Goal: Task Accomplishment & Management: Manage account settings

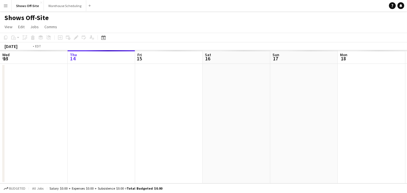
click at [7, 6] on app-icon "Menu" at bounding box center [5, 5] width 5 height 5
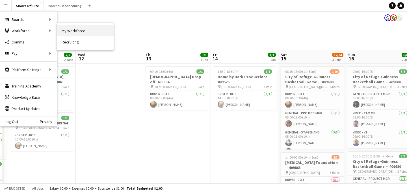
click at [83, 31] on link "My Workforce" at bounding box center [85, 30] width 57 height 11
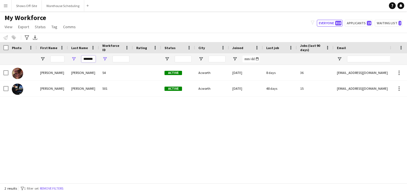
drag, startPoint x: 84, startPoint y: 60, endPoint x: 106, endPoint y: 60, distance: 21.8
click at [106, 60] on div "*******" at bounding box center [306, 58] width 613 height 11
type input "*"
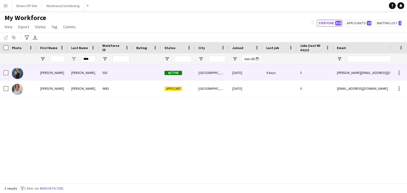
click at [95, 73] on div "Montgomery" at bounding box center [83, 73] width 31 height 16
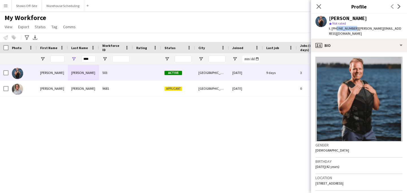
drag, startPoint x: 335, startPoint y: 29, endPoint x: 352, endPoint y: 29, distance: 16.1
click at [352, 29] on span "t. +17704024534" at bounding box center [343, 28] width 29 height 4
copy span "7704024534"
drag, startPoint x: 94, startPoint y: 58, endPoint x: 71, endPoint y: 58, distance: 23.2
click at [71, 58] on div "****" at bounding box center [83, 58] width 31 height 11
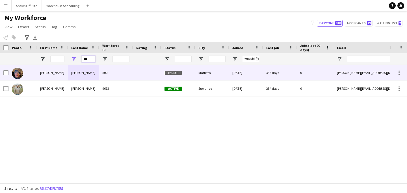
type input "***"
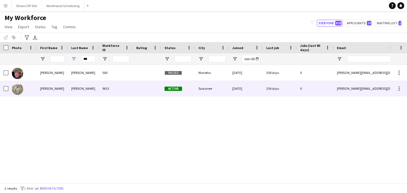
click at [91, 87] on div "Frazier" at bounding box center [83, 89] width 31 height 16
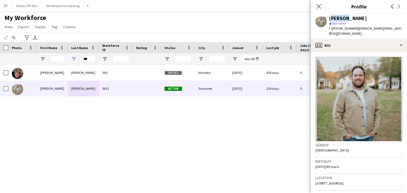
drag, startPoint x: 344, startPoint y: 17, endPoint x: 331, endPoint y: 17, distance: 13.0
click at [331, 17] on div "Dennis Frazier" at bounding box center [348, 18] width 38 height 5
copy div "Dennis"
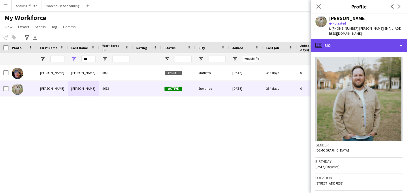
click at [356, 41] on div "profile Bio" at bounding box center [359, 46] width 96 height 14
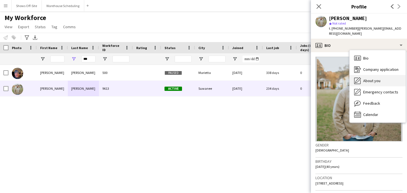
click at [364, 78] on span "About you" at bounding box center [371, 80] width 17 height 5
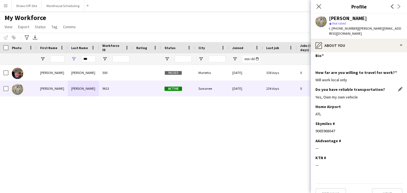
scroll to position [5, 0]
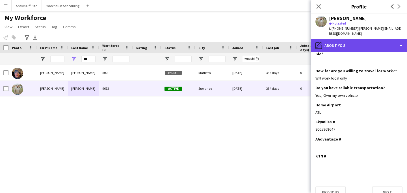
click at [350, 41] on div "pencil4 About you" at bounding box center [359, 46] width 96 height 14
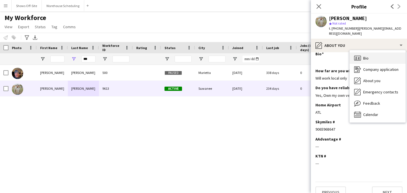
click at [363, 53] on div "Bio Bio" at bounding box center [378, 58] width 56 height 11
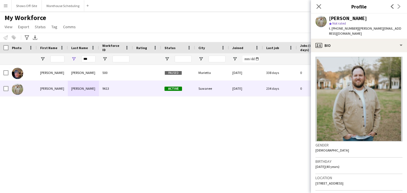
drag, startPoint x: 346, startPoint y: 19, endPoint x: 363, endPoint y: 19, distance: 17.0
click at [363, 19] on div "Dennis Frazier" at bounding box center [366, 18] width 74 height 5
copy div "Frazier"
drag, startPoint x: 335, startPoint y: 29, endPoint x: 352, endPoint y: 29, distance: 17.0
click at [352, 29] on span "t. +12292961112" at bounding box center [343, 28] width 29 height 4
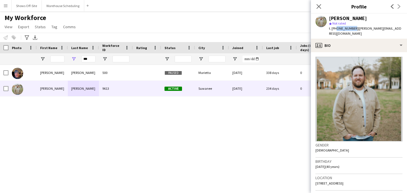
copy span "2292961112"
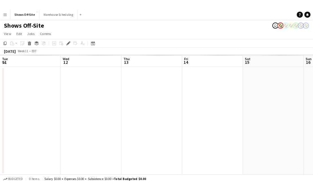
scroll to position [0, 195]
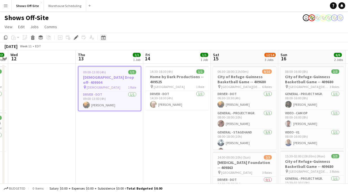
click at [104, 38] on icon "Date picker" at bounding box center [103, 37] width 5 height 5
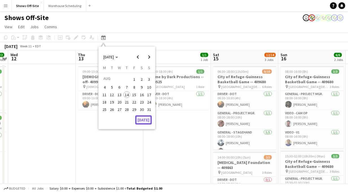
click at [142, 121] on button "[DATE]" at bounding box center [143, 120] width 16 height 9
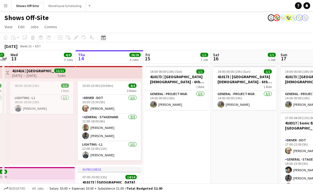
click at [102, 36] on icon at bounding box center [103, 37] width 4 height 5
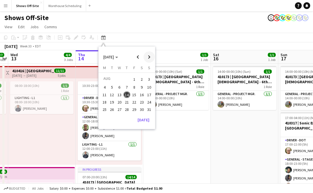
click at [153, 59] on span "Next month" at bounding box center [149, 56] width 11 height 11
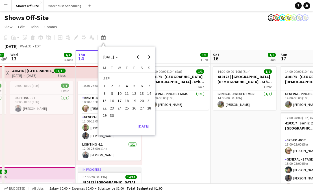
click at [141, 83] on span "6" at bounding box center [142, 86] width 7 height 7
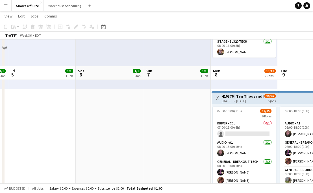
scroll to position [140, 0]
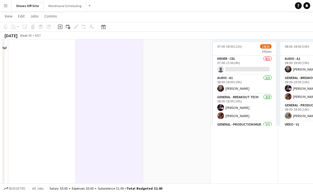
scroll to position [0, 0]
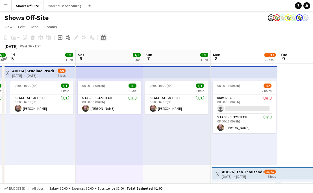
click at [103, 39] on icon "Date picker" at bounding box center [103, 37] width 5 height 5
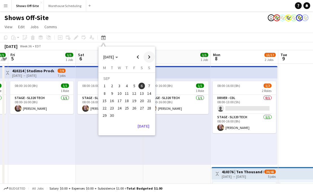
click at [149, 58] on span "Next month" at bounding box center [149, 56] width 11 height 11
click at [128, 87] on span "2" at bounding box center [127, 86] width 7 height 7
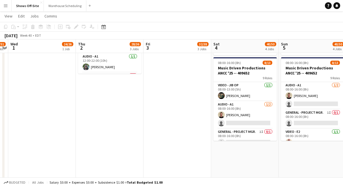
scroll to position [264, 0]
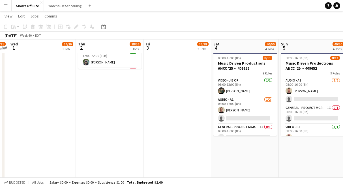
click at [96, 99] on app-date-cell "08:00-16:00 (8h) 24/26 pin Reniassance Orlando at SeaWorld 16 Roles Audio - A1 …" at bounding box center [110, 104] width 68 height 608
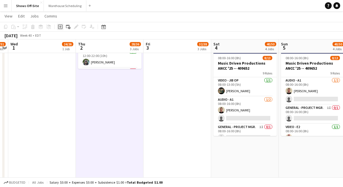
click at [60, 27] on icon at bounding box center [60, 26] width 3 height 3
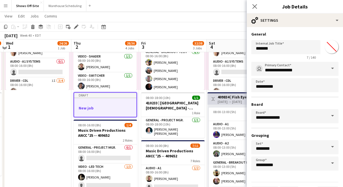
scroll to position [73, 0]
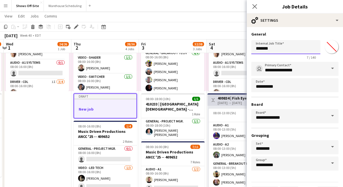
click at [275, 50] on input "*******" at bounding box center [285, 47] width 69 height 14
drag, startPoint x: 275, startPoint y: 48, endPoint x: 243, endPoint y: 48, distance: 32.8
paste input "**********"
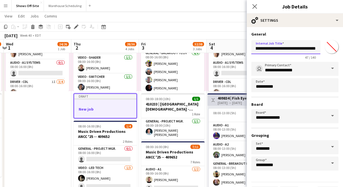
type input "**********"
click at [270, 66] on input "**********" at bounding box center [294, 69] width 87 height 14
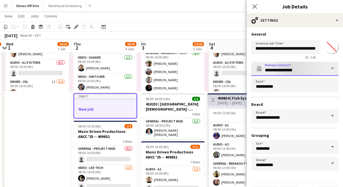
scroll to position [0, 0]
click at [283, 73] on input "**********" at bounding box center [294, 69] width 87 height 14
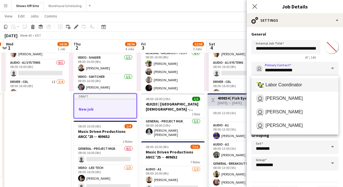
click at [283, 83] on span "Labor Coordinator" at bounding box center [283, 84] width 36 height 5
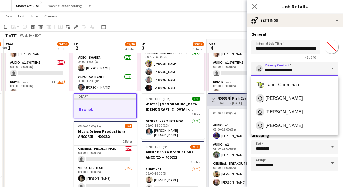
type input "**********"
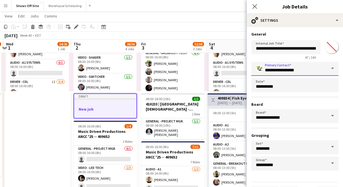
scroll to position [16, 0]
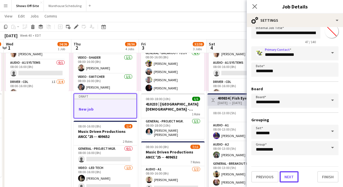
click at [285, 177] on button "Next" at bounding box center [288, 177] width 19 height 11
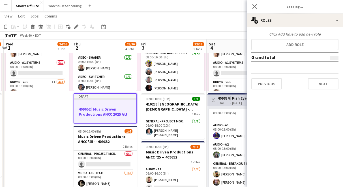
scroll to position [0, 0]
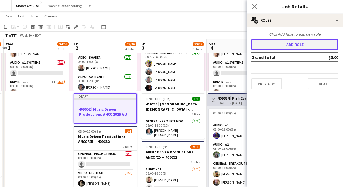
click at [273, 49] on button "Add role" at bounding box center [294, 44] width 87 height 11
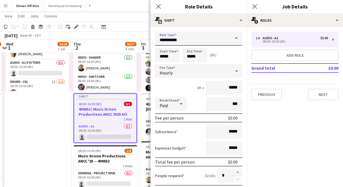
drag, startPoint x: 194, startPoint y: 43, endPoint x: 162, endPoint y: 43, distance: 32.0
click at [161, 43] on input "**********" at bounding box center [198, 39] width 87 height 14
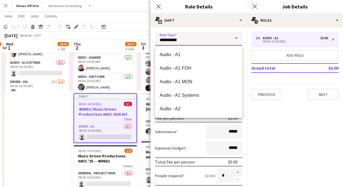
drag, startPoint x: 185, startPoint y: 38, endPoint x: 123, endPoint y: 38, distance: 61.9
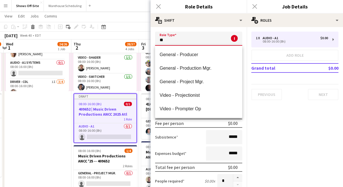
click at [200, 79] on span "General - Project Mgr." at bounding box center [199, 81] width 78 height 5
type input "**********"
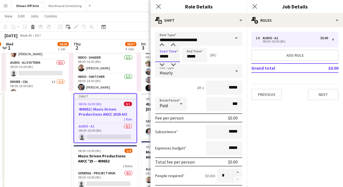
click at [172, 49] on input "*****" at bounding box center [167, 55] width 25 height 14
click at [195, 57] on input "*****" at bounding box center [194, 55] width 25 height 14
click at [189, 66] on div at bounding box center [188, 65] width 11 height 6
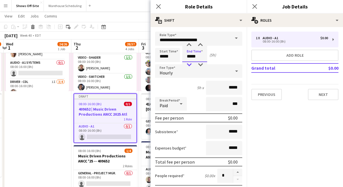
type input "*****"
click at [189, 66] on div at bounding box center [188, 65] width 11 height 6
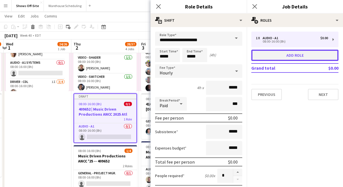
click at [276, 55] on button "Add role" at bounding box center [294, 55] width 87 height 11
type input "**********"
type input "*****"
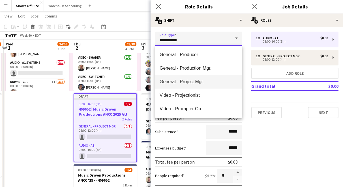
drag, startPoint x: 177, startPoint y: 42, endPoint x: 147, endPoint y: 42, distance: 29.7
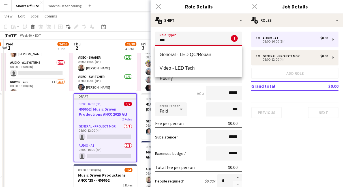
click at [172, 66] on span "Video - LED Tech" at bounding box center [199, 68] width 78 height 5
type input "**********"
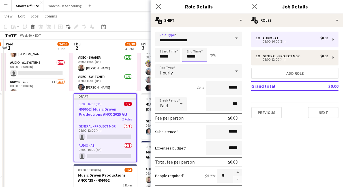
click at [190, 53] on input "*****" at bounding box center [194, 55] width 25 height 14
click at [189, 66] on div at bounding box center [188, 65] width 11 height 6
type input "*****"
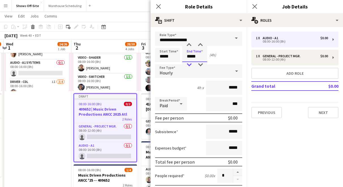
click at [189, 66] on div at bounding box center [188, 65] width 11 height 6
click at [158, 5] on icon "Close pop-in" at bounding box center [158, 6] width 5 height 5
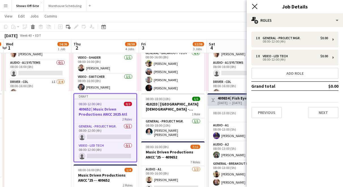
click at [255, 8] on icon "Close pop-in" at bounding box center [254, 6] width 5 height 5
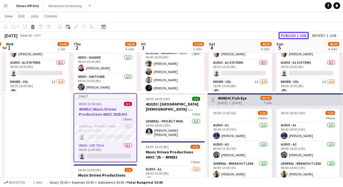
click at [293, 33] on button "Publish 1 job" at bounding box center [293, 35] width 30 height 7
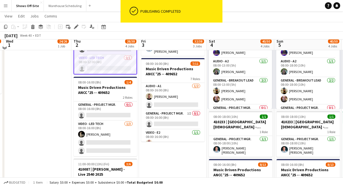
scroll to position [157, 0]
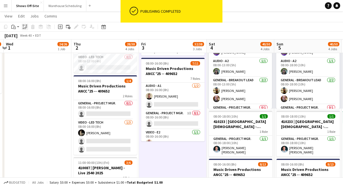
click at [27, 27] on icon at bounding box center [26, 27] width 2 height 2
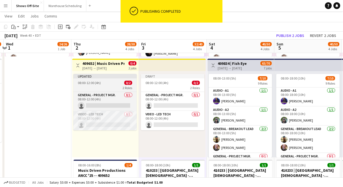
scroll to position [109, 0]
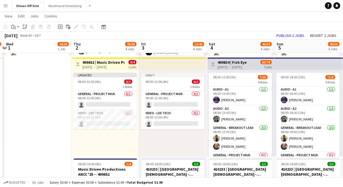
click at [162, 66] on app-top-bar at bounding box center [172, 64] width 67 height 12
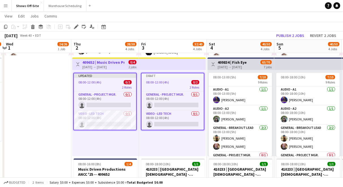
click at [166, 63] on app-top-bar at bounding box center [172, 64] width 67 height 12
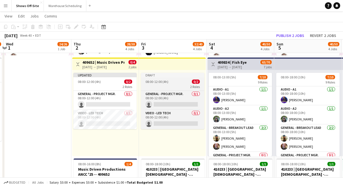
click at [164, 77] on div "Draft" at bounding box center [172, 75] width 63 height 5
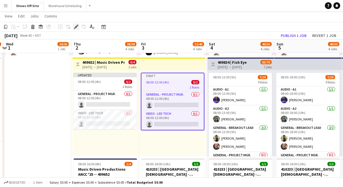
click at [74, 25] on icon "Edit" at bounding box center [76, 27] width 5 height 5
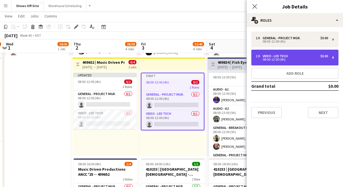
click at [271, 57] on div "Video - LED Tech" at bounding box center [275, 56] width 27 height 4
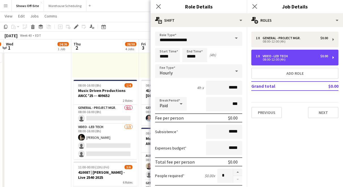
scroll to position [33, 0]
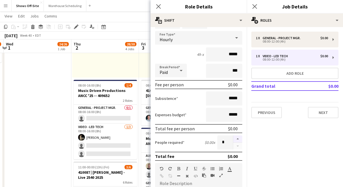
click at [239, 138] on button "button" at bounding box center [237, 139] width 9 height 7
type input "*"
click at [156, 6] on icon "Close pop-in" at bounding box center [158, 6] width 5 height 5
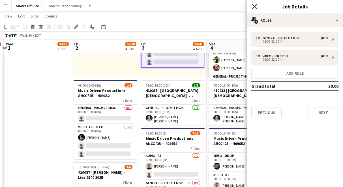
click at [252, 6] on icon "Close pop-in" at bounding box center [254, 6] width 5 height 5
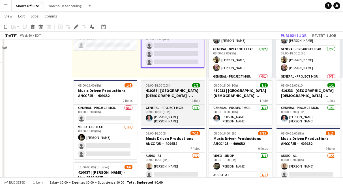
scroll to position [145, 0]
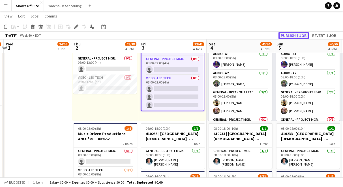
click at [292, 36] on button "Publish 1 job" at bounding box center [293, 35] width 30 height 7
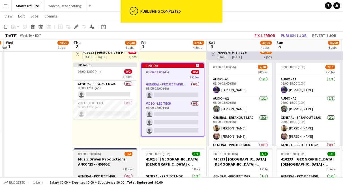
scroll to position [116, 0]
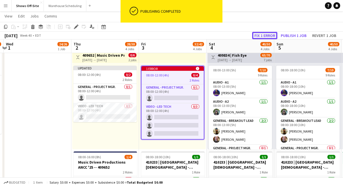
click at [265, 35] on button "Fix 1 error" at bounding box center [264, 35] width 25 height 7
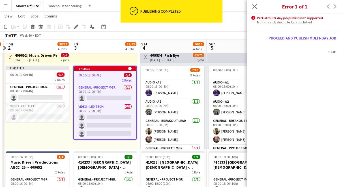
scroll to position [0, 195]
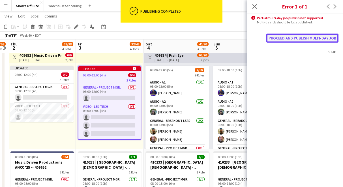
click at [281, 36] on button "Proceed and publish multi-day job" at bounding box center [302, 38] width 72 height 9
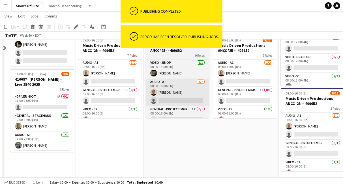
scroll to position [288, 0]
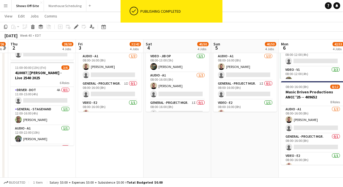
click at [167, 136] on app-date-cell "08:00-16:00 (8h) 24/26 pin Reniassance Orlando at SeaWorld 16 Roles Audio - A1 …" at bounding box center [177, 79] width 68 height 608
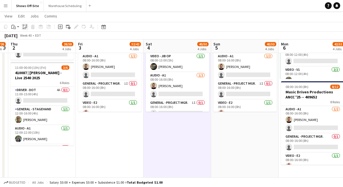
click at [24, 29] on icon "Paste linked Job" at bounding box center [25, 27] width 5 height 5
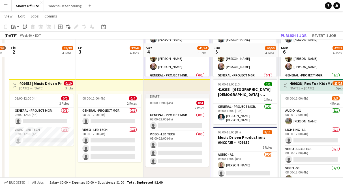
scroll to position [188, 0]
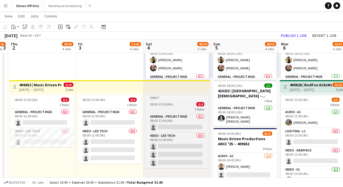
click at [165, 101] on app-job-card "Draft 08:00-12:00 (4h) 0/4 2 Roles General - Project Mgr. 0/1 08:00-12:00 (4h) …" at bounding box center [176, 132] width 63 height 73
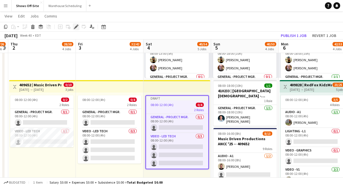
click at [77, 27] on icon "Edit" at bounding box center [76, 27] width 5 height 5
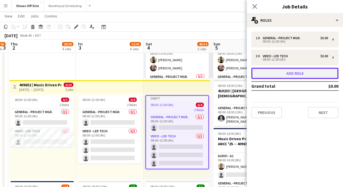
click at [279, 74] on button "Add role" at bounding box center [294, 73] width 87 height 11
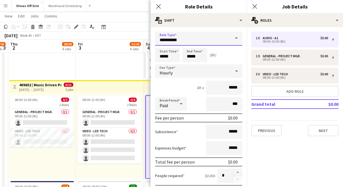
drag, startPoint x: 167, startPoint y: 40, endPoint x: 111, endPoint y: 39, distance: 56.6
click at [113, 40] on body "Menu Boards Boards Boards All jobs Status Workforce Workforce My Workforce Recr…" at bounding box center [171, 152] width 343 height 681
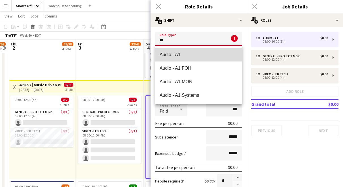
click at [175, 52] on span "Audio - A1" at bounding box center [199, 54] width 78 height 5
type input "**********"
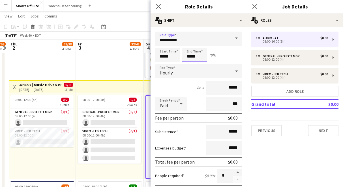
click at [195, 60] on input "*****" at bounding box center [194, 55] width 25 height 14
click at [189, 46] on div at bounding box center [188, 45] width 11 height 6
type input "*****"
click at [189, 46] on div at bounding box center [188, 45] width 11 height 6
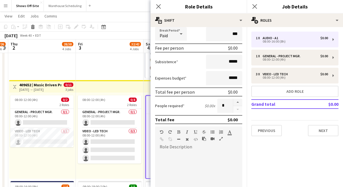
scroll to position [76, 0]
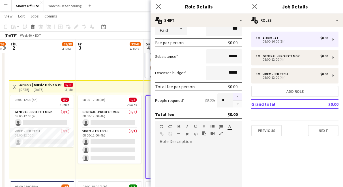
click at [236, 97] on button "button" at bounding box center [237, 97] width 9 height 7
click at [236, 104] on button "button" at bounding box center [237, 104] width 9 height 7
type input "*"
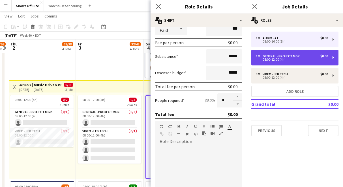
click at [267, 61] on div "08:00-12:00 (4h)" at bounding box center [292, 59] width 72 height 3
type input "**********"
type input "*****"
type input "*"
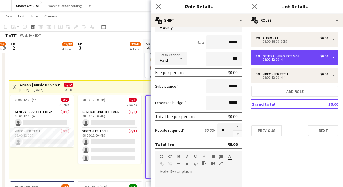
scroll to position [14, 0]
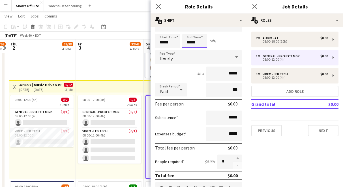
click at [201, 43] on input "*****" at bounding box center [194, 41] width 25 height 14
click at [189, 32] on div at bounding box center [188, 31] width 11 height 6
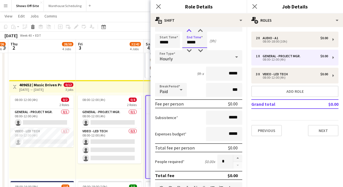
click at [189, 32] on div at bounding box center [188, 31] width 11 height 6
type input "*****"
click at [189, 32] on div at bounding box center [188, 31] width 11 height 6
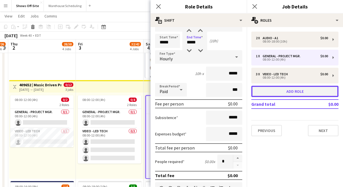
click at [276, 89] on button "Add role" at bounding box center [294, 91] width 87 height 11
type input "**********"
type input "*****"
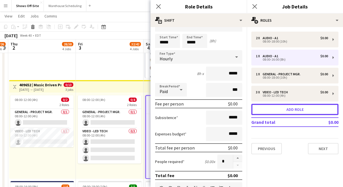
scroll to position [0, 0]
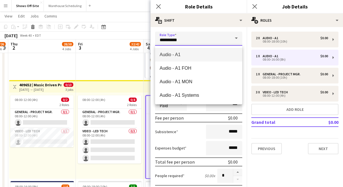
drag, startPoint x: 186, startPoint y: 42, endPoint x: 134, endPoint y: 42, distance: 52.3
click at [134, 42] on body "Menu Boards Boards Boards All jobs Status Workforce Workforce My Workforce Recr…" at bounding box center [171, 152] width 343 height 681
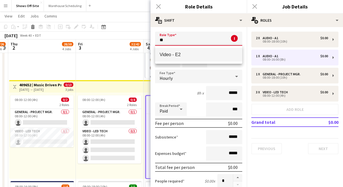
click at [170, 52] on span "Video - E2" at bounding box center [199, 54] width 78 height 5
type input "**********"
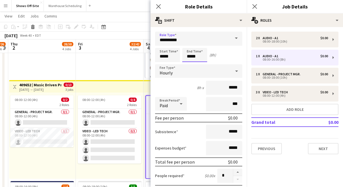
click at [198, 57] on input "*****" at bounding box center [194, 55] width 25 height 14
click at [190, 46] on div at bounding box center [188, 45] width 11 height 6
type input "*****"
click at [190, 46] on div at bounding box center [188, 45] width 11 height 6
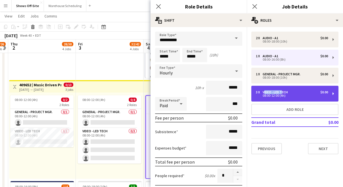
click at [281, 90] on div "3 x Video - LED Tech $0.00 08:00-12:00 (4h)" at bounding box center [294, 94] width 87 height 16
type input "**********"
type input "*****"
type input "*"
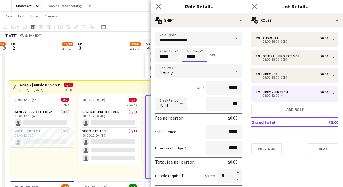
click at [199, 58] on input "*****" at bounding box center [194, 55] width 25 height 14
click at [191, 49] on input "*****" at bounding box center [194, 55] width 25 height 14
click at [191, 47] on div at bounding box center [188, 45] width 11 height 6
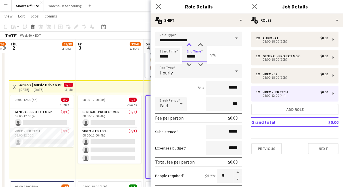
click at [191, 47] on div at bounding box center [188, 45] width 11 height 6
type input "*****"
click at [191, 47] on div at bounding box center [188, 45] width 11 height 6
click at [158, 5] on icon "Close pop-in" at bounding box center [158, 6] width 5 height 5
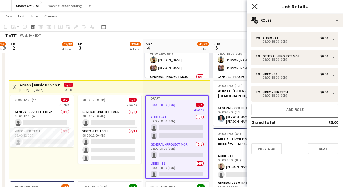
click at [255, 6] on icon "Close pop-in" at bounding box center [254, 6] width 5 height 5
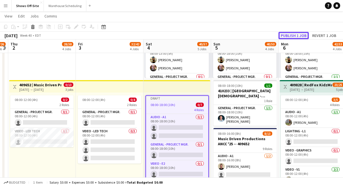
click at [293, 37] on button "Publish 1 job" at bounding box center [293, 35] width 30 height 7
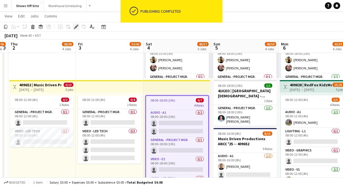
click at [75, 26] on icon "Edit" at bounding box center [76, 27] width 5 height 5
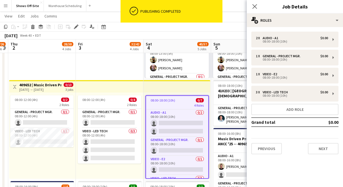
click at [266, 116] on div "2 x Audio - A1 $0.00 08:00-18:00 (10h) 1 x General - Project Mgr. $0.00 08:00-1…" at bounding box center [295, 93] width 96 height 123
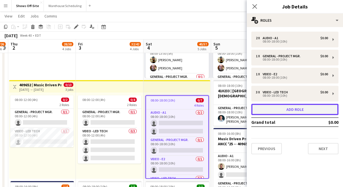
click at [266, 112] on button "Add role" at bounding box center [294, 109] width 87 height 11
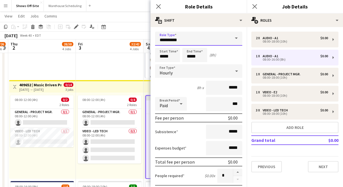
drag, startPoint x: 179, startPoint y: 38, endPoint x: 124, endPoint y: 34, distance: 55.0
click at [124, 34] on body "Menu Boards Boards Boards All jobs Status Workforce Workforce My Workforce Recr…" at bounding box center [171, 152] width 343 height 681
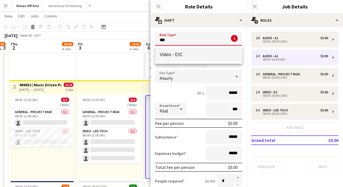
click at [169, 54] on span "Video - EIC" at bounding box center [199, 54] width 78 height 5
type input "**********"
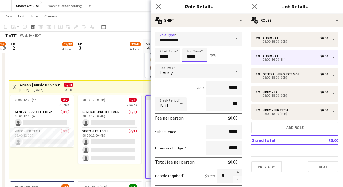
click at [203, 58] on input "*****" at bounding box center [194, 55] width 25 height 14
click at [189, 47] on div at bounding box center [188, 45] width 11 height 6
type input "*****"
click at [189, 47] on div at bounding box center [188, 45] width 11 height 6
click at [158, 6] on icon at bounding box center [158, 6] width 5 height 5
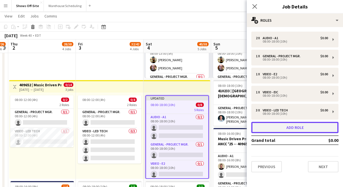
click at [281, 129] on button "Add role" at bounding box center [294, 127] width 87 height 11
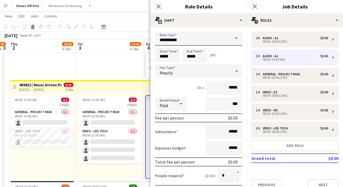
drag, startPoint x: 192, startPoint y: 44, endPoint x: 132, endPoint y: 42, distance: 59.7
click at [132, 42] on body "Menu Boards Boards Boards All jobs Status Workforce Workforce My Workforce Recr…" at bounding box center [171, 152] width 343 height 681
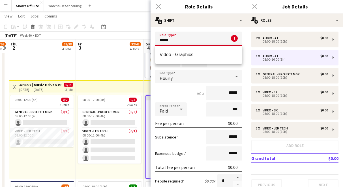
click at [180, 55] on span "Video - Graphics" at bounding box center [199, 54] width 78 height 5
type input "**********"
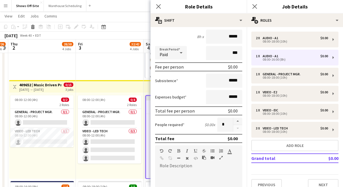
scroll to position [57, 0]
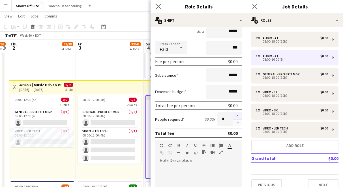
click at [238, 117] on button "button" at bounding box center [237, 116] width 9 height 7
click at [237, 122] on button "button" at bounding box center [237, 123] width 9 height 7
type input "*"
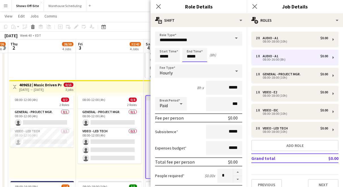
click at [201, 51] on input "*****" at bounding box center [194, 55] width 25 height 14
click at [190, 48] on div at bounding box center [188, 45] width 11 height 6
type input "*****"
click at [190, 47] on div at bounding box center [188, 45] width 11 height 6
click at [157, 5] on icon at bounding box center [158, 6] width 5 height 5
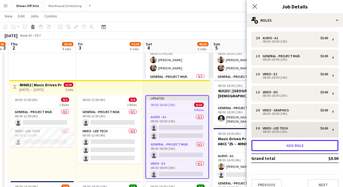
click at [273, 144] on button "Add role" at bounding box center [294, 145] width 87 height 11
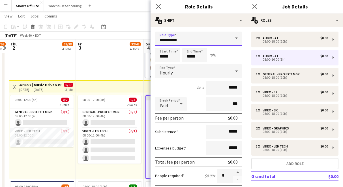
drag, startPoint x: 163, startPoint y: 40, endPoint x: 132, endPoint y: 38, distance: 31.8
click at [132, 38] on body "Menu Boards Boards Boards All jobs Status Workforce Workforce My Workforce Recr…" at bounding box center [171, 152] width 343 height 681
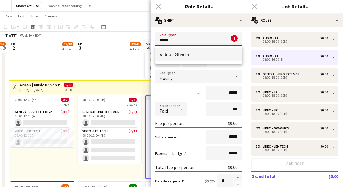
click at [172, 52] on mat-option "Video - Shader" at bounding box center [198, 55] width 87 height 14
type input "**********"
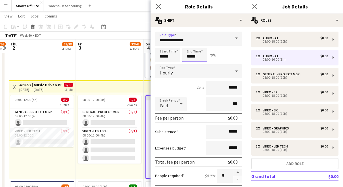
click at [202, 57] on input "*****" at bounding box center [194, 55] width 25 height 14
click at [190, 42] on input "**********" at bounding box center [198, 39] width 87 height 14
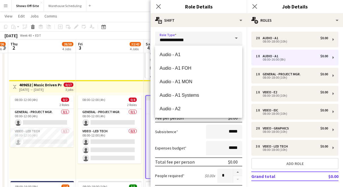
click at [204, 128] on div "Subsistence *****" at bounding box center [198, 132] width 87 height 14
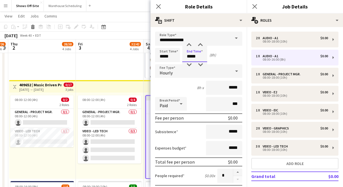
click at [199, 61] on input "*****" at bounding box center [194, 55] width 25 height 14
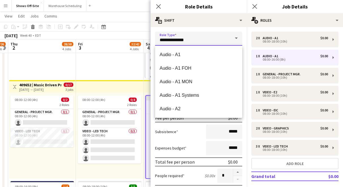
click at [189, 42] on input "**********" at bounding box center [198, 39] width 87 height 14
click at [195, 133] on div "Subsistence *****" at bounding box center [198, 132] width 87 height 14
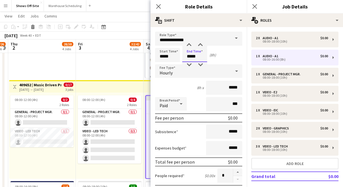
click at [190, 57] on input "*****" at bounding box center [194, 55] width 25 height 14
click at [188, 46] on div at bounding box center [188, 45] width 11 height 6
type input "*****"
click at [188, 46] on div at bounding box center [188, 45] width 11 height 6
click at [156, 5] on icon "Close pop-in" at bounding box center [158, 6] width 5 height 5
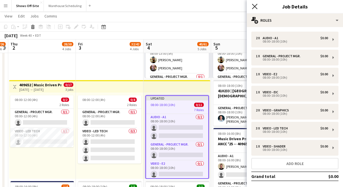
click at [255, 5] on icon "Close pop-in" at bounding box center [254, 6] width 5 height 5
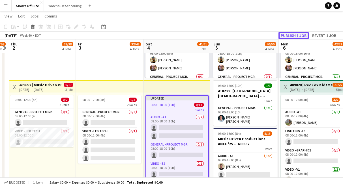
click at [290, 35] on button "Publish 1 job" at bounding box center [293, 35] width 30 height 7
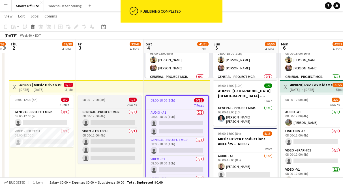
click at [117, 104] on div "2 Roles" at bounding box center [109, 105] width 63 height 5
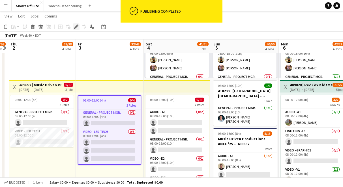
click at [75, 26] on icon "Edit" at bounding box center [76, 27] width 5 height 5
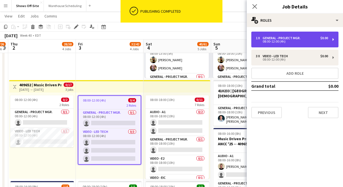
click at [278, 46] on div "1 x General - Project Mgr. $0.00 08:00-12:00 (4h)" at bounding box center [294, 40] width 87 height 16
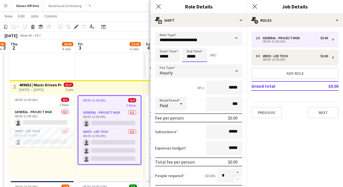
click at [198, 56] on input "*****" at bounding box center [194, 55] width 25 height 14
click at [187, 45] on div at bounding box center [188, 45] width 11 height 6
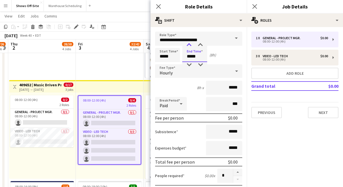
click at [187, 45] on div at bounding box center [188, 45] width 11 height 6
type input "*****"
click at [187, 45] on div at bounding box center [188, 45] width 11 height 6
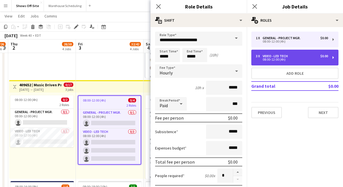
click at [297, 59] on div "08:00-12:00 (4h)" at bounding box center [292, 59] width 72 height 3
type input "**********"
type input "*****"
type input "*"
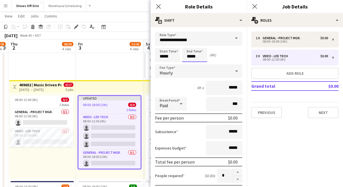
click at [199, 56] on input "*****" at bounding box center [194, 55] width 25 height 14
click at [188, 46] on div at bounding box center [188, 45] width 11 height 6
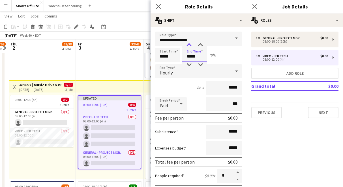
click at [188, 46] on div at bounding box center [188, 45] width 11 height 6
type input "*****"
click at [188, 46] on div at bounding box center [188, 45] width 11 height 6
click at [159, 8] on icon "Close pop-in" at bounding box center [158, 6] width 5 height 5
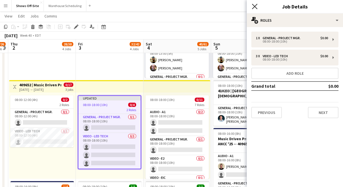
click at [257, 5] on icon "Close pop-in" at bounding box center [254, 6] width 5 height 5
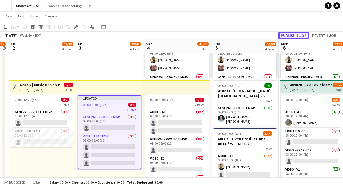
click at [281, 35] on button "Publish 1 job" at bounding box center [293, 35] width 30 height 7
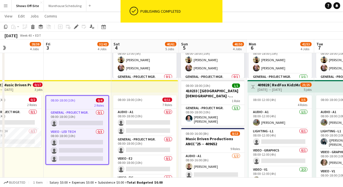
scroll to position [0, 237]
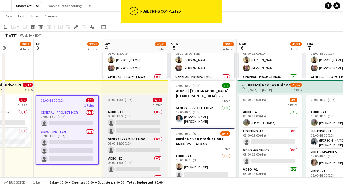
click at [133, 103] on div "7 Roles" at bounding box center [134, 105] width 63 height 5
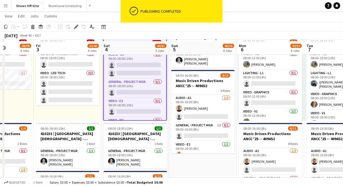
scroll to position [253, 0]
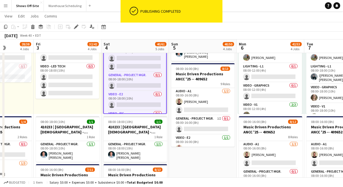
click at [187, 168] on app-date-cell "08:00-16:00 (8h) 24/26 pin Reniassance Orlando at SeaWorld 16 Roles Audio - A1 …" at bounding box center [203, 115] width 68 height 608
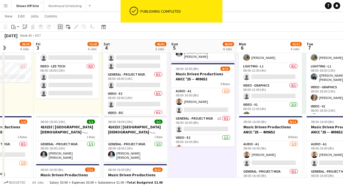
click at [61, 28] on icon "Add job" at bounding box center [60, 27] width 5 height 5
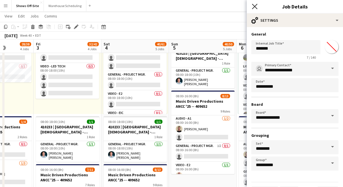
click at [253, 6] on icon "Close pop-in" at bounding box center [254, 6] width 5 height 5
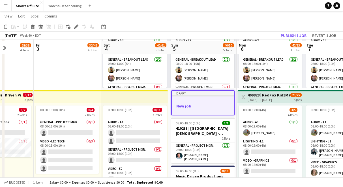
scroll to position [179, 0]
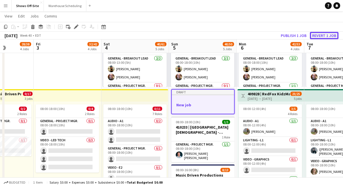
click at [321, 37] on button "Revert 1 job" at bounding box center [324, 35] width 29 height 7
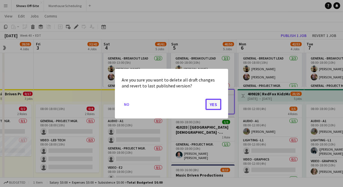
click at [217, 101] on button "Yes" at bounding box center [213, 104] width 16 height 11
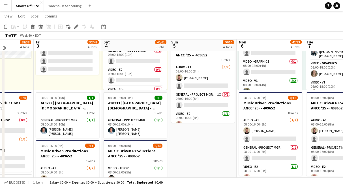
scroll to position [285, 0]
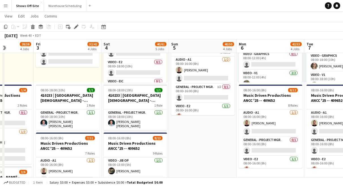
click at [191, 143] on app-date-cell "08:00-16:00 (8h) 24/26 pin Reniassance Orlando at SeaWorld 16 Roles Audio - A1 …" at bounding box center [203, 83] width 68 height 608
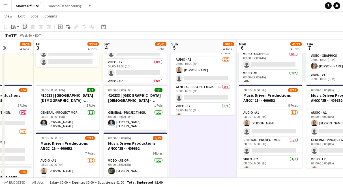
click at [24, 29] on icon at bounding box center [25, 28] width 2 height 2
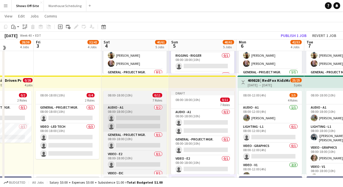
scroll to position [186, 0]
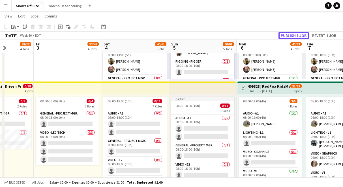
click at [294, 34] on button "Publish 1 job" at bounding box center [293, 35] width 30 height 7
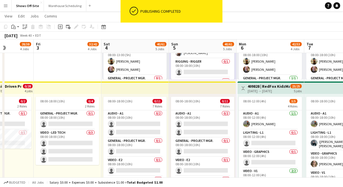
click at [190, 106] on div "7 Roles" at bounding box center [202, 106] width 63 height 5
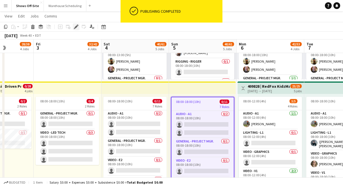
click at [77, 26] on icon at bounding box center [75, 26] width 3 height 3
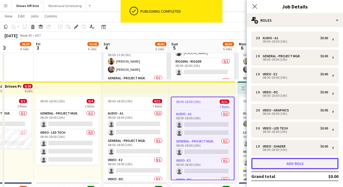
click at [295, 167] on button "Add role" at bounding box center [294, 163] width 87 height 11
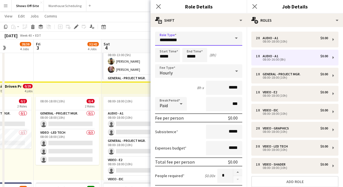
drag, startPoint x: 163, startPoint y: 40, endPoint x: 124, endPoint y: 37, distance: 39.1
click at [124, 37] on body "Menu Boards Boards Boards All jobs Status Workforce Workforce My Workforce Recr…" at bounding box center [171, 154] width 343 height 681
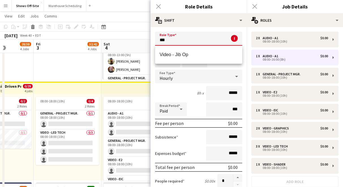
click at [165, 52] on span "Video - Jib Op" at bounding box center [199, 54] width 78 height 5
type input "**********"
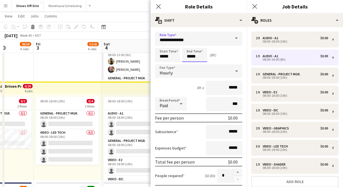
click at [196, 58] on input "*****" at bounding box center [194, 55] width 25 height 14
click at [188, 44] on div at bounding box center [188, 45] width 11 height 6
type input "*****"
click at [188, 44] on div at bounding box center [188, 45] width 11 height 6
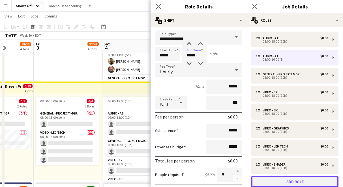
click at [280, 179] on button "Add role" at bounding box center [294, 181] width 87 height 11
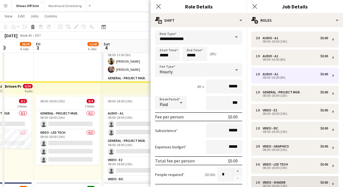
type input "**********"
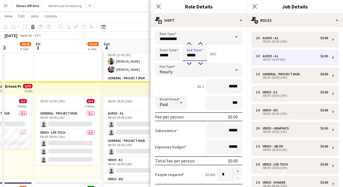
drag, startPoint x: 197, startPoint y: 58, endPoint x: 176, endPoint y: 57, distance: 20.7
click at [176, 57] on div "Start Time ***** End Time ***** (8h)" at bounding box center [198, 54] width 87 height 14
click at [187, 44] on div at bounding box center [188, 44] width 11 height 6
type input "*****"
click at [187, 44] on div at bounding box center [188, 44] width 11 height 6
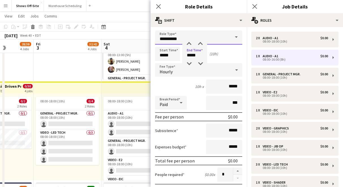
click at [185, 38] on input "**********" at bounding box center [198, 38] width 87 height 14
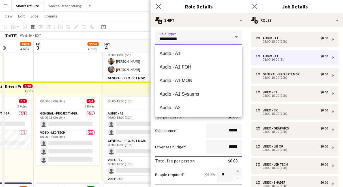
drag, startPoint x: 183, startPoint y: 38, endPoint x: 136, endPoint y: 38, distance: 46.9
click at [136, 38] on body "Menu Boards Boards Boards All jobs Status Workforce Workforce My Workforce Recr…" at bounding box center [171, 154] width 343 height 681
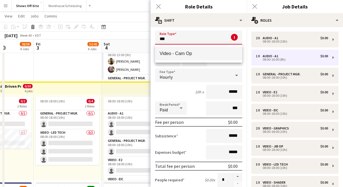
click at [169, 51] on mat-option "Video - Cam Op" at bounding box center [198, 54] width 87 height 14
type input "**********"
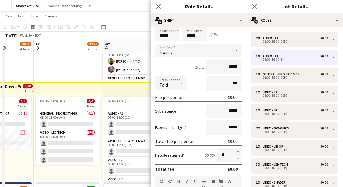
scroll to position [32, 0]
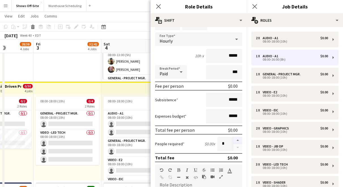
click at [238, 141] on button "button" at bounding box center [237, 140] width 9 height 7
type input "*"
click at [158, 7] on icon at bounding box center [158, 6] width 5 height 5
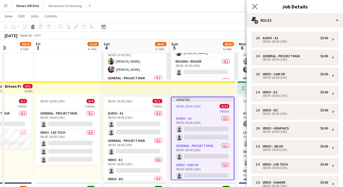
click at [251, 8] on app-icon "Close pop-in" at bounding box center [255, 7] width 8 height 8
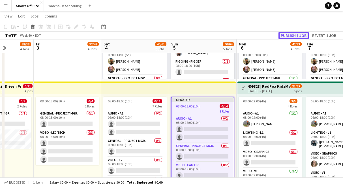
click at [288, 36] on button "Publish 1 job" at bounding box center [293, 35] width 30 height 7
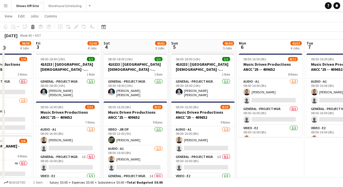
scroll to position [316, 0]
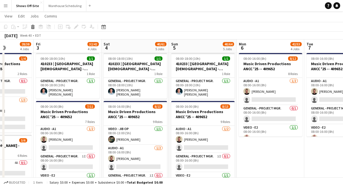
click at [253, 155] on app-date-cell "08:00-16:00 (8h) 22/26 pin Reniassance Orlando at SeaWorld 16 Roles Audio - A1 …" at bounding box center [270, 51] width 68 height 608
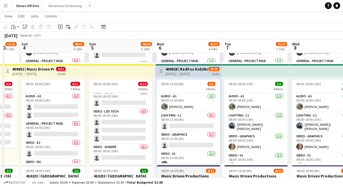
scroll to position [15, 0]
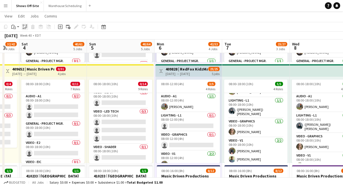
click at [24, 26] on icon "Paste linked Job" at bounding box center [25, 27] width 5 height 5
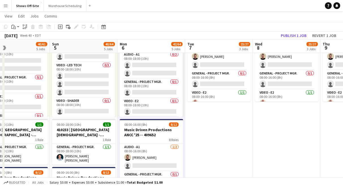
scroll to position [0, 227]
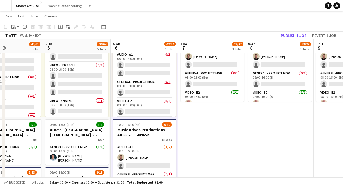
click at [198, 143] on app-date-cell "08:00-18:00 (10h) 10/10 9 Roles Audio - A1 1/1 08:00-18:00 (10h) Christopher Po…" at bounding box center [212, 16] width 68 height 608
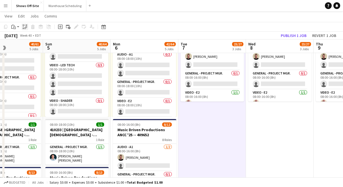
click at [27, 28] on icon "Paste linked Job" at bounding box center [25, 27] width 5 height 5
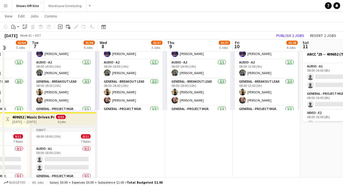
scroll to position [161, 0]
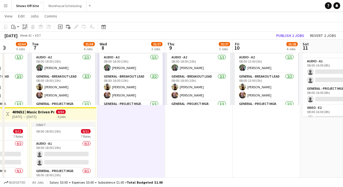
click at [23, 26] on icon at bounding box center [23, 27] width 0 height 2
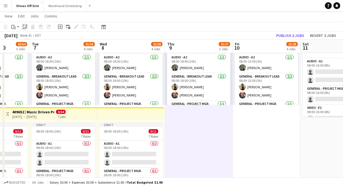
click at [25, 27] on icon "Paste linked Job" at bounding box center [25, 27] width 5 height 5
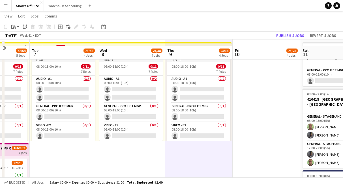
scroll to position [0, 0]
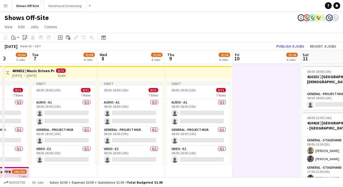
click at [26, 37] on icon at bounding box center [26, 38] width 2 height 2
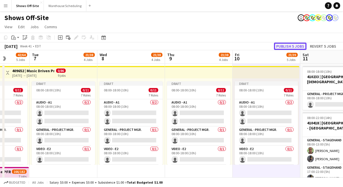
click at [285, 45] on button "Publish 5 jobs" at bounding box center [290, 46] width 33 height 7
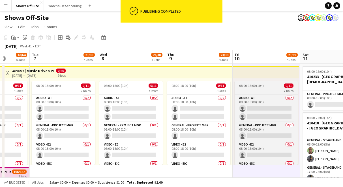
click at [250, 90] on div "7 Roles" at bounding box center [265, 91] width 63 height 5
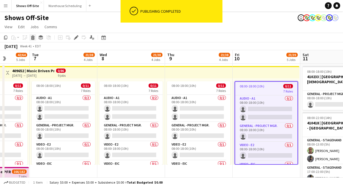
click at [33, 37] on icon at bounding box center [32, 38] width 3 height 3
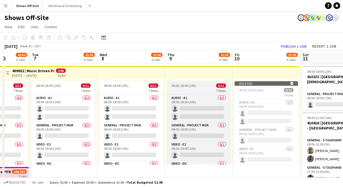
click at [189, 89] on div "7 Roles" at bounding box center [198, 91] width 63 height 5
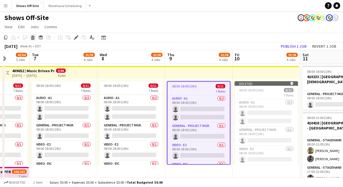
click at [31, 36] on icon "Delete" at bounding box center [33, 37] width 5 height 5
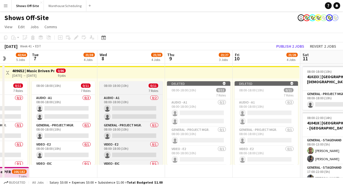
click at [126, 88] on app-job-card "08:00-18:00 (10h) 0/11 7 Roles Audio - A1 0/2 08:00-18:00 (10h) single-neutral-…" at bounding box center [130, 123] width 63 height 84
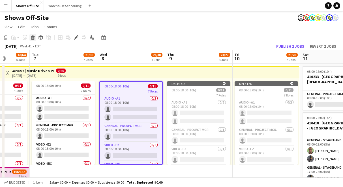
click at [31, 38] on icon at bounding box center [32, 38] width 3 height 3
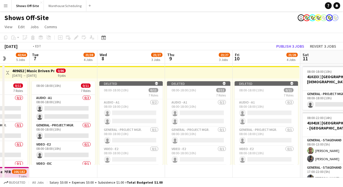
scroll to position [0, 160]
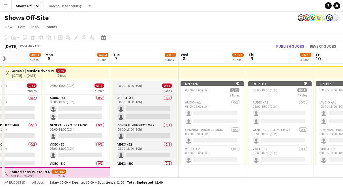
click at [131, 82] on app-job-card "08:00-18:00 (10h) 0/11 7 Roles Audio - A1 0/2 08:00-18:00 (10h) single-neutral-…" at bounding box center [144, 123] width 63 height 84
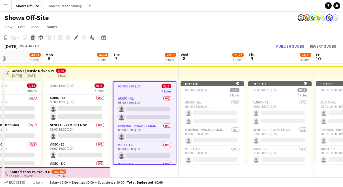
click at [31, 36] on icon "Delete" at bounding box center [33, 37] width 5 height 5
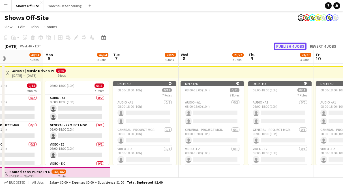
click at [286, 46] on button "Publish 4 jobs" at bounding box center [290, 46] width 33 height 7
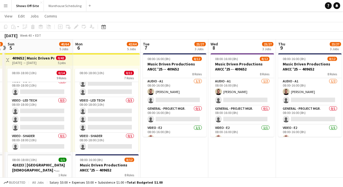
scroll to position [0, 0]
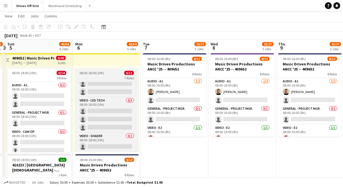
click at [104, 73] on div "08:00-18:00 (10h) 0/11" at bounding box center [106, 73] width 63 height 4
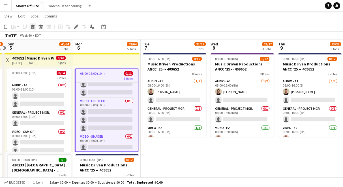
click at [32, 28] on icon "Delete" at bounding box center [33, 27] width 5 height 5
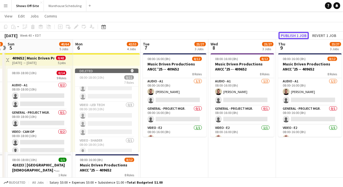
click at [288, 37] on button "Publish 1 job" at bounding box center [293, 35] width 30 height 7
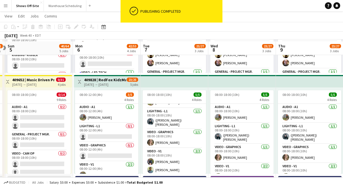
scroll to position [172, 0]
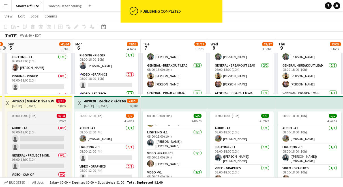
click at [38, 121] on div "9 Roles" at bounding box center [38, 121] width 63 height 5
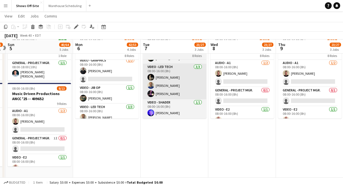
scroll to position [0, 0]
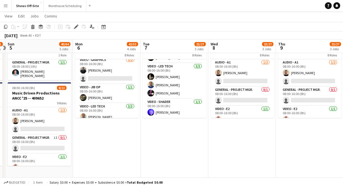
click at [113, 150] on app-date-cell "08:00-16:00 (8h) 22/26 pin Reniassance Orlando at SeaWorld 16 Roles Audio - A1 …" at bounding box center [107, 33] width 68 height 608
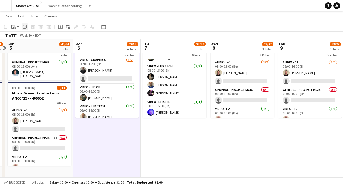
click at [26, 28] on icon at bounding box center [26, 27] width 2 height 2
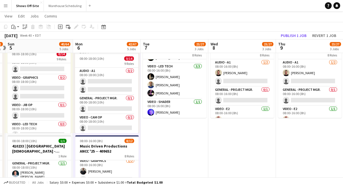
click at [169, 133] on app-date-cell "08:00-18:00 (10h) 10/10 9 Roles Audio - A1 1/1 08:00-18:00 (10h) Christopher Po…" at bounding box center [175, 33] width 68 height 608
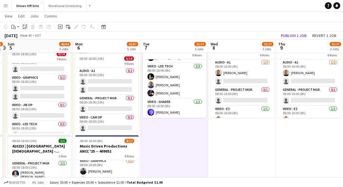
click at [23, 28] on icon at bounding box center [23, 28] width 1 height 1
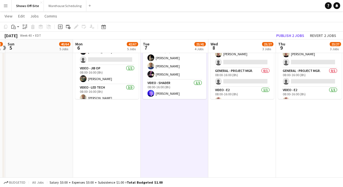
scroll to position [458, 0]
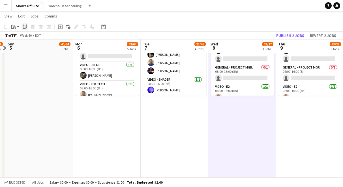
click at [24, 29] on icon "Paste linked Job" at bounding box center [25, 27] width 5 height 5
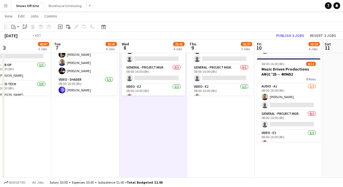
scroll to position [0, 226]
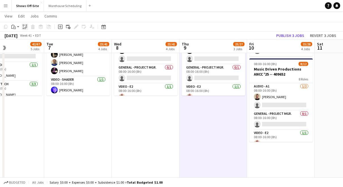
click at [24, 29] on icon "Paste linked Job" at bounding box center [25, 27] width 5 height 5
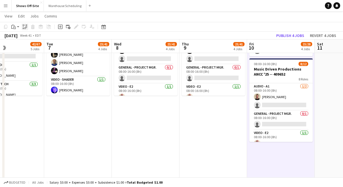
click at [24, 26] on icon "Paste linked Job" at bounding box center [25, 27] width 5 height 5
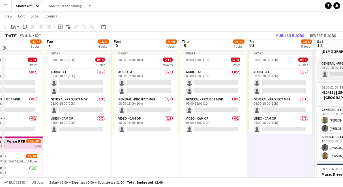
scroll to position [0, 0]
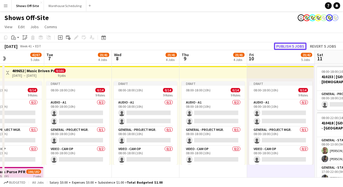
click at [285, 47] on button "Publish 5 jobs" at bounding box center [290, 46] width 33 height 7
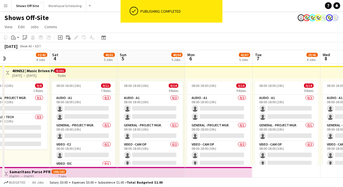
scroll to position [0, 151]
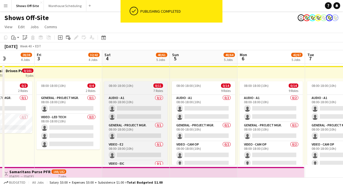
click at [138, 87] on div "08:00-18:00 (10h) 0/11" at bounding box center [135, 86] width 63 height 4
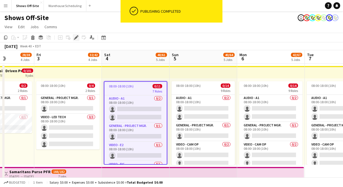
click at [76, 36] on icon "Edit" at bounding box center [76, 37] width 5 height 5
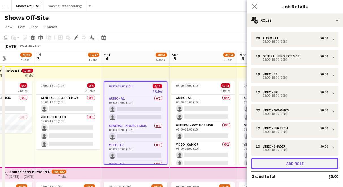
click at [291, 160] on button "Add role" at bounding box center [294, 163] width 87 height 11
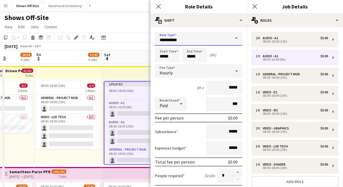
drag, startPoint x: 181, startPoint y: 41, endPoint x: 130, endPoint y: 41, distance: 51.5
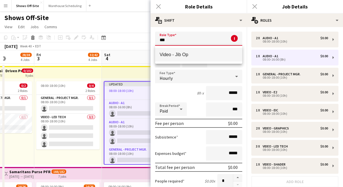
click at [188, 55] on span "Video - Jib Op" at bounding box center [199, 54] width 78 height 5
type input "**********"
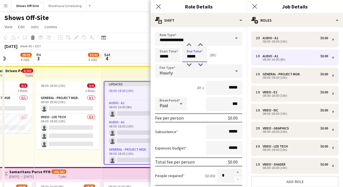
click at [197, 57] on input "*****" at bounding box center [194, 55] width 25 height 14
click at [191, 45] on div at bounding box center [188, 45] width 11 height 6
type input "*****"
click at [190, 45] on div at bounding box center [188, 45] width 11 height 6
click at [160, 8] on icon at bounding box center [158, 6] width 5 height 5
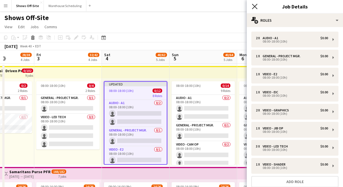
click at [253, 7] on icon "Close pop-in" at bounding box center [254, 6] width 5 height 5
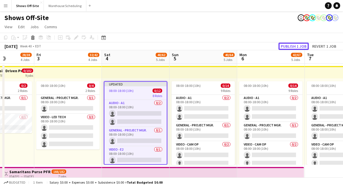
click at [292, 46] on button "Publish 1 job" at bounding box center [293, 46] width 30 height 7
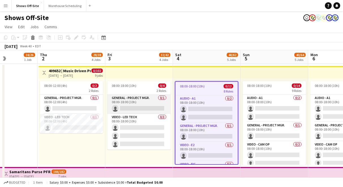
scroll to position [0, 270]
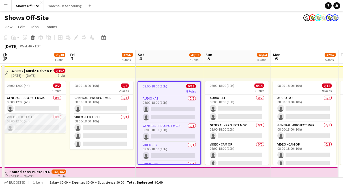
click at [38, 122] on app-card-role "Video - LED Tech 0/1 08:00-12:00 (4h) single-neutral-actions" at bounding box center [33, 123] width 63 height 19
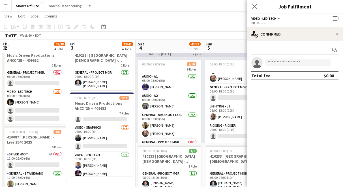
scroll to position [77, 0]
click at [255, 6] on icon at bounding box center [254, 6] width 5 height 5
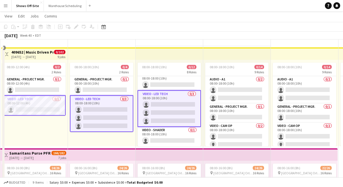
scroll to position [0, 0]
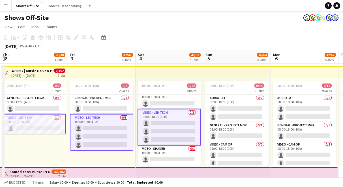
click at [193, 32] on app-page-menu "View Day view expanded Day view collapsed Month view Date picker Jump to today …" at bounding box center [171, 27] width 343 height 11
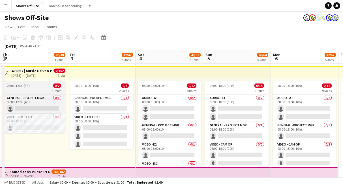
click at [30, 84] on div "08:00-12:00 (4h) 0/2" at bounding box center [33, 86] width 63 height 4
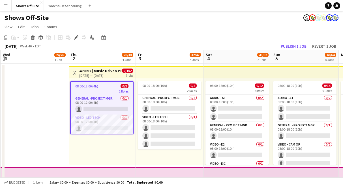
scroll to position [0, 201]
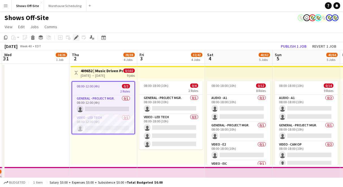
click at [78, 38] on icon "Edit" at bounding box center [76, 37] width 5 height 5
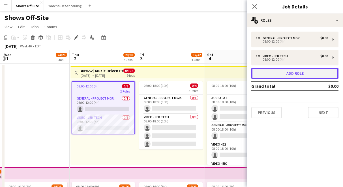
click at [299, 75] on button "Add role" at bounding box center [294, 73] width 87 height 11
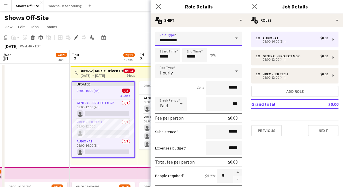
drag, startPoint x: 186, startPoint y: 42, endPoint x: 147, endPoint y: 42, distance: 39.6
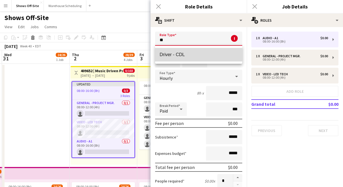
click at [163, 54] on span "Driver - CDL" at bounding box center [199, 54] width 78 height 5
type input "**********"
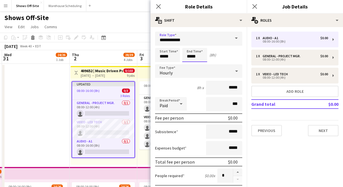
click at [197, 56] on input "*****" at bounding box center [194, 55] width 25 height 14
click at [186, 65] on div at bounding box center [188, 65] width 11 height 6
type input "*****"
click at [186, 65] on div at bounding box center [188, 65] width 11 height 6
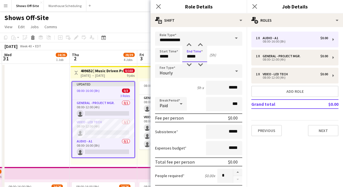
scroll to position [167, 0]
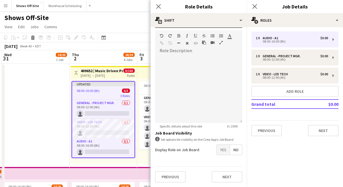
click at [221, 153] on span "Yes" at bounding box center [223, 150] width 13 height 10
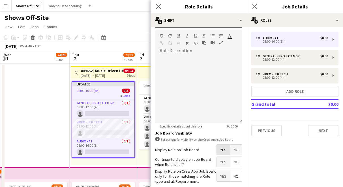
scroll to position [195, 0]
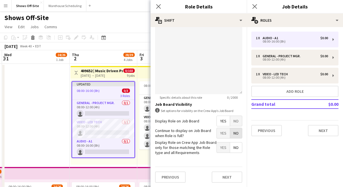
click at [234, 132] on span "No" at bounding box center [236, 133] width 12 height 10
click at [220, 150] on span "Yes" at bounding box center [223, 148] width 13 height 10
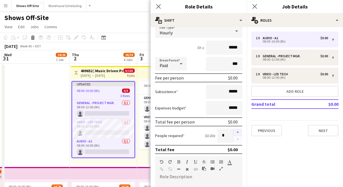
scroll to position [42, 0]
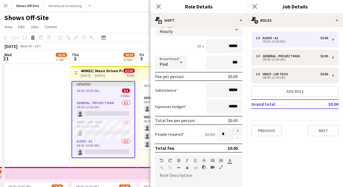
click at [238, 132] on button "button" at bounding box center [237, 131] width 9 height 7
type input "*"
click at [157, 4] on icon "Close pop-in" at bounding box center [158, 6] width 5 height 5
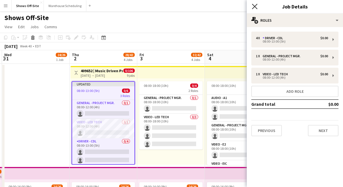
click at [253, 5] on icon at bounding box center [254, 6] width 5 height 5
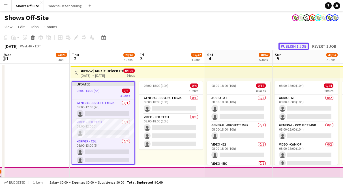
click at [284, 48] on button "Publish 1 job" at bounding box center [293, 46] width 30 height 7
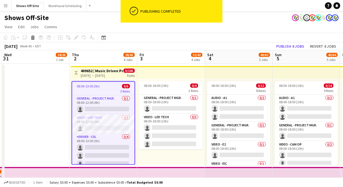
click at [108, 85] on div "08:00-13:00 (5h) 0/6" at bounding box center [103, 86] width 62 height 4
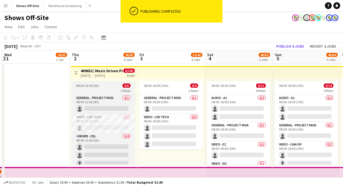
click at [108, 85] on div "08:00-13:00 (5h) 0/6" at bounding box center [103, 86] width 63 height 4
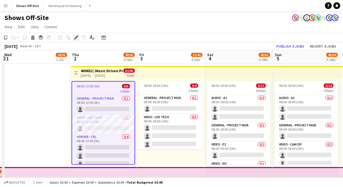
click at [76, 36] on icon "Edit" at bounding box center [76, 37] width 5 height 5
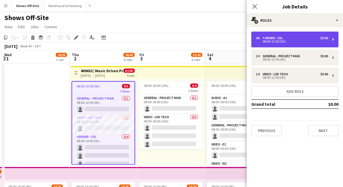
click at [283, 35] on div "4 x Driver - CDL $0.00 08:00-13:00 (5h)" at bounding box center [294, 40] width 87 height 16
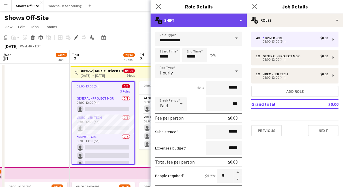
click at [214, 21] on div "multiple-actions-text Shift" at bounding box center [198, 21] width 96 height 14
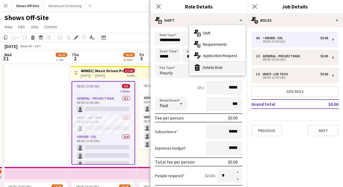
click at [221, 65] on div "bin-2 Delete Role" at bounding box center [217, 67] width 56 height 11
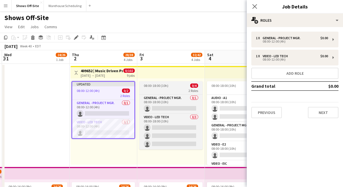
click at [165, 83] on app-job-card "08:00-18:00 (10h) 0/4 2 Roles General - Project Mgr. 0/1 08:00-18:00 (10h) sing…" at bounding box center [170, 115] width 63 height 68
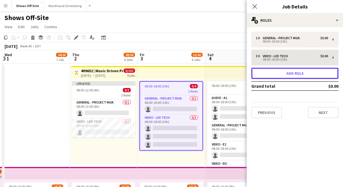
click at [298, 75] on button "Add role" at bounding box center [294, 73] width 87 height 11
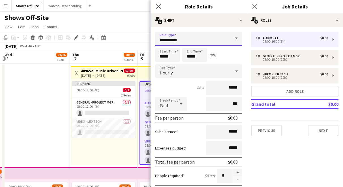
drag, startPoint x: 185, startPoint y: 38, endPoint x: 127, endPoint y: 38, distance: 58.0
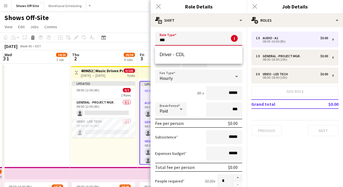
click at [170, 53] on span "Driver - CDL" at bounding box center [199, 54] width 78 height 5
type input "**********"
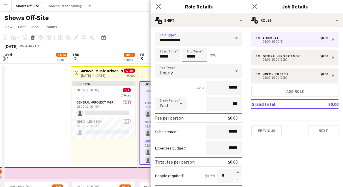
click at [198, 57] on input "*****" at bounding box center [194, 55] width 25 height 14
click at [187, 64] on div at bounding box center [188, 65] width 11 height 6
type input "*****"
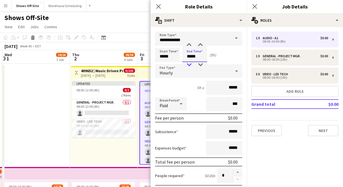
click at [189, 66] on div at bounding box center [188, 65] width 11 height 6
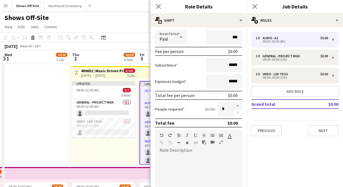
scroll to position [67, 0]
click at [235, 106] on button "button" at bounding box center [237, 105] width 9 height 7
type input "*"
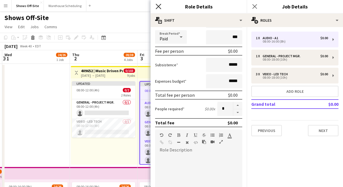
click at [159, 5] on icon at bounding box center [158, 6] width 5 height 5
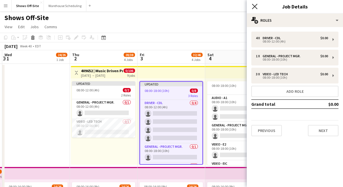
click at [252, 9] on app-icon "Close pop-in" at bounding box center [255, 7] width 8 height 8
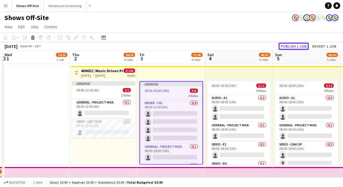
click at [289, 47] on button "Publish 1 job" at bounding box center [293, 46] width 30 height 7
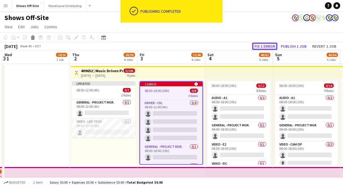
click at [258, 43] on button "Fix 1 error" at bounding box center [264, 46] width 25 height 7
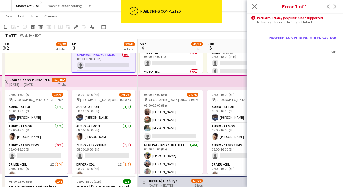
scroll to position [0, 195]
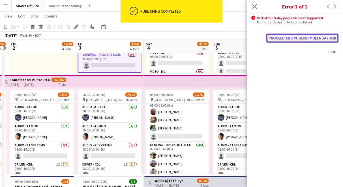
click at [294, 38] on button "Proceed and publish multi-day job" at bounding box center [302, 38] width 72 height 9
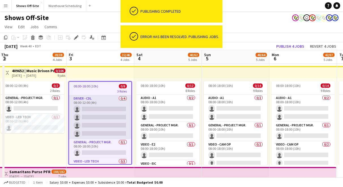
scroll to position [0, 207]
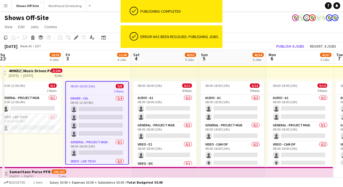
click at [84, 83] on app-job-card "08:00-18:00 (10h) 0/8 3 Roles Driver - CDL 0/4 08:00-12:00 (4h) single-neutral-…" at bounding box center [96, 123] width 63 height 84
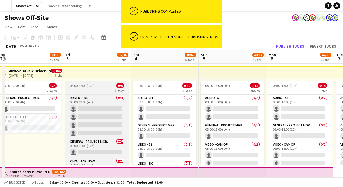
click at [84, 83] on app-job-card "08:00-18:00 (10h) 0/8 3 Roles Driver - CDL 0/4 08:00-12:00 (4h) single-neutral-…" at bounding box center [96, 123] width 63 height 84
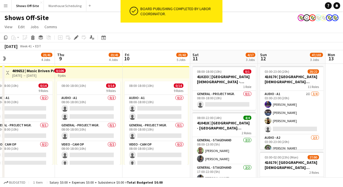
scroll to position [0, 216]
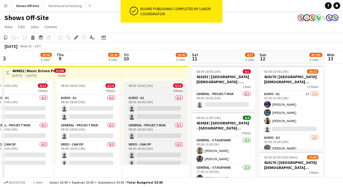
click at [142, 90] on div "9 Roles" at bounding box center [155, 91] width 63 height 5
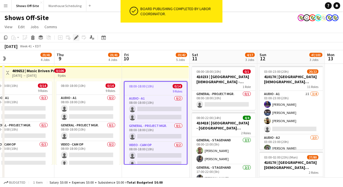
click at [76, 37] on icon at bounding box center [75, 37] width 3 height 3
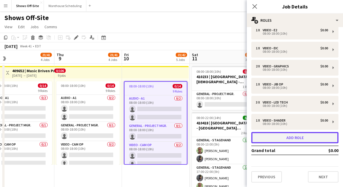
click at [290, 139] on button "Add role" at bounding box center [294, 137] width 87 height 11
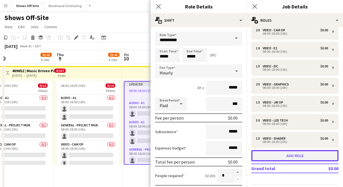
scroll to position [80, 0]
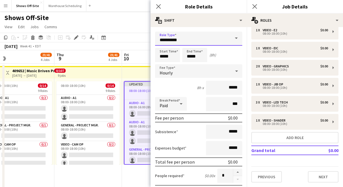
drag, startPoint x: 186, startPoint y: 40, endPoint x: 108, endPoint y: 39, distance: 78.3
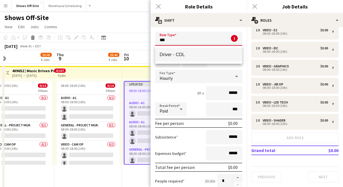
click at [164, 57] on span "Driver - CDL" at bounding box center [199, 54] width 78 height 5
type input "**********"
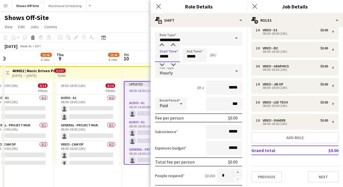
click at [175, 56] on input "*****" at bounding box center [167, 55] width 25 height 14
click at [200, 57] on input "*****" at bounding box center [194, 55] width 25 height 14
click at [187, 64] on div at bounding box center [188, 65] width 11 height 6
click at [188, 64] on div at bounding box center [188, 65] width 11 height 6
type input "*****"
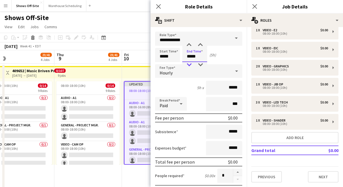
click at [188, 64] on div at bounding box center [188, 65] width 11 height 6
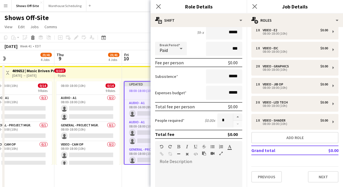
scroll to position [60, 0]
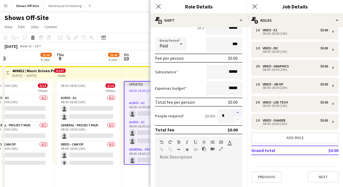
click at [238, 110] on button "button" at bounding box center [237, 112] width 9 height 7
click at [238, 111] on button "button" at bounding box center [237, 112] width 9 height 7
type input "*"
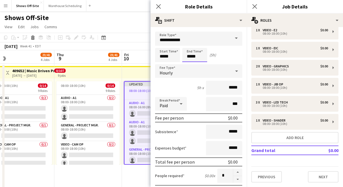
click at [191, 55] on input "*****" at bounding box center [194, 55] width 25 height 14
type input "*****"
click at [189, 63] on div at bounding box center [188, 65] width 11 height 6
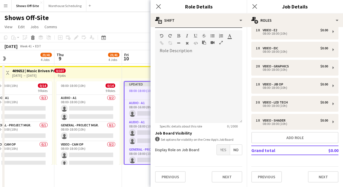
click at [222, 150] on span "Yes" at bounding box center [223, 150] width 13 height 10
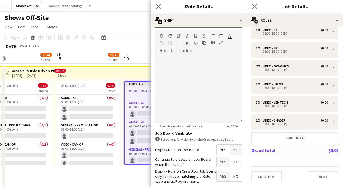
scroll to position [195, 0]
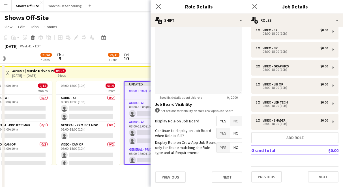
click at [231, 136] on span "No" at bounding box center [236, 133] width 12 height 10
click at [224, 143] on span "Yes" at bounding box center [223, 148] width 13 height 10
click at [159, 6] on icon at bounding box center [158, 6] width 5 height 5
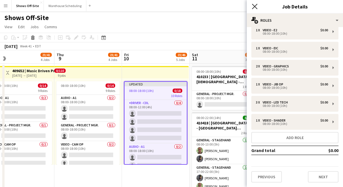
click at [255, 7] on icon at bounding box center [254, 6] width 5 height 5
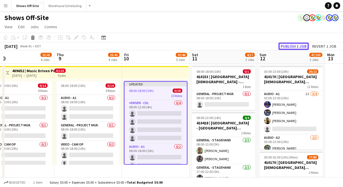
click at [283, 46] on button "Publish 1 job" at bounding box center [293, 46] width 30 height 7
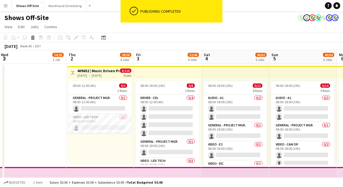
scroll to position [0, 117]
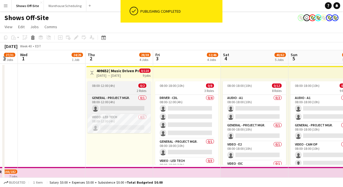
click at [109, 84] on span "08:00-12:00 (4h)" at bounding box center [103, 86] width 23 height 4
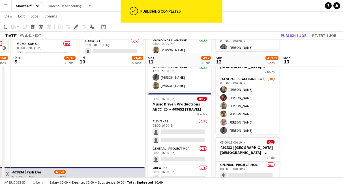
scroll to position [115, 0]
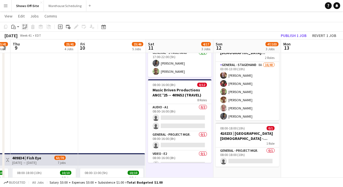
click at [25, 25] on icon "Paste linked Job" at bounding box center [25, 27] width 5 height 5
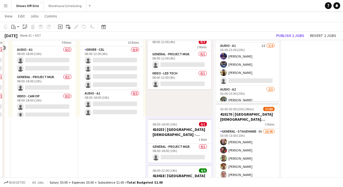
scroll to position [0, 0]
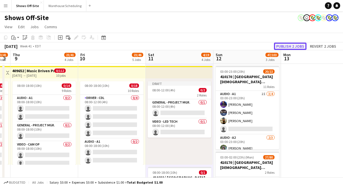
click at [286, 44] on button "Publish 2 jobs" at bounding box center [290, 46] width 33 height 7
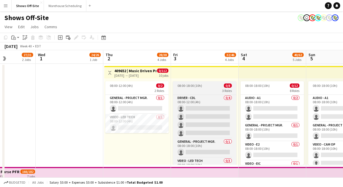
click at [195, 93] on div "3 Roles" at bounding box center [204, 91] width 63 height 5
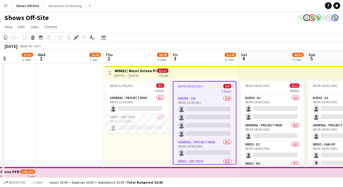
click at [73, 40] on div "Edit" at bounding box center [76, 37] width 7 height 7
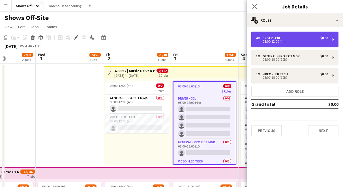
click at [290, 43] on div "4 x Driver - CDL $0.00 08:00-12:00 (4h)" at bounding box center [294, 40] width 87 height 16
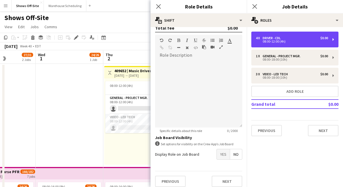
scroll to position [167, 0]
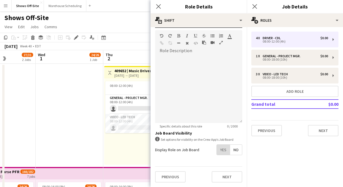
click at [225, 149] on span "Yes" at bounding box center [223, 150] width 13 height 10
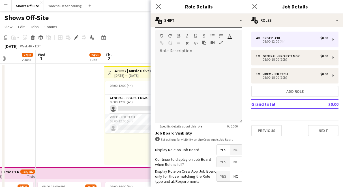
scroll to position [195, 0]
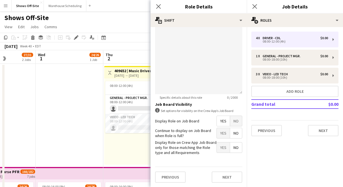
click at [235, 135] on span "No" at bounding box center [236, 133] width 12 height 10
click at [222, 144] on span "Yes" at bounding box center [223, 148] width 13 height 10
click at [159, 2] on div "Close pop-in" at bounding box center [158, 6] width 16 height 13
click at [160, 7] on icon "Close pop-in" at bounding box center [158, 6] width 5 height 5
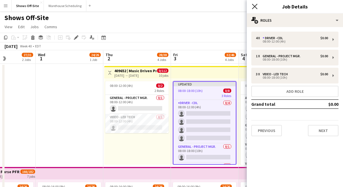
click at [253, 6] on icon "Close pop-in" at bounding box center [254, 6] width 5 height 5
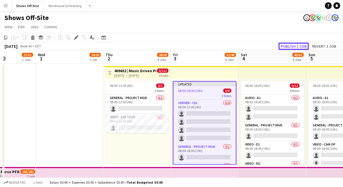
click at [295, 45] on button "Publish 1 job" at bounding box center [293, 46] width 30 height 7
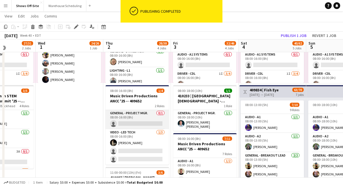
scroll to position [182, 0]
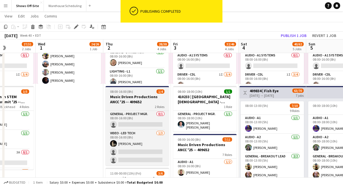
click at [132, 101] on h3 "Music Driven Productions ANCC '25 -- 409652" at bounding box center [136, 99] width 63 height 10
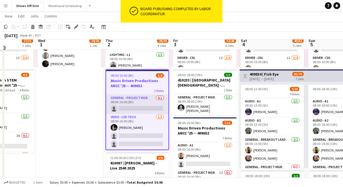
scroll to position [195, 0]
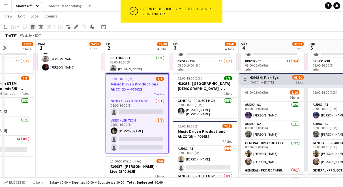
click at [32, 25] on icon at bounding box center [33, 25] width 4 height 1
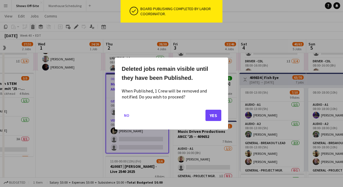
scroll to position [0, 0]
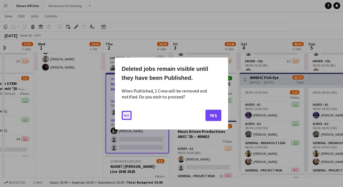
click at [124, 117] on button "No" at bounding box center [127, 115] width 10 height 9
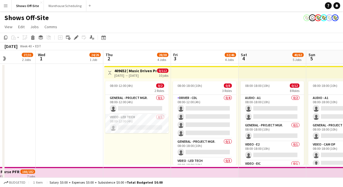
click at [142, 71] on h3 "409652 | Music Driven Productions ANCC 2025 Atl" at bounding box center [135, 70] width 42 height 5
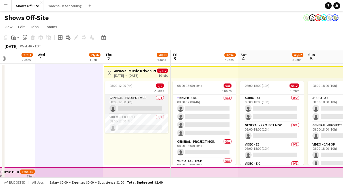
scroll to position [5, 0]
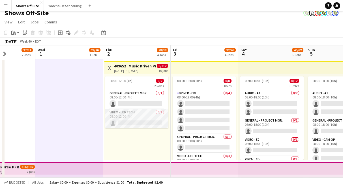
click at [125, 118] on app-card-role "Video - LED Tech 0/1 08:00-12:00 (4h) single-neutral-actions" at bounding box center [136, 118] width 63 height 19
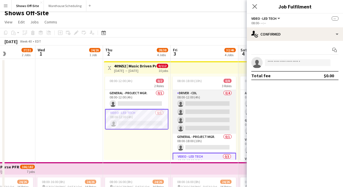
scroll to position [29, 0]
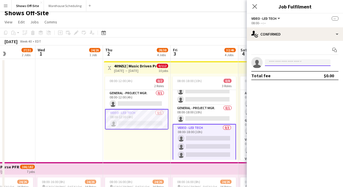
click at [271, 63] on input at bounding box center [298, 62] width 66 height 7
type input "*"
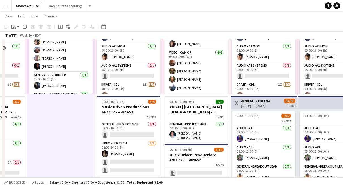
scroll to position [172, 0]
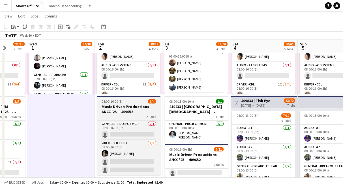
click at [118, 104] on app-job-card "08:00-16:00 (8h) 1/4 Music Driven Productions ANCC '25 -- 409652 2 Roles Genera…" at bounding box center [128, 136] width 63 height 80
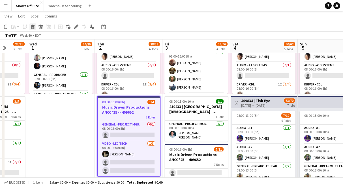
click at [32, 28] on icon at bounding box center [32, 27] width 3 height 3
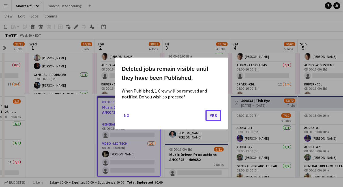
click at [212, 115] on button "Yes" at bounding box center [213, 115] width 16 height 11
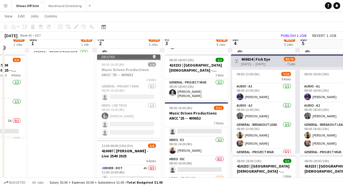
scroll to position [201, 0]
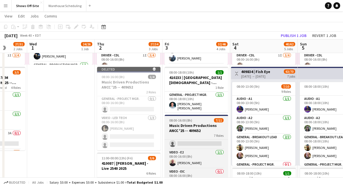
click at [190, 125] on h3 "Music Driven Productions ANCC '25 -- 409652" at bounding box center [196, 128] width 63 height 10
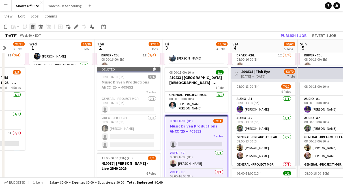
click at [31, 27] on icon at bounding box center [32, 27] width 3 height 3
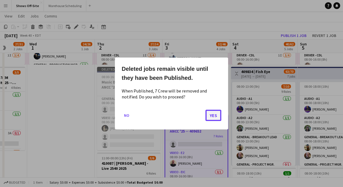
click at [216, 114] on button "Yes" at bounding box center [213, 115] width 16 height 11
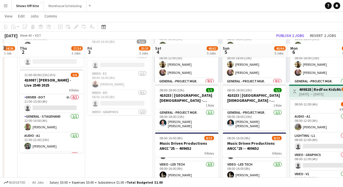
scroll to position [296, 0]
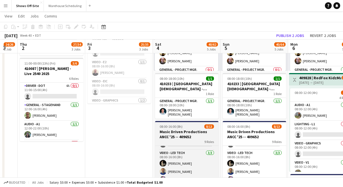
click at [181, 133] on h3 "Music Driven Productions ANCC '25 -- 409652" at bounding box center [186, 135] width 63 height 10
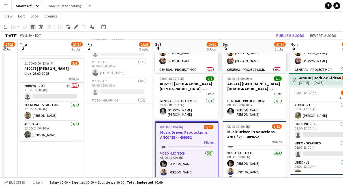
click at [34, 28] on icon at bounding box center [32, 27] width 3 height 3
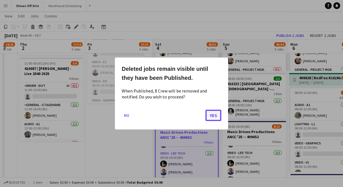
click at [216, 113] on button "Yes" at bounding box center [213, 115] width 16 height 11
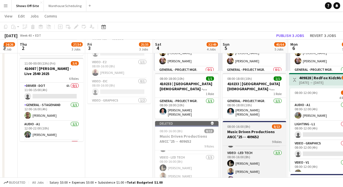
click at [243, 130] on h3 "Music Driven Productions ANCC '25 -- 409652" at bounding box center [254, 135] width 63 height 10
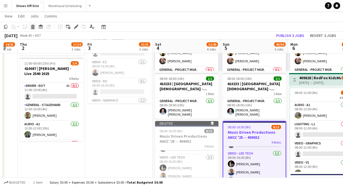
click at [33, 26] on icon "Delete" at bounding box center [33, 27] width 5 height 5
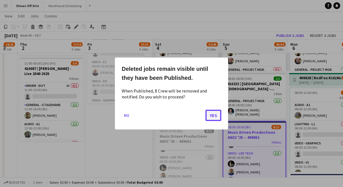
click at [212, 114] on button "Yes" at bounding box center [213, 115] width 16 height 11
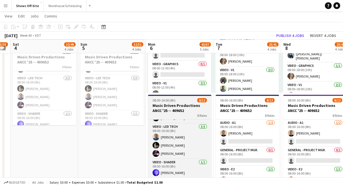
click at [173, 103] on app-job-card "08:00-16:00 (8h) 8/12 Music Driven Productions ANCC '25 -- 409652 8 Roles Audio…" at bounding box center [179, 137] width 63 height 84
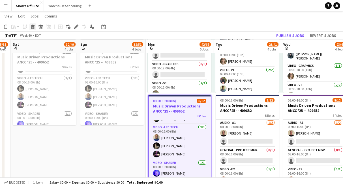
click at [33, 28] on icon at bounding box center [32, 27] width 3 height 3
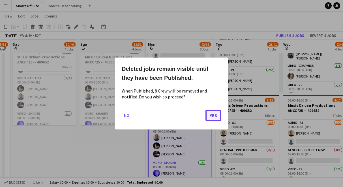
click at [214, 116] on button "Yes" at bounding box center [213, 115] width 16 height 11
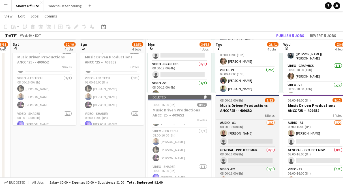
click at [226, 108] on h3 "Music Driven Productions ANCC '25 -- 409652" at bounding box center [246, 108] width 63 height 10
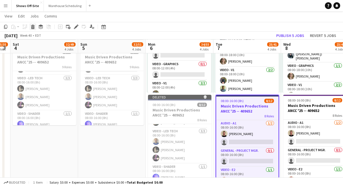
click at [30, 28] on div "Delete" at bounding box center [32, 26] width 7 height 7
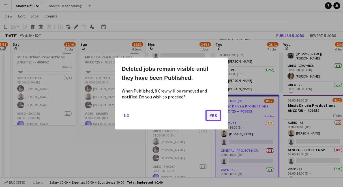
click at [213, 114] on button "Yes" at bounding box center [213, 115] width 16 height 11
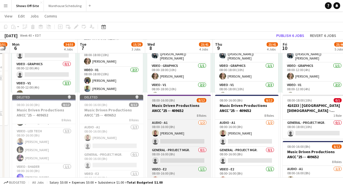
click at [177, 109] on h3 "Music Driven Productions ANCC '25 -- 409652" at bounding box center [178, 108] width 63 height 10
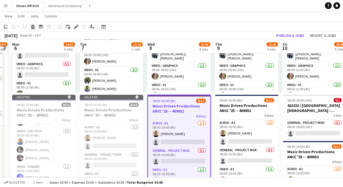
click at [34, 28] on icon at bounding box center [32, 27] width 3 height 3
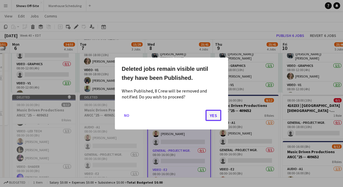
click at [213, 115] on button "Yes" at bounding box center [213, 115] width 16 height 11
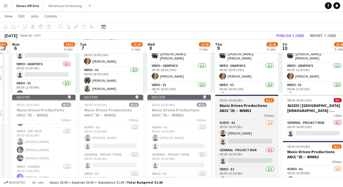
click at [227, 112] on h3 "Music Driven Productions ANCC '25 -- 409652" at bounding box center [246, 108] width 63 height 10
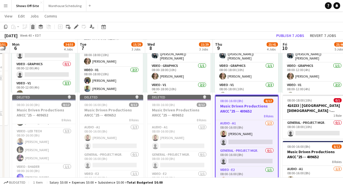
click at [33, 27] on icon at bounding box center [32, 27] width 3 height 3
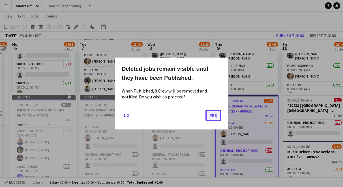
click at [212, 114] on button "Yes" at bounding box center [213, 115] width 16 height 11
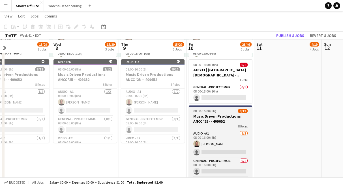
click at [211, 112] on span "08:00-16:00 (8h)" at bounding box center [204, 111] width 23 height 4
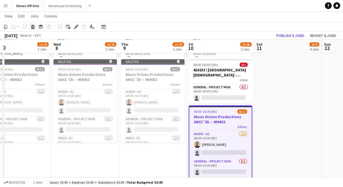
click at [34, 26] on icon at bounding box center [33, 25] width 4 height 1
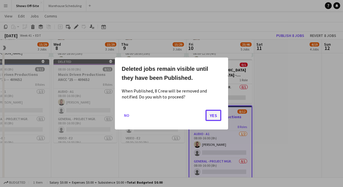
click at [219, 116] on button "Yes" at bounding box center [213, 115] width 16 height 11
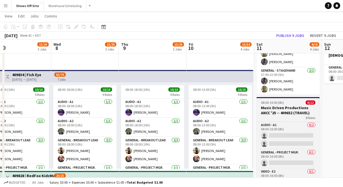
click at [274, 107] on h3 "Music Driven Productions ANCC '25 -- 409652 (TRAVEL)" at bounding box center [287, 110] width 63 height 10
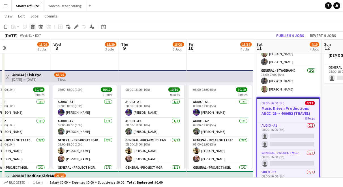
click at [32, 25] on icon at bounding box center [33, 25] width 4 height 1
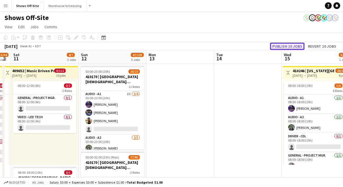
click at [283, 46] on button "Publish 10 jobs" at bounding box center [287, 46] width 35 height 7
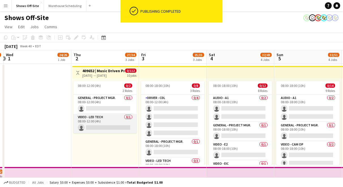
click at [102, 126] on app-card-role "Video - LED Tech 0/1 08:00-12:00 (4h) single-neutral-actions" at bounding box center [104, 123] width 63 height 19
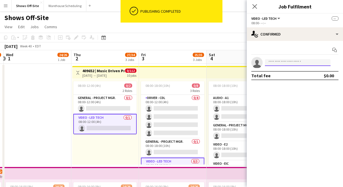
click at [292, 62] on input at bounding box center [298, 62] width 66 height 7
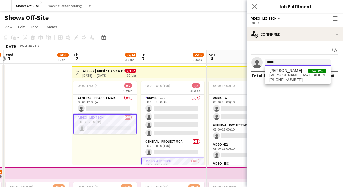
click at [283, 66] on input "*****" at bounding box center [298, 62] width 66 height 7
type input "*****"
click at [283, 69] on span "[PERSON_NAME]" at bounding box center [285, 70] width 33 height 5
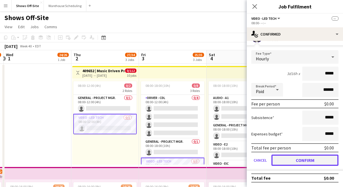
click at [307, 162] on button "Confirm" at bounding box center [304, 160] width 67 height 11
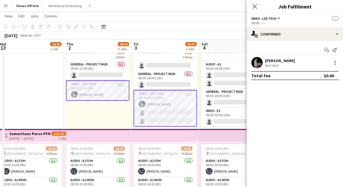
click at [165, 95] on app-card-role "Video - LED Tech 1/3 08:00-18:00 (10h) ROYCE WORBINGTON single-neutral-actions …" at bounding box center [164, 108] width 63 height 37
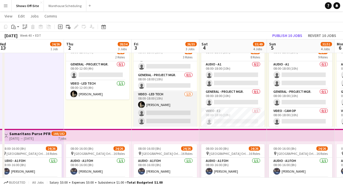
click at [158, 102] on app-card-role "Video - LED Tech 1/3 08:00-18:00 (10h) ROYCE WORBINGTON single-neutral-actions …" at bounding box center [164, 109] width 63 height 36
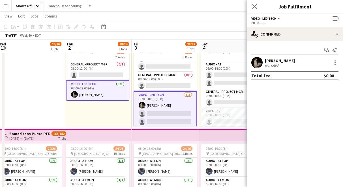
click at [156, 99] on app-card-role "Video - LED Tech 1/3 08:00-18:00 (10h) ROYCE WORBINGTON single-neutral-actions …" at bounding box center [164, 109] width 63 height 37
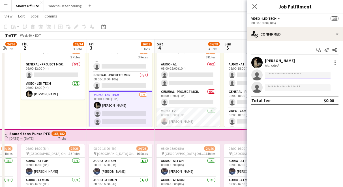
click at [282, 75] on input at bounding box center [298, 75] width 66 height 7
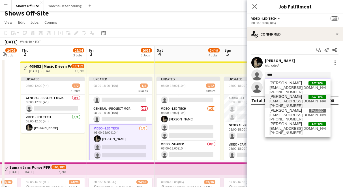
type input "****"
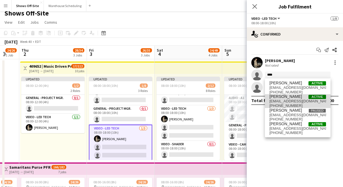
click at [282, 98] on span "[PERSON_NAME]" at bounding box center [285, 96] width 33 height 5
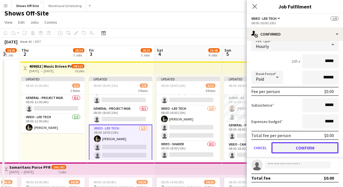
click at [291, 149] on button "Confirm" at bounding box center [304, 148] width 67 height 11
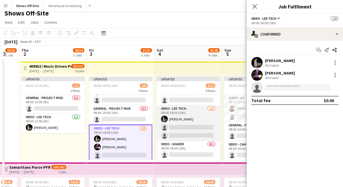
click at [186, 120] on app-card-role "Video - LED Tech 1/3 08:00-18:00 (10h) ROYCE WORBINGTON single-neutral-actions …" at bounding box center [187, 124] width 63 height 36
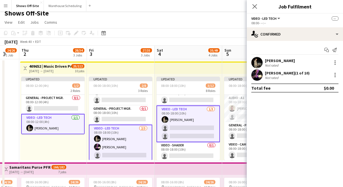
click at [188, 117] on app-card-role "Video - LED Tech 1/3 08:00-18:00 (10h) ROYCE WORBINGTON single-neutral-actions …" at bounding box center [187, 124] width 63 height 37
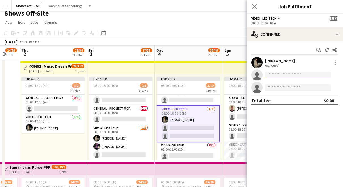
click at [281, 77] on input at bounding box center [298, 75] width 66 height 7
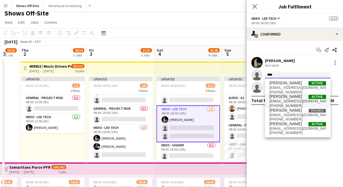
type input "****"
click at [283, 103] on span "natecook7@gmail.com" at bounding box center [297, 101] width 57 height 5
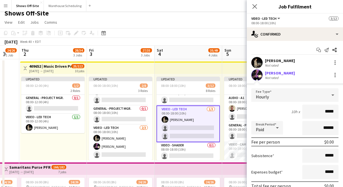
scroll to position [51, 0]
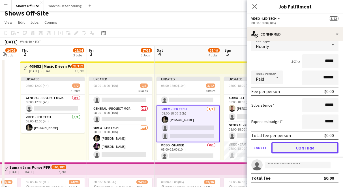
click at [293, 146] on button "Confirm" at bounding box center [304, 148] width 67 height 11
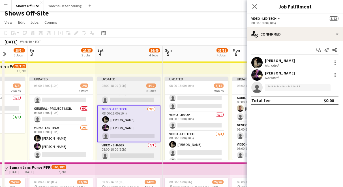
scroll to position [131, 0]
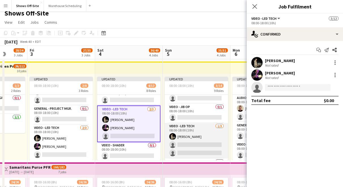
click at [197, 127] on app-card-role "Video - LED Tech 1/3 08:00-18:00 (10h) ROYCE WORBINGTON single-neutral-actions …" at bounding box center [196, 141] width 63 height 36
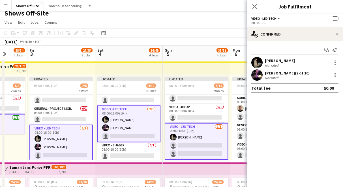
click at [181, 129] on app-card-role "Video - LED Tech 1/3 08:00-18:00 (10h) ROYCE WORBINGTON single-neutral-actions …" at bounding box center [196, 141] width 63 height 37
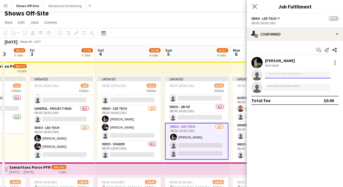
click at [283, 75] on input at bounding box center [298, 75] width 66 height 7
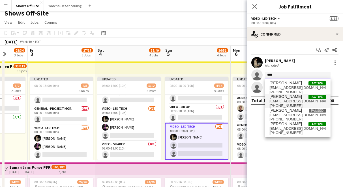
type input "****"
click at [285, 99] on span "natecook7@gmail.com" at bounding box center [297, 101] width 57 height 5
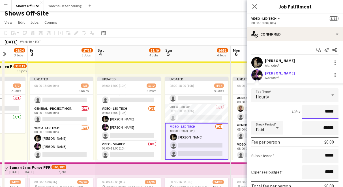
scroll to position [51, 0]
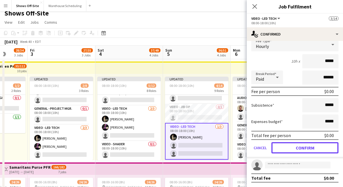
click at [303, 149] on button "Confirm" at bounding box center [304, 148] width 67 height 11
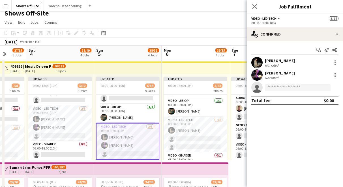
scroll to position [141, 0]
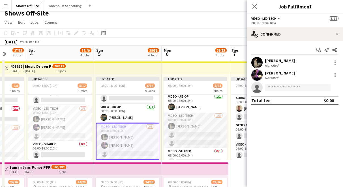
click at [196, 121] on app-card-role "Video - LED Tech 1/3 08:00-18:00 (10h) ROYCE WORBINGTON single-neutral-actions …" at bounding box center [194, 131] width 63 height 36
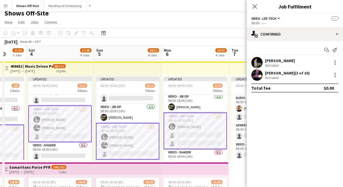
click at [186, 117] on app-card-role "Video - LED Tech 1/3 08:00-18:00 (10h) ROYCE WORBINGTON single-neutral-actions …" at bounding box center [194, 131] width 63 height 37
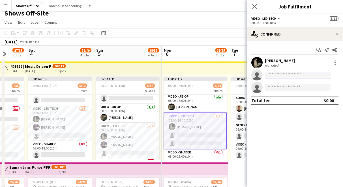
click at [278, 77] on input at bounding box center [298, 75] width 66 height 7
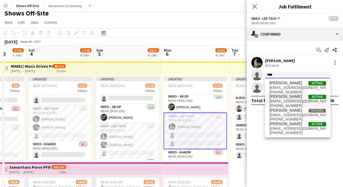
type input "****"
click at [285, 96] on span "[PERSON_NAME]" at bounding box center [285, 96] width 33 height 5
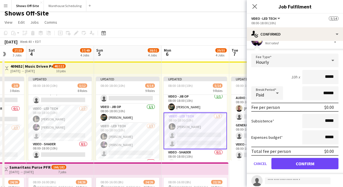
scroll to position [42, 0]
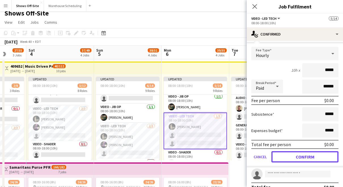
click at [296, 156] on button "Confirm" at bounding box center [304, 157] width 67 height 11
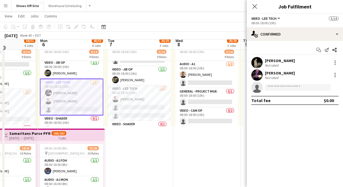
scroll to position [34, 0]
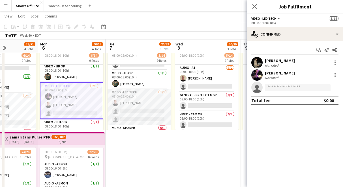
click at [148, 105] on app-card-role "Video - LED Tech 1/3 08:00-18:00 (10h) Lucas Reed single-neutral-actions single…" at bounding box center [138, 107] width 63 height 36
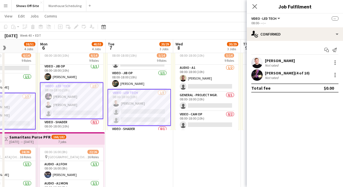
click at [123, 98] on app-card-role "Video - LED Tech 1/3 08:00-18:00 (10h) Lucas Reed single-neutral-actions single…" at bounding box center [138, 107] width 63 height 37
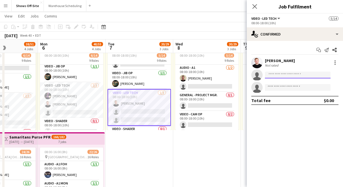
click at [282, 74] on input at bounding box center [298, 75] width 66 height 7
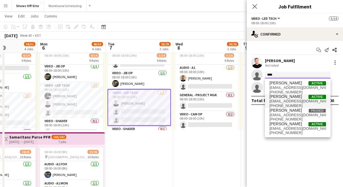
type input "****"
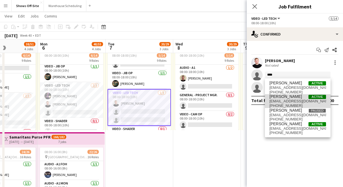
click at [278, 100] on span "natecook7@gmail.com" at bounding box center [297, 101] width 57 height 5
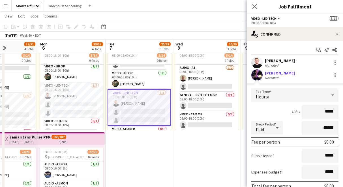
scroll to position [51, 0]
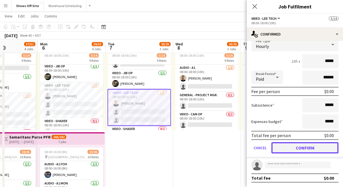
click at [288, 147] on button "Confirm" at bounding box center [304, 148] width 67 height 11
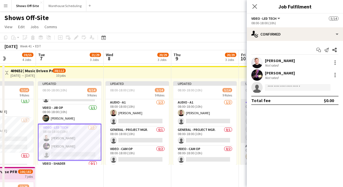
scroll to position [0, 169]
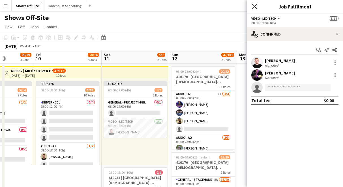
click at [255, 4] on app-icon "Close pop-in" at bounding box center [255, 7] width 8 height 8
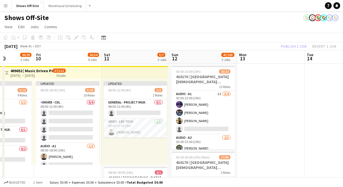
click at [255, 16] on div "Shows Off-Site user" at bounding box center [171, 16] width 343 height 11
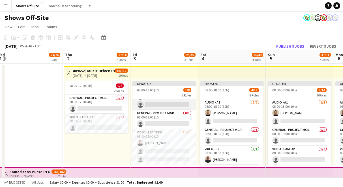
scroll to position [33, 0]
click at [170, 136] on app-card-role "Video - LED Tech 1/3 08:00-18:00 (10h) Lucas Reed single-neutral-actions single…" at bounding box center [163, 148] width 63 height 36
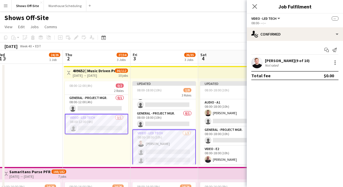
click at [170, 136] on app-card-role "Video - LED Tech 1/3 08:00-18:00 (10h) Lucas Reed single-neutral-actions single…" at bounding box center [163, 148] width 63 height 37
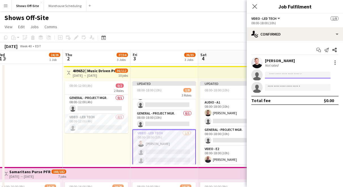
click at [285, 78] on input at bounding box center [298, 75] width 66 height 7
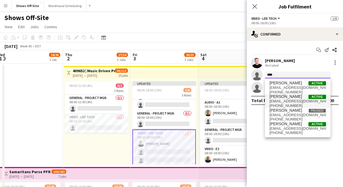
type input "****"
click at [279, 96] on span "[PERSON_NAME]" at bounding box center [285, 96] width 33 height 5
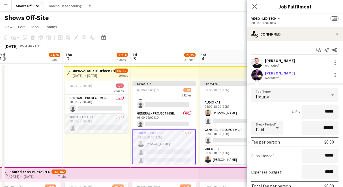
click at [101, 121] on app-card-role "Video - LED Tech 0/1 08:00-12:00 (4h) single-neutral-actions" at bounding box center [96, 123] width 63 height 19
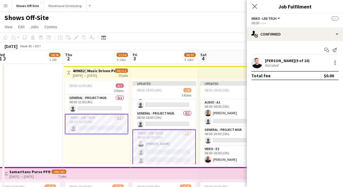
click at [96, 116] on app-card-role "Video - LED Tech 0/1 08:00-12:00 (4h) single-neutral-actions" at bounding box center [96, 124] width 63 height 20
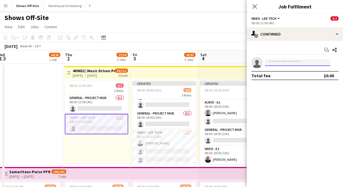
click at [276, 64] on input at bounding box center [298, 62] width 66 height 7
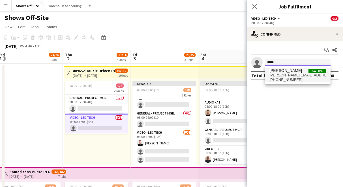
type input "*****"
click at [283, 77] on span "royce.worbington@outlook.com" at bounding box center [297, 75] width 57 height 5
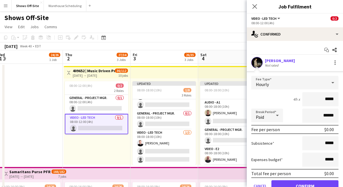
scroll to position [26, 0]
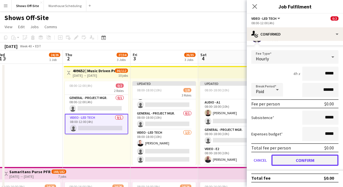
click at [301, 161] on button "Confirm" at bounding box center [304, 160] width 67 height 11
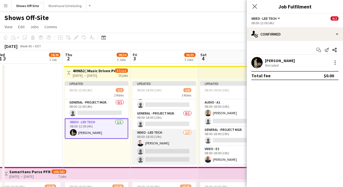
click at [156, 138] on app-card-role "Video - LED Tech 1/3 08:00-18:00 (10h) Lucas Reed single-neutral-actions single…" at bounding box center [163, 148] width 63 height 36
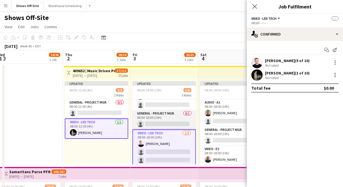
scroll to position [34, 0]
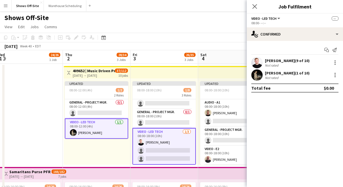
click at [158, 139] on app-card-role "Video - LED Tech 1/3 08:00-18:00 (10h) Lucas Reed single-neutral-actions single…" at bounding box center [163, 146] width 63 height 37
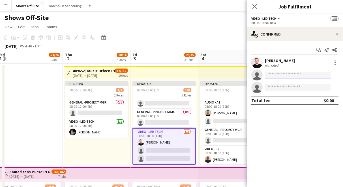
click at [283, 75] on input at bounding box center [298, 75] width 66 height 7
type input "*****"
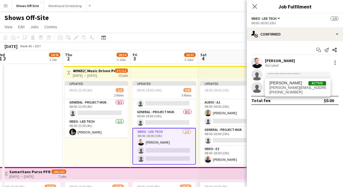
click at [289, 81] on span "[PERSON_NAME]" at bounding box center [285, 83] width 33 height 5
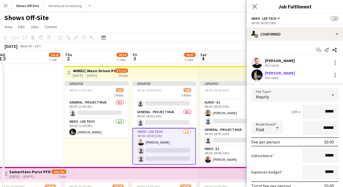
scroll to position [51, 0]
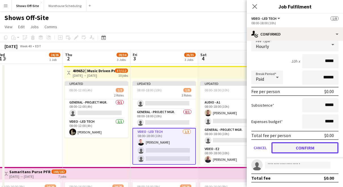
click at [306, 149] on button "Confirm" at bounding box center [304, 148] width 67 height 11
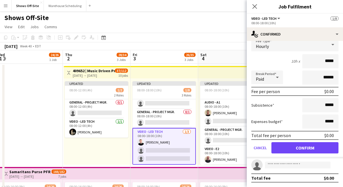
scroll to position [0, 0]
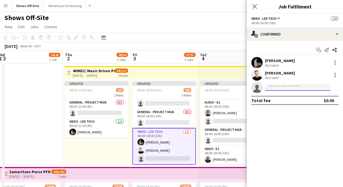
click at [290, 89] on input at bounding box center [298, 87] width 66 height 7
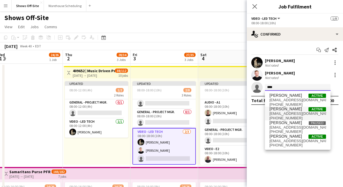
type input "****"
click at [288, 108] on span "Nate Cook Active" at bounding box center [297, 109] width 57 height 5
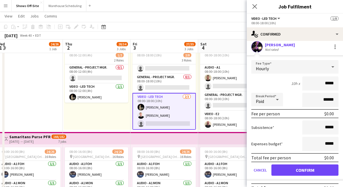
scroll to position [51, 0]
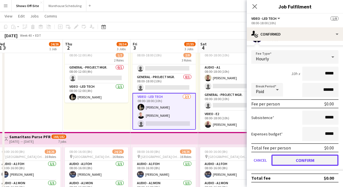
click at [298, 163] on button "Confirm" at bounding box center [304, 160] width 67 height 11
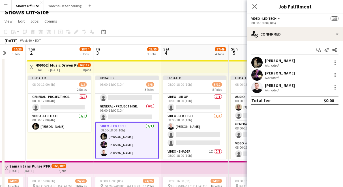
scroll to position [113, 0]
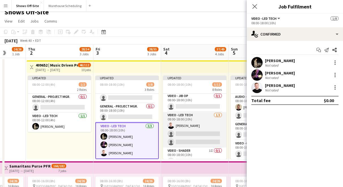
click at [201, 119] on app-card-role "Video - LED Tech 1/3 08:00-18:00 (10h) Lucas Reed single-neutral-actions single…" at bounding box center [194, 130] width 63 height 36
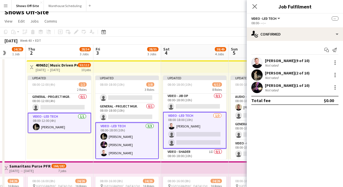
click at [191, 123] on app-card-role "Video - LED Tech 1/3 08:00-18:00 (10h) Lucas Reed single-neutral-actions single…" at bounding box center [194, 130] width 63 height 37
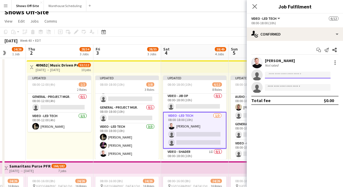
click at [276, 74] on input at bounding box center [298, 75] width 66 height 7
type input "*"
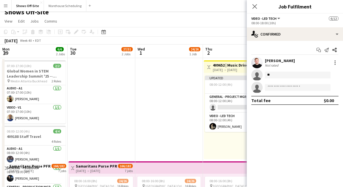
scroll to position [135, 0]
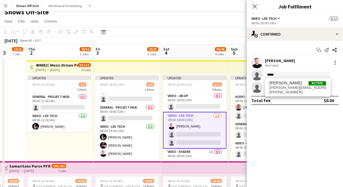
type input "*****"
click at [276, 84] on span "[PERSON_NAME]" at bounding box center [285, 83] width 33 height 5
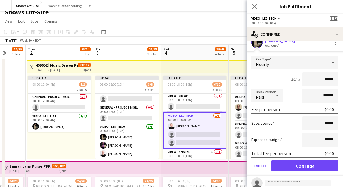
scroll to position [39, 0]
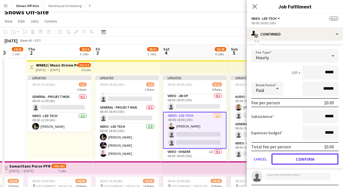
click at [298, 155] on button "Confirm" at bounding box center [304, 159] width 67 height 11
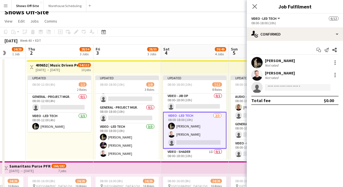
scroll to position [0, 0]
click at [293, 89] on input at bounding box center [298, 87] width 66 height 7
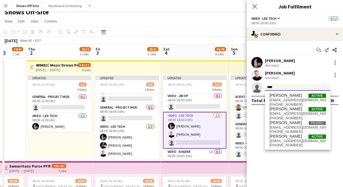
type input "****"
click at [290, 113] on span "natecook7@gmail.com" at bounding box center [297, 114] width 57 height 5
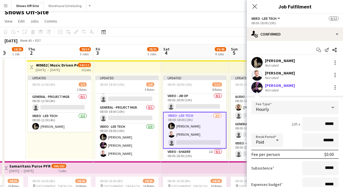
scroll to position [51, 0]
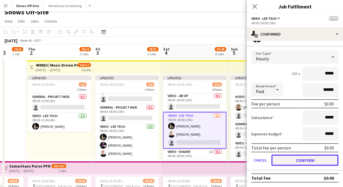
click at [299, 166] on button "Confirm" at bounding box center [304, 160] width 67 height 11
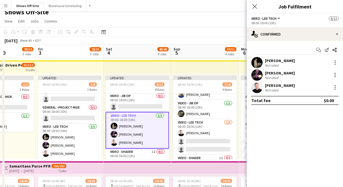
scroll to position [137, 0]
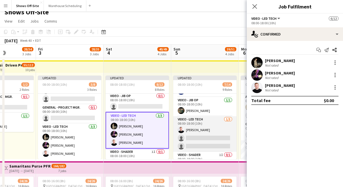
click at [198, 122] on app-card-role "Video - LED Tech 1/3 08:00-18:00 (10h) Lucas Reed single-neutral-actions single…" at bounding box center [204, 135] width 63 height 36
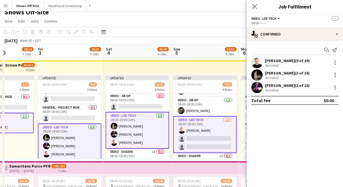
scroll to position [34, 0]
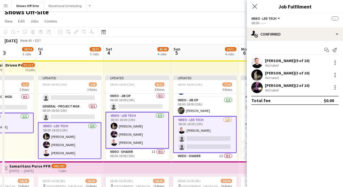
click at [198, 124] on app-card-role "Video - LED Tech 1/3 08:00-18:00 (10h) Lucas Reed single-neutral-actions single…" at bounding box center [204, 135] width 63 height 37
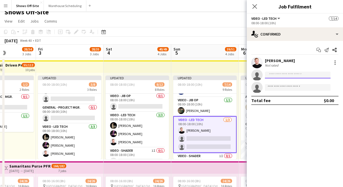
click at [274, 76] on input at bounding box center [298, 75] width 66 height 7
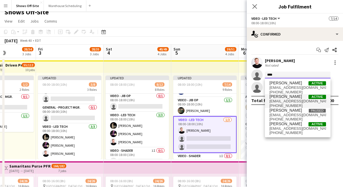
type input "****"
click at [282, 102] on span "natecook7@gmail.com" at bounding box center [297, 101] width 57 height 5
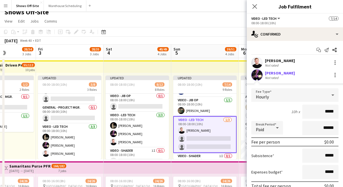
scroll to position [51, 0]
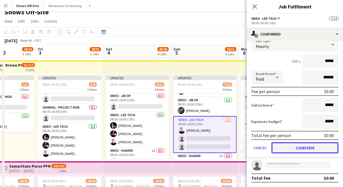
click at [297, 146] on button "Confirm" at bounding box center [304, 148] width 67 height 11
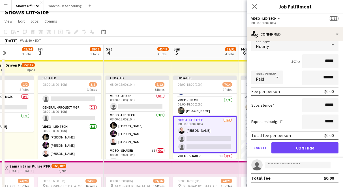
scroll to position [0, 0]
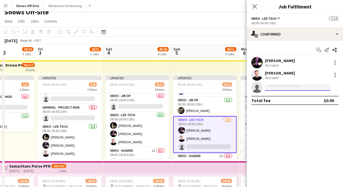
click at [286, 87] on input at bounding box center [298, 87] width 66 height 7
type input "*"
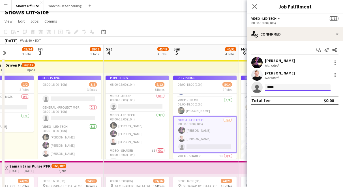
scroll to position [29, 0]
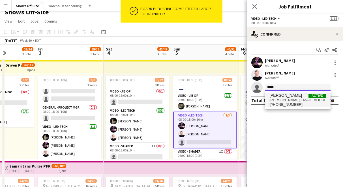
type input "*****"
click at [290, 97] on span "[PERSON_NAME]" at bounding box center [285, 95] width 33 height 5
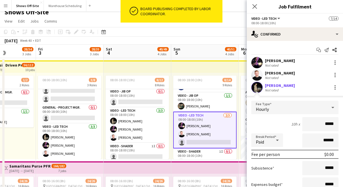
scroll to position [51, 0]
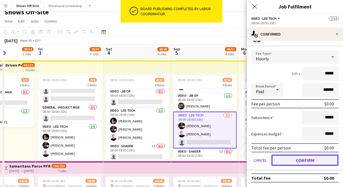
click at [301, 159] on button "Confirm" at bounding box center [304, 160] width 67 height 11
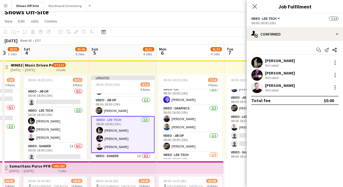
scroll to position [140, 0]
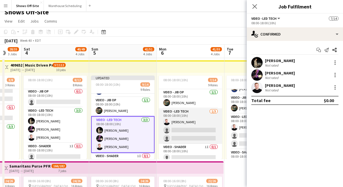
click at [187, 116] on app-card-role "Video - LED Tech 1/3 08:00-18:00 (10h) Lucas Reed single-neutral-actions single…" at bounding box center [190, 127] width 63 height 36
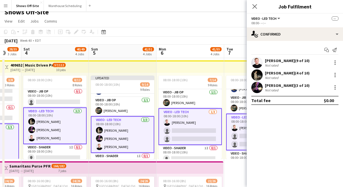
scroll to position [30, 0]
click at [201, 114] on app-card-role "Video - LED Tech 1/3 08:00-18:00 (10h) Lucas Reed single-neutral-actions single…" at bounding box center [189, 127] width 63 height 37
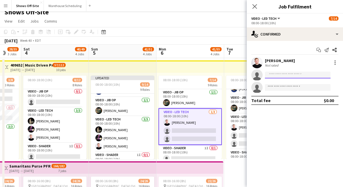
click at [273, 75] on input at bounding box center [298, 75] width 66 height 7
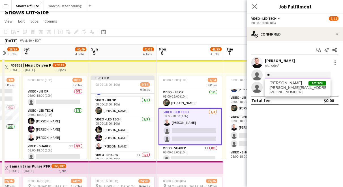
type input "*"
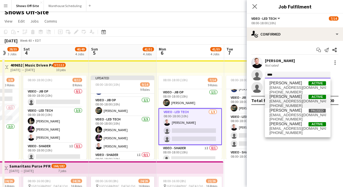
type input "****"
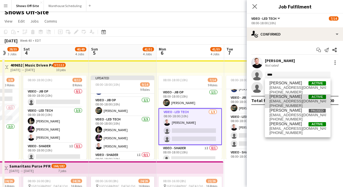
click at [281, 97] on span "[PERSON_NAME]" at bounding box center [285, 96] width 33 height 5
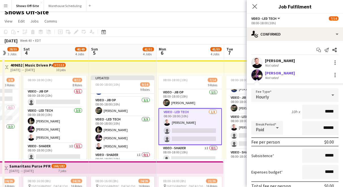
scroll to position [51, 0]
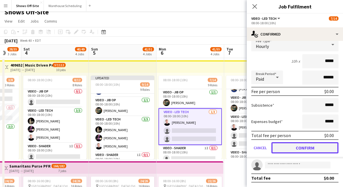
click at [295, 144] on button "Confirm" at bounding box center [304, 148] width 67 height 11
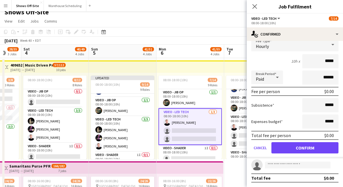
scroll to position [0, 0]
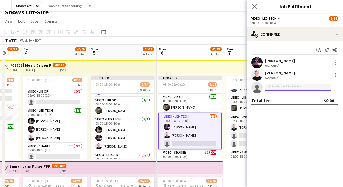
click at [280, 85] on input at bounding box center [298, 87] width 66 height 7
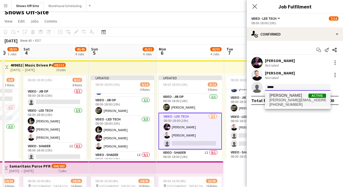
type input "*****"
click at [279, 96] on span "[PERSON_NAME]" at bounding box center [285, 95] width 33 height 5
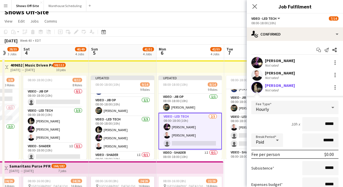
scroll to position [51, 0]
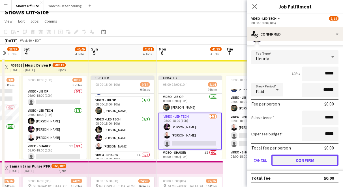
click at [294, 157] on button "Confirm" at bounding box center [304, 160] width 67 height 11
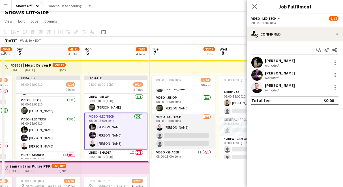
scroll to position [0, 0]
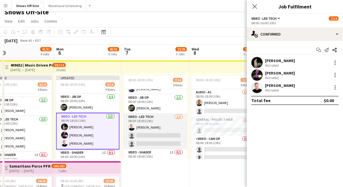
click at [155, 124] on app-card-role "Video - LED Tech 1/3 08:00-18:00 (10h) Lucas Reed single-neutral-actions single…" at bounding box center [155, 132] width 63 height 36
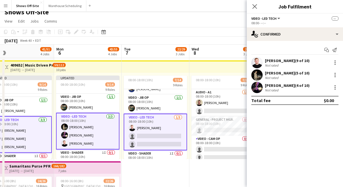
click at [153, 119] on app-card-role "Video - LED Tech 1/3 08:00-18:00 (10h) Lucas Reed single-neutral-actions single…" at bounding box center [155, 132] width 63 height 37
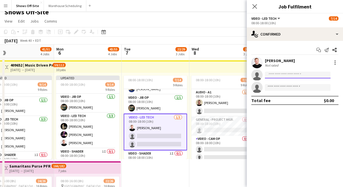
click at [281, 77] on input at bounding box center [298, 75] width 66 height 7
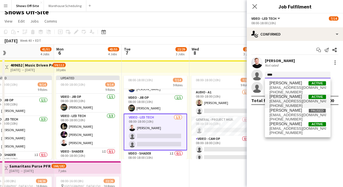
type input "****"
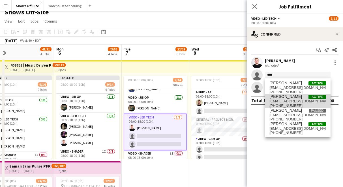
click at [281, 102] on span "natecook7@gmail.com" at bounding box center [297, 101] width 57 height 5
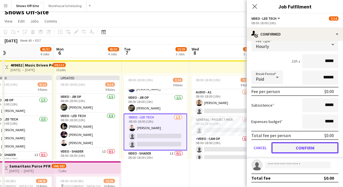
click at [296, 150] on button "Confirm" at bounding box center [304, 148] width 67 height 11
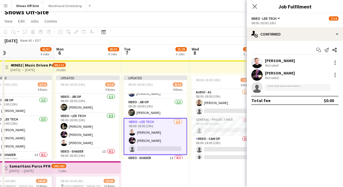
click at [277, 83] on app-invite-slot "single-neutral-actions" at bounding box center [295, 87] width 96 height 11
click at [278, 91] on app-invite-slot "single-neutral-actions" at bounding box center [295, 87] width 96 height 11
click at [277, 89] on input at bounding box center [298, 87] width 66 height 7
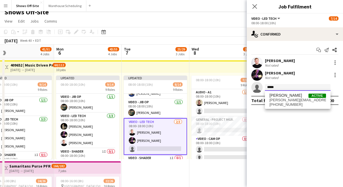
type input "*****"
click at [283, 93] on div "ROYCE WORBINGTON Active royce.worbington@outlook.com +16017172550" at bounding box center [298, 100] width 66 height 18
click at [283, 94] on span "[PERSON_NAME]" at bounding box center [285, 95] width 33 height 5
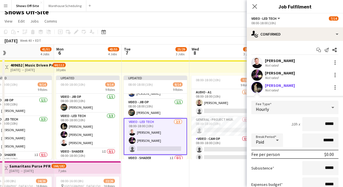
scroll to position [51, 0]
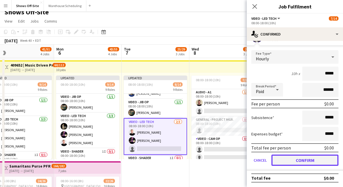
click at [299, 158] on button "Confirm" at bounding box center [304, 160] width 67 height 11
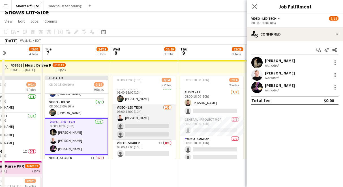
click at [138, 116] on app-card-role "Video - LED Tech 1/3 08:00-18:00 (10h) Lucas Reed single-neutral-actions single…" at bounding box center [143, 123] width 63 height 36
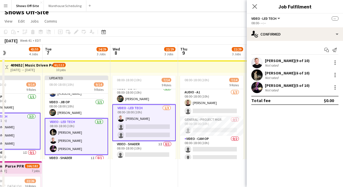
click at [145, 118] on app-card-role "Video - LED Tech 1/3 08:00-18:00 (10h) Lucas Reed single-neutral-actions single…" at bounding box center [143, 123] width 63 height 37
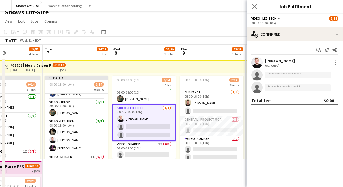
click at [286, 73] on input at bounding box center [298, 75] width 66 height 7
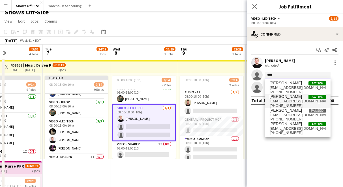
type input "****"
click at [283, 98] on span "[PERSON_NAME]" at bounding box center [285, 96] width 33 height 5
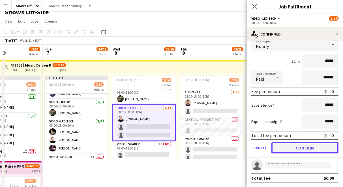
click at [300, 145] on button "Confirm" at bounding box center [304, 148] width 67 height 11
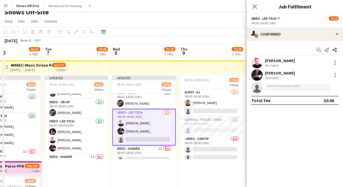
click at [280, 92] on app-invite-slot "single-neutral-actions" at bounding box center [295, 87] width 96 height 11
click at [275, 88] on input at bounding box center [298, 87] width 66 height 7
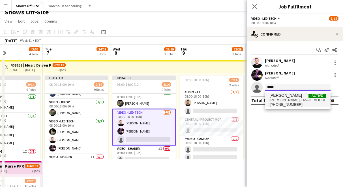
type input "*****"
click at [284, 94] on span "[PERSON_NAME]" at bounding box center [285, 95] width 33 height 5
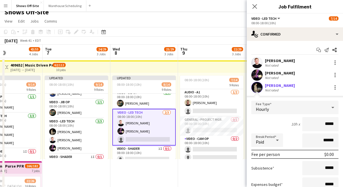
scroll to position [51, 0]
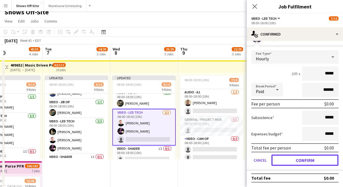
click at [306, 159] on button "Confirm" at bounding box center [304, 160] width 67 height 11
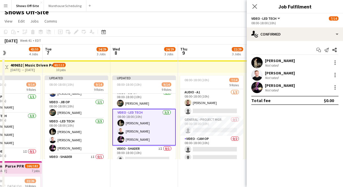
scroll to position [0, 0]
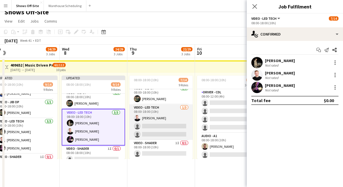
click at [169, 116] on app-card-role "Video - LED Tech 1/3 08:00-18:00 (10h) Lucas Reed single-neutral-actions single…" at bounding box center [160, 123] width 63 height 36
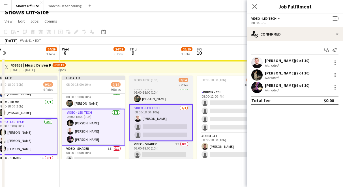
click at [171, 108] on app-card-role "Video - LED Tech 1/3 08:00-18:00 (10h) Lucas Reed single-neutral-actions single…" at bounding box center [160, 123] width 63 height 37
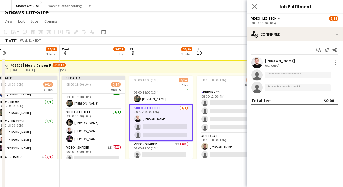
click at [285, 76] on input at bounding box center [298, 75] width 66 height 7
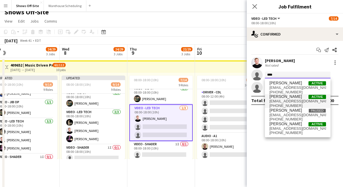
type input "****"
click at [282, 102] on span "natecook7@gmail.com" at bounding box center [297, 101] width 57 height 5
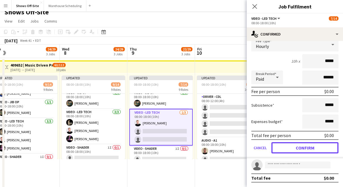
click at [285, 145] on button "Confirm" at bounding box center [304, 148] width 67 height 11
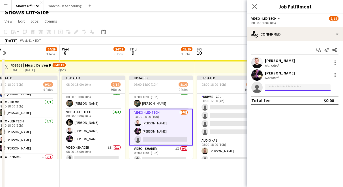
click at [282, 88] on input at bounding box center [298, 87] width 66 height 7
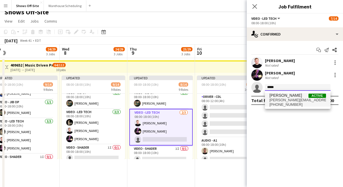
type input "*****"
click at [281, 100] on span "royce.worbington@outlook.com" at bounding box center [297, 100] width 57 height 5
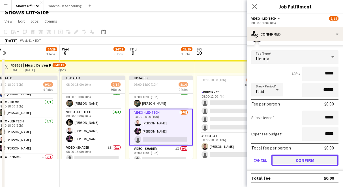
click at [307, 159] on button "Confirm" at bounding box center [304, 160] width 67 height 11
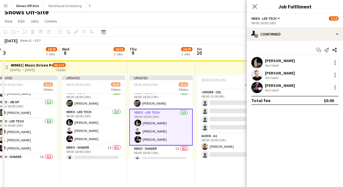
click at [227, 21] on app-page-menu "View Day view expanded Day view collapsed Month view Date picker Jump to today …" at bounding box center [171, 21] width 343 height 11
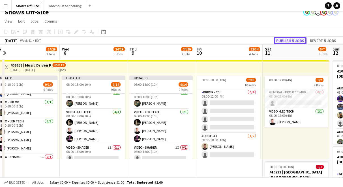
click at [287, 38] on button "Publish 5 jobs" at bounding box center [290, 40] width 33 height 7
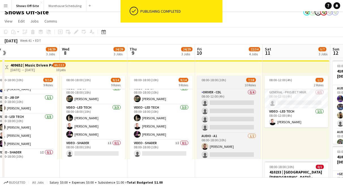
click at [221, 80] on span "08:00-18:00 (10h)" at bounding box center [213, 80] width 25 height 4
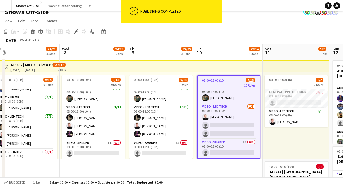
click at [220, 116] on app-card-role "Video - LED Tech 1/3 08:00-18:00 (10h) Lucas Reed single-neutral-actions single…" at bounding box center [228, 122] width 62 height 36
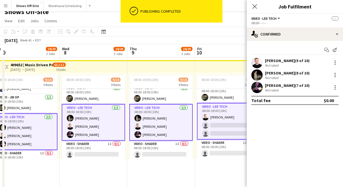
click at [224, 115] on app-card-role "Video - LED Tech 1/3 08:00-18:00 (10h) Lucas Reed single-neutral-actions single…" at bounding box center [228, 121] width 63 height 37
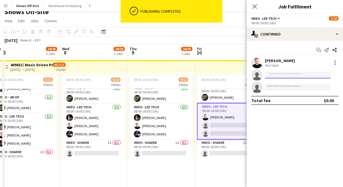
click at [277, 75] on input at bounding box center [298, 75] width 66 height 7
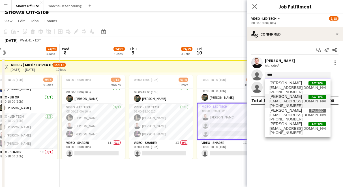
type input "****"
click at [279, 99] on span "[PERSON_NAME]" at bounding box center [285, 96] width 33 height 5
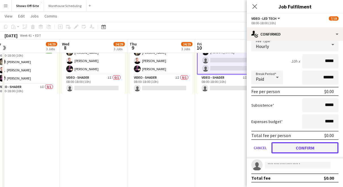
click at [290, 144] on button "Confirm" at bounding box center [304, 148] width 67 height 11
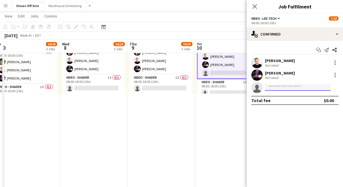
click at [273, 87] on input at bounding box center [298, 87] width 66 height 7
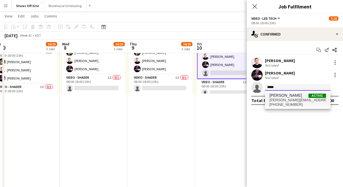
type input "*****"
click at [285, 95] on span "[PERSON_NAME]" at bounding box center [285, 95] width 33 height 5
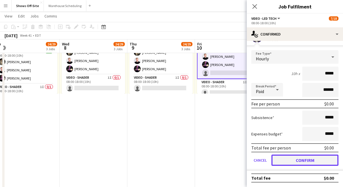
click at [299, 160] on button "Confirm" at bounding box center [304, 160] width 67 height 11
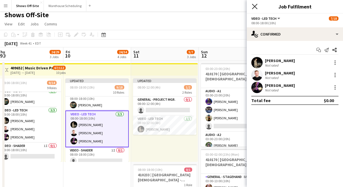
click at [253, 8] on icon at bounding box center [254, 6] width 5 height 5
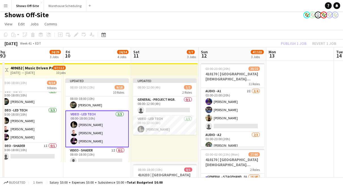
click at [278, 36] on app-toolbar "Copy Paste Paste Command V Paste with crew Command Shift V Paste linked Job Del…" at bounding box center [171, 35] width 343 height 10
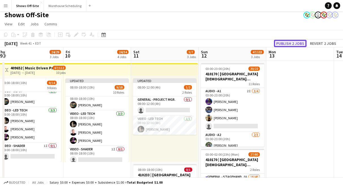
click at [289, 45] on button "Publish 2 jobs" at bounding box center [290, 43] width 33 height 7
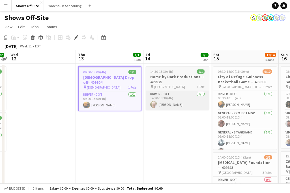
scroll to position [0, 247]
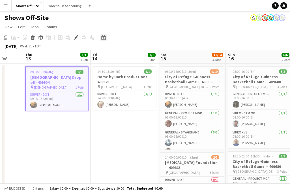
click at [103, 37] on icon at bounding box center [103, 37] width 4 height 5
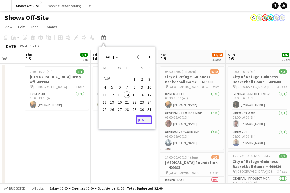
click at [145, 119] on button "[DATE]" at bounding box center [143, 120] width 16 height 9
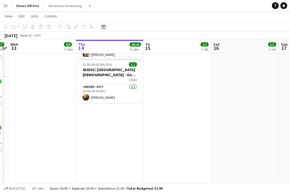
scroll to position [280, 0]
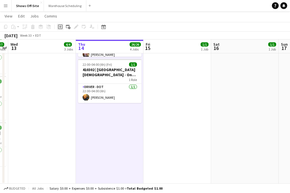
click at [61, 27] on icon "Add job" at bounding box center [60, 27] width 5 height 5
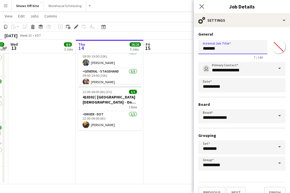
drag, startPoint x: 227, startPoint y: 50, endPoint x: 174, endPoint y: 50, distance: 53.2
type input "*********"
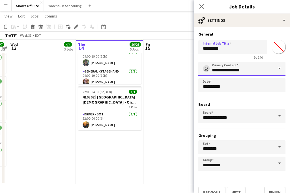
click at [221, 70] on input "**********" at bounding box center [241, 69] width 87 height 14
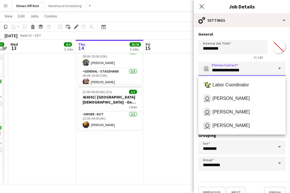
click at [257, 64] on input "**********" at bounding box center [241, 69] width 87 height 14
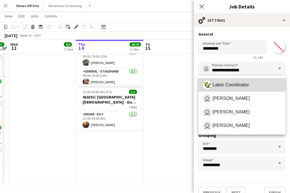
click at [252, 85] on span "Labor Coordinator" at bounding box center [242, 85] width 78 height 8
type input "**********"
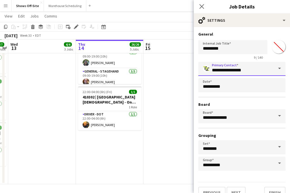
scroll to position [10, 0]
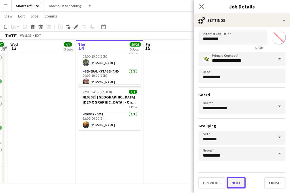
click at [237, 184] on button "Next" at bounding box center [236, 183] width 19 height 11
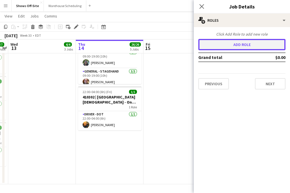
click at [234, 46] on button "Add role" at bounding box center [241, 44] width 87 height 11
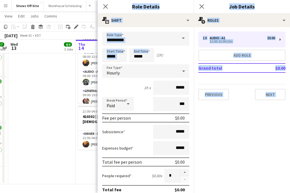
drag, startPoint x: 137, startPoint y: 46, endPoint x: 94, endPoint y: 42, distance: 43.4
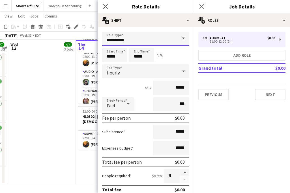
click at [125, 39] on input "**********" at bounding box center [145, 39] width 87 height 14
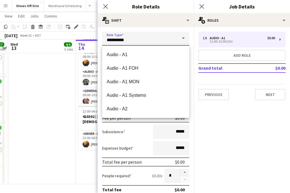
drag, startPoint x: 126, startPoint y: 39, endPoint x: 88, endPoint y: 39, distance: 38.2
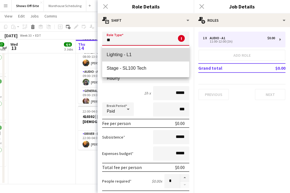
click at [113, 53] on span "Lighting - L1" at bounding box center [146, 54] width 78 height 5
type input "**********"
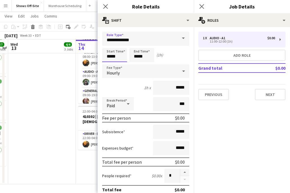
click at [122, 57] on input "*****" at bounding box center [114, 55] width 25 height 14
click at [109, 45] on div at bounding box center [108, 45] width 11 height 6
click at [109, 46] on div at bounding box center [108, 45] width 11 height 6
click at [108, 65] on div at bounding box center [108, 65] width 11 height 6
click at [108, 64] on div at bounding box center [108, 65] width 11 height 6
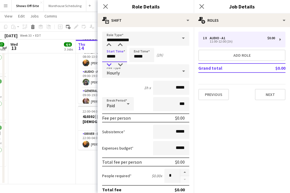
click at [108, 64] on div at bounding box center [108, 65] width 11 height 6
type input "*****"
click at [108, 64] on div at bounding box center [108, 65] width 11 height 6
click at [146, 53] on input "*****" at bounding box center [141, 55] width 25 height 14
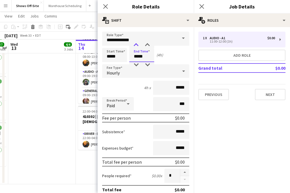
click at [137, 44] on div at bounding box center [135, 45] width 11 height 6
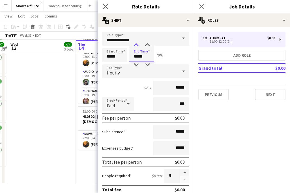
type input "*****"
click at [137, 44] on div at bounding box center [135, 45] width 11 height 6
click at [106, 6] on icon at bounding box center [105, 6] width 5 height 5
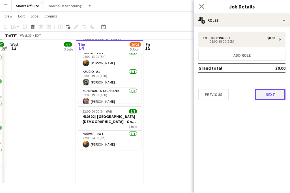
click at [263, 92] on button "Next" at bounding box center [270, 94] width 31 height 11
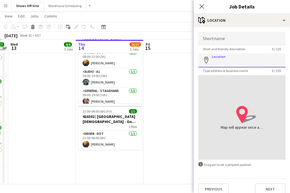
click at [226, 60] on input "Location" at bounding box center [241, 60] width 87 height 14
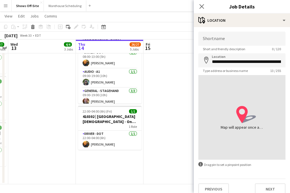
type input "**********"
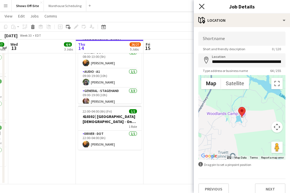
click at [202, 6] on icon at bounding box center [201, 6] width 5 height 5
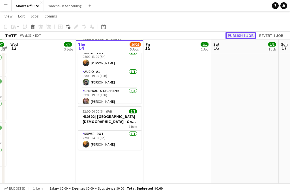
click at [247, 35] on button "Publish 1 job" at bounding box center [240, 35] width 30 height 7
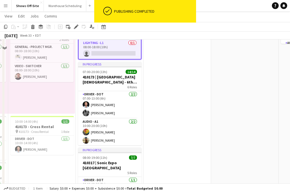
scroll to position [74, 0]
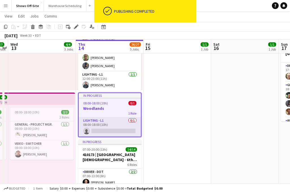
click at [112, 122] on app-card-role "Lighting - L1 0/1 08:00-18:00 (10h) single-neutral-actions" at bounding box center [110, 127] width 62 height 19
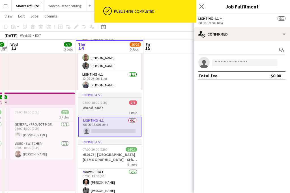
click at [102, 106] on h3 "Woodlands" at bounding box center [109, 107] width 63 height 5
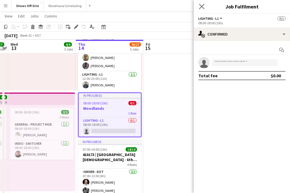
click at [204, 7] on app-icon "Close pop-in" at bounding box center [202, 7] width 8 height 8
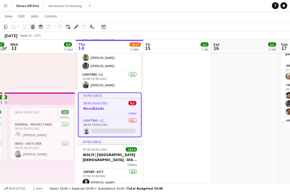
click at [31, 27] on icon at bounding box center [32, 27] width 3 height 3
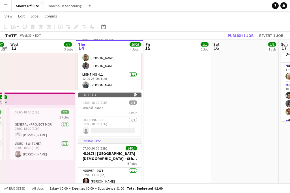
click at [234, 31] on app-toolbar "Copy Paste Paste Command V Paste with crew Command Shift V Paste linked Job Del…" at bounding box center [145, 27] width 290 height 10
click at [234, 34] on button "Publish 1 job" at bounding box center [240, 35] width 30 height 7
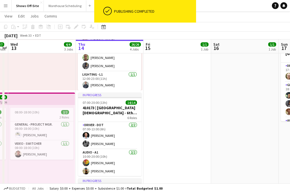
click at [174, 76] on app-date-cell "14:00-00:00 (10h) (Sat) 1/1 410173 | North Point Community Church - 6th Grade F…" at bounding box center [177, 189] width 68 height 401
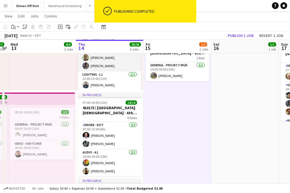
scroll to position [0, 0]
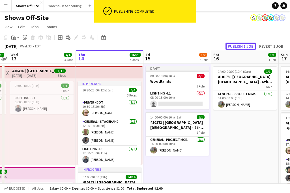
click at [243, 44] on button "Publish 1 job" at bounding box center [240, 46] width 30 height 7
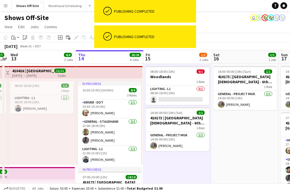
click at [180, 97] on app-card-role "Lighting - L1 0/1 08:00-18:00 (10h) single-neutral-actions" at bounding box center [177, 95] width 63 height 19
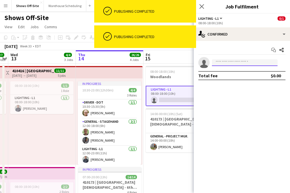
click at [232, 60] on input at bounding box center [245, 62] width 66 height 7
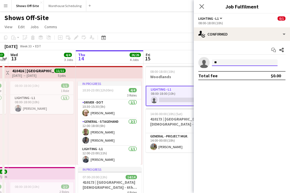
type input "*"
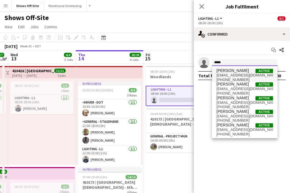
type input "*****"
click at [237, 71] on span "[PERSON_NAME]" at bounding box center [232, 70] width 33 height 5
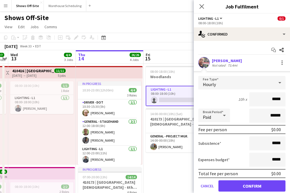
scroll to position [20, 0]
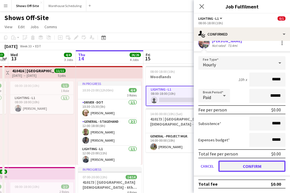
click at [254, 168] on button "Confirm" at bounding box center [251, 166] width 67 height 11
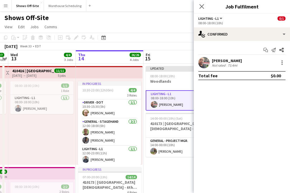
scroll to position [0, 0]
click at [200, 6] on icon "Close pop-in" at bounding box center [201, 6] width 5 height 5
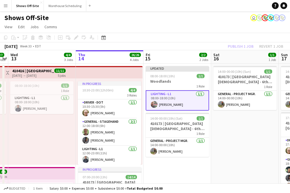
click at [244, 49] on div "Publish 1 job Revert 1 job" at bounding box center [255, 46] width 69 height 7
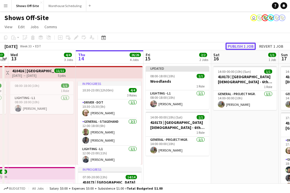
click at [243, 47] on button "Publish 1 job" at bounding box center [240, 46] width 30 height 7
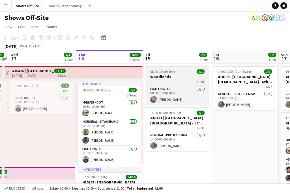
click at [160, 80] on div "1 Role" at bounding box center [177, 81] width 63 height 5
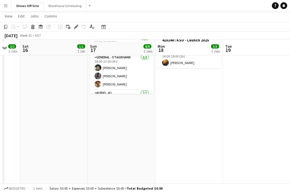
scroll to position [104, 0]
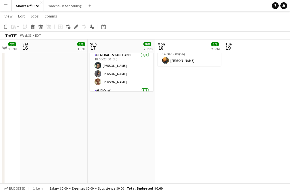
click at [139, 116] on app-date-cell "14:00-00:00 (10h) (Mon) 1/1 410173 | North Point Community Church - 6th Grade F…" at bounding box center [122, 159] width 68 height 401
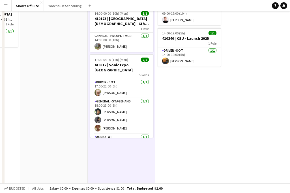
scroll to position [0, 0]
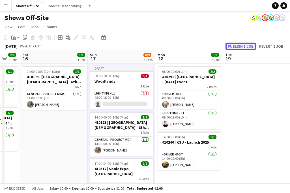
click at [230, 47] on button "Publish 1 job" at bounding box center [240, 46] width 30 height 7
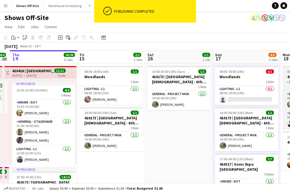
scroll to position [0, 197]
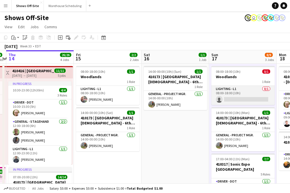
click at [236, 100] on app-card-role "Lighting - L1 0/1 08:00-18:00 (10h) single-neutral-actions" at bounding box center [242, 95] width 63 height 19
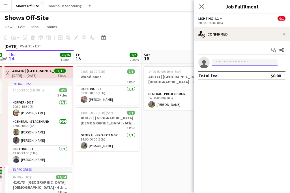
click at [230, 61] on input at bounding box center [245, 62] width 66 height 7
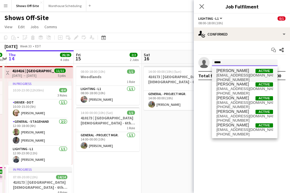
type input "*****"
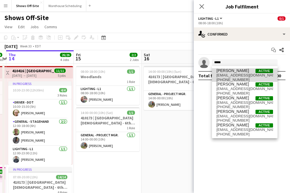
click at [228, 72] on span "[PERSON_NAME]" at bounding box center [232, 70] width 33 height 5
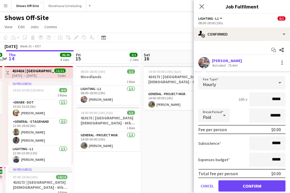
scroll to position [20, 0]
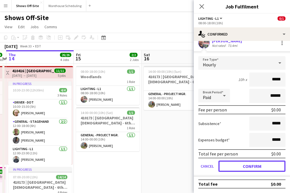
click at [252, 170] on button "Confirm" at bounding box center [251, 166] width 67 height 11
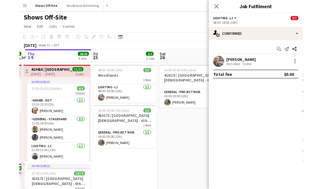
scroll to position [0, 0]
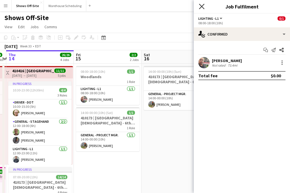
click at [201, 8] on icon at bounding box center [201, 6] width 5 height 5
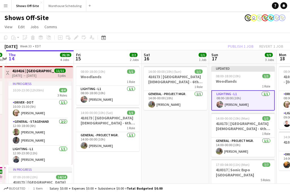
click at [242, 42] on div "August 2025 Week 33 • EDT Publish 1 job Revert 1 job" at bounding box center [145, 46] width 290 height 8
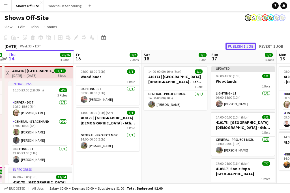
click at [242, 48] on button "Publish 1 job" at bounding box center [240, 46] width 30 height 7
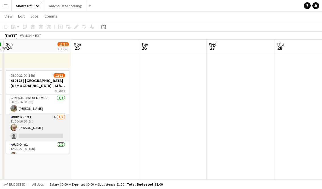
click at [38, 126] on app-card-role "Driver - DOT 1A 1/2 11:00-16:00 (5h) Todd Olsen single-neutral-actions" at bounding box center [37, 127] width 63 height 27
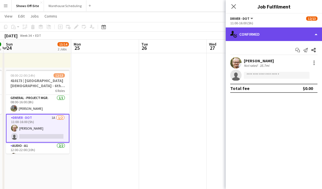
click at [272, 35] on div "single-neutral-actions-check-2 Confirmed" at bounding box center [273, 34] width 96 height 14
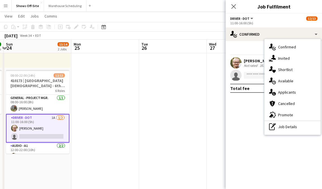
click at [288, 96] on div "single-neutral-actions-information Applicants" at bounding box center [292, 92] width 56 height 11
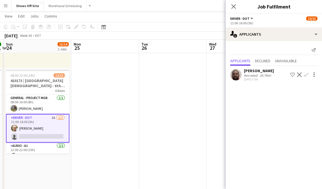
click at [290, 74] on app-icon "Confirm" at bounding box center [305, 74] width 5 height 5
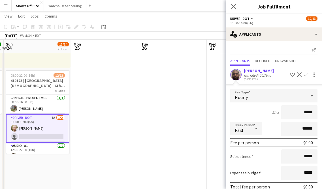
scroll to position [26, 0]
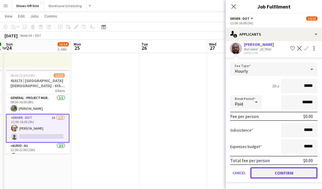
click at [273, 173] on button "Confirm" at bounding box center [283, 172] width 67 height 11
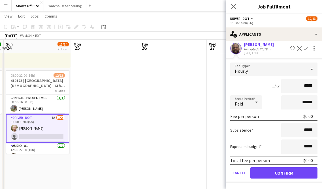
scroll to position [0, 0]
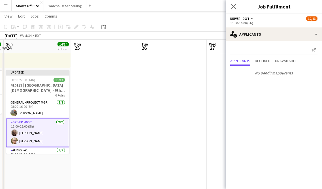
click at [236, 5] on app-icon "Close pop-in" at bounding box center [233, 6] width 7 height 7
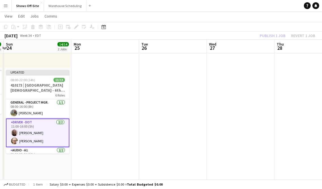
click at [270, 30] on app-toolbar "Copy Paste Paste Command V Paste with crew Command Shift V Paste linked Job Del…" at bounding box center [161, 27] width 322 height 10
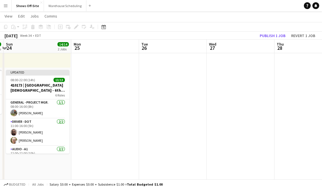
click at [270, 31] on app-toolbar "Copy Paste Paste Command V Paste with crew Command Shift V Paste linked Job Del…" at bounding box center [161, 27] width 322 height 10
click at [266, 36] on button "Publish 1 job" at bounding box center [272, 35] width 30 height 7
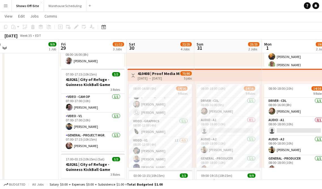
scroll to position [99, 0]
click at [158, 141] on app-card-role "Video - V1 1I 4/5 08:00-12:00 (4h) Toby Bohl Francisco Lozano Lael Camak Bradle…" at bounding box center [159, 164] width 63 height 52
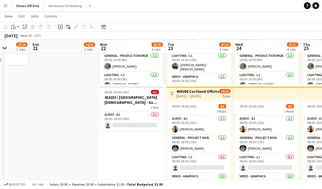
scroll to position [283, 0]
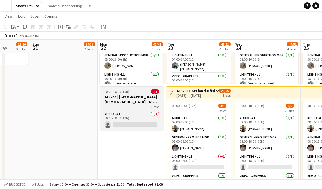
click at [121, 104] on h3 "410233 | [GEOGRAPHIC_DATA][DEMOGRAPHIC_DATA] - A1 Prep Day" at bounding box center [131, 99] width 63 height 10
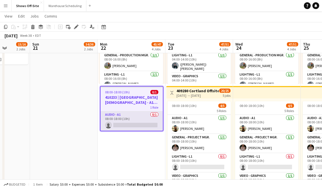
click at [115, 114] on app-card-role "Audio - A1 0/1 08:00-18:00 (10h) single-neutral-actions" at bounding box center [131, 120] width 62 height 19
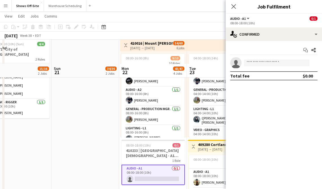
scroll to position [255, 0]
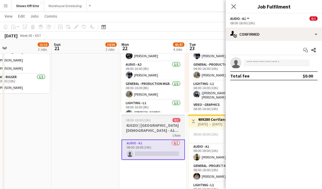
click at [148, 127] on h3 "410233 | [GEOGRAPHIC_DATA][DEMOGRAPHIC_DATA] - A1 Prep Day" at bounding box center [152, 128] width 63 height 10
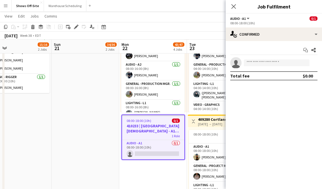
click at [233, 7] on icon at bounding box center [233, 6] width 5 height 5
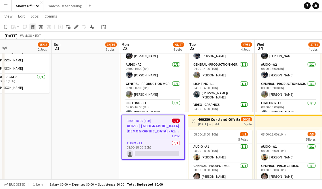
click at [35, 27] on div "Delete" at bounding box center [32, 26] width 7 height 7
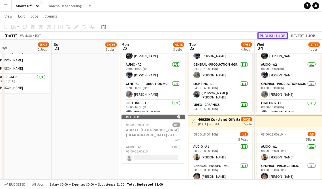
click at [269, 36] on button "Publish 1 job" at bounding box center [272, 35] width 30 height 7
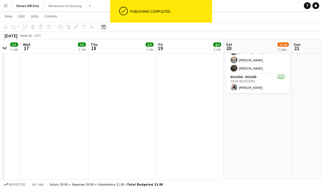
scroll to position [0, 178]
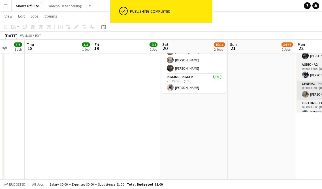
click at [147, 83] on app-date-cell "08:00-18:00 (10h) 4/4 410171 | City of Stonecrest 2 Roles General - Stagehand 3…" at bounding box center [126, 60] width 68 height 502
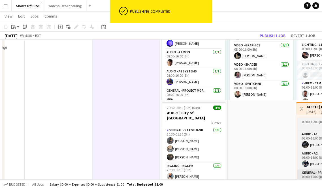
scroll to position [67, 0]
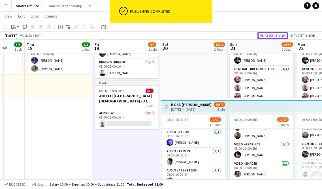
click at [270, 34] on button "Publish 1 job" at bounding box center [272, 35] width 30 height 7
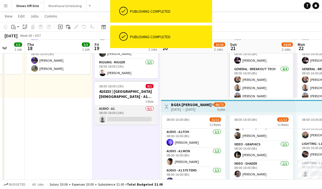
click at [128, 111] on app-card-role "Audio - A1 0/1 08:00-18:00 (10h) single-neutral-actions" at bounding box center [125, 114] width 63 height 19
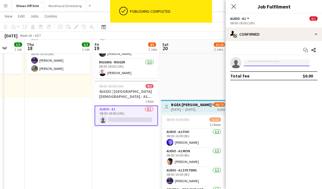
click at [255, 66] on input at bounding box center [276, 62] width 66 height 7
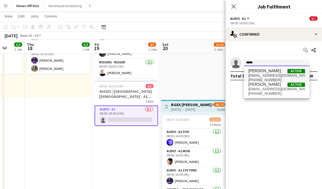
type input "*****"
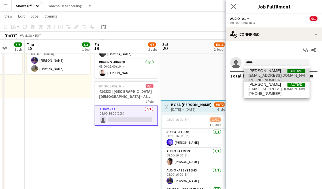
click at [257, 71] on span "[PERSON_NAME]" at bounding box center [264, 70] width 33 height 5
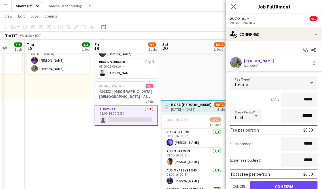
scroll to position [24, 0]
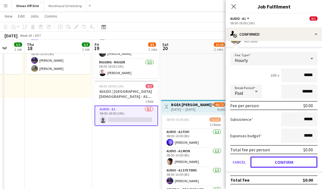
click at [275, 159] on button "Confirm" at bounding box center [283, 161] width 67 height 11
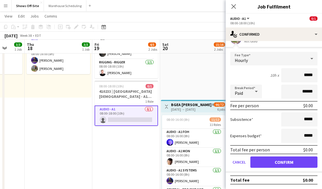
scroll to position [0, 0]
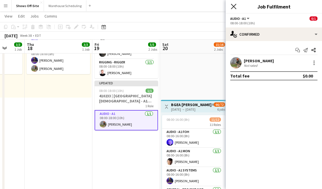
click at [233, 5] on icon "Close pop-in" at bounding box center [232, 6] width 5 height 5
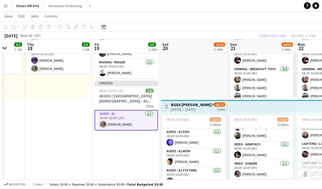
click at [270, 30] on app-toolbar "Copy Paste Paste Command V Paste with crew Command Shift V Paste linked Job Del…" at bounding box center [161, 27] width 322 height 10
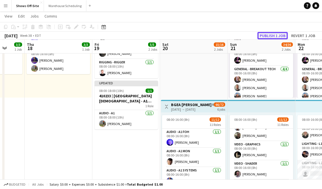
click at [270, 36] on button "Publish 1 job" at bounding box center [272, 35] width 30 height 7
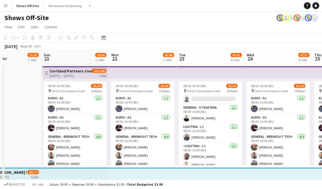
scroll to position [0, 125]
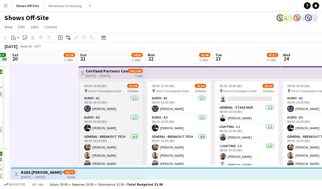
click at [82, 92] on div "pin Omni Champions Gate 16 Roles" at bounding box center [110, 91] width 63 height 5
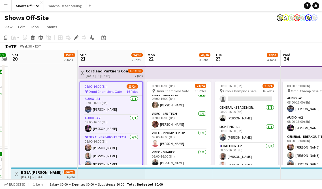
scroll to position [260, 0]
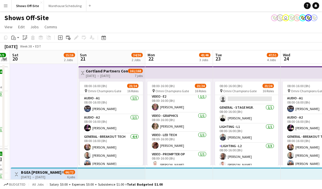
click at [103, 41] on app-toolbar "Copy Paste Paste Command V Paste with crew Command Shift V Paste linked Job Del…" at bounding box center [161, 38] width 322 height 10
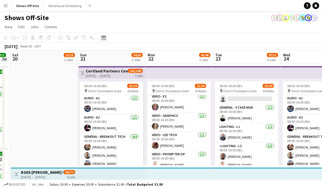
click at [102, 37] on icon "Date picker" at bounding box center [103, 37] width 5 height 5
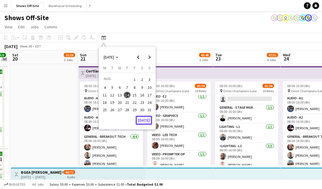
click at [142, 119] on button "[DATE]" at bounding box center [143, 120] width 16 height 9
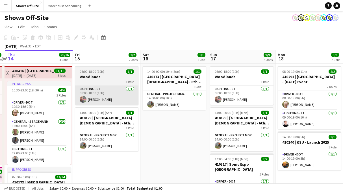
scroll to position [0, 264]
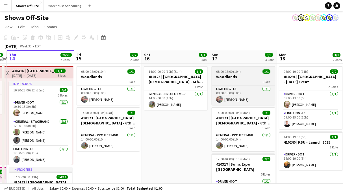
click at [236, 76] on h3 "Woodlands" at bounding box center [243, 76] width 63 height 5
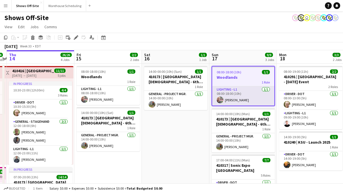
click at [245, 89] on app-card-role "Lighting - L1 1/1 08:00-18:00 (10h) Kevin Arevalo" at bounding box center [243, 96] width 62 height 19
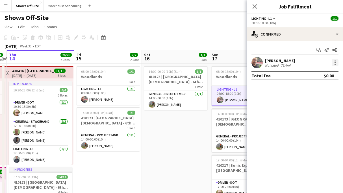
click at [290, 61] on div at bounding box center [335, 62] width 7 height 7
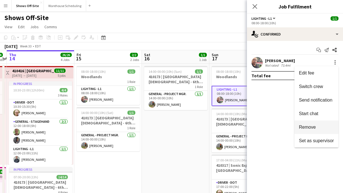
click at [290, 126] on span "Remove" at bounding box center [316, 127] width 35 height 5
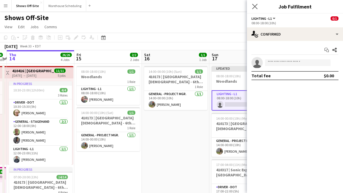
click at [254, 3] on app-icon "Close pop-in" at bounding box center [255, 7] width 8 height 8
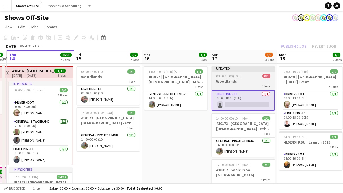
click at [242, 82] on h3 "Woodlands" at bounding box center [243, 81] width 63 height 5
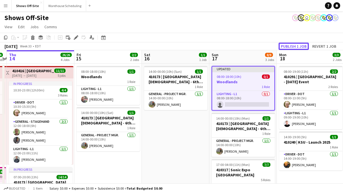
click at [287, 47] on button "Publish 1 job" at bounding box center [294, 46] width 30 height 7
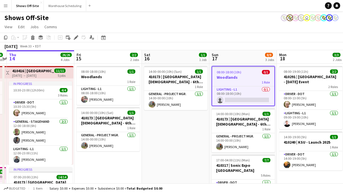
click at [7, 5] on app-icon "Menu" at bounding box center [5, 5] width 5 height 5
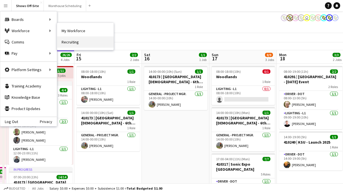
click at [77, 38] on link "Recruiting" at bounding box center [85, 41] width 57 height 11
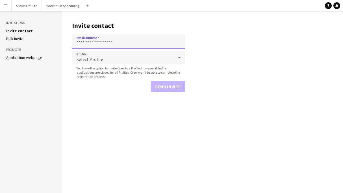
click at [85, 46] on input "Email address" at bounding box center [128, 42] width 113 height 14
paste input "**********"
type input "**********"
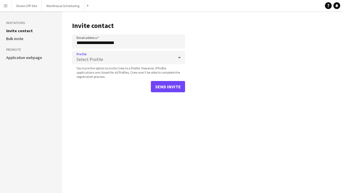
click at [111, 57] on div "Select Profile" at bounding box center [123, 58] width 102 height 14
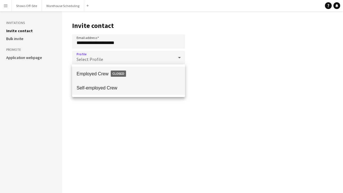
click at [114, 87] on span "Self-employed Crew" at bounding box center [129, 87] width 104 height 5
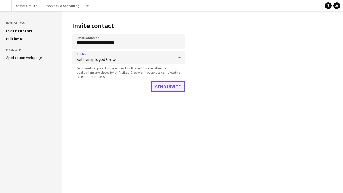
click at [168, 85] on button "Send invite" at bounding box center [168, 86] width 34 height 11
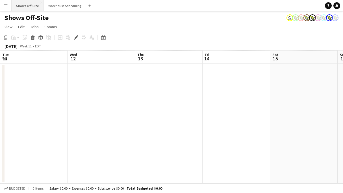
scroll to position [0, 195]
click at [9, 6] on button "Menu" at bounding box center [5, 5] width 11 height 11
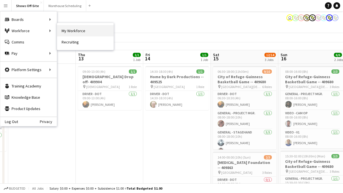
click at [72, 26] on link "My Workforce" at bounding box center [85, 30] width 57 height 11
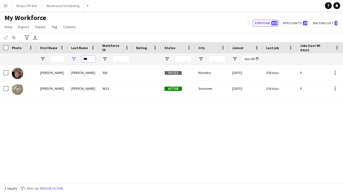
drag, startPoint x: 90, startPoint y: 57, endPoint x: 76, endPoint y: 57, distance: 13.3
click at [75, 57] on div "***" at bounding box center [83, 58] width 31 height 11
drag, startPoint x: 91, startPoint y: 57, endPoint x: 63, endPoint y: 57, distance: 27.4
click at [65, 57] on div "***" at bounding box center [306, 58] width 613 height 11
drag, startPoint x: 93, startPoint y: 59, endPoint x: 64, endPoint y: 59, distance: 29.4
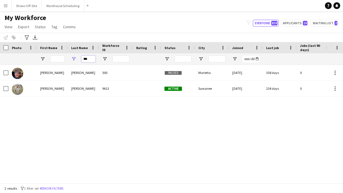
click at [64, 59] on div "***" at bounding box center [306, 58] width 613 height 11
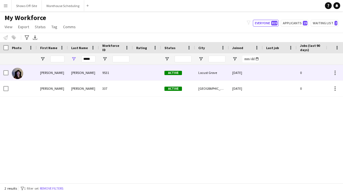
click at [66, 72] on div "[PERSON_NAME]" at bounding box center [52, 73] width 31 height 16
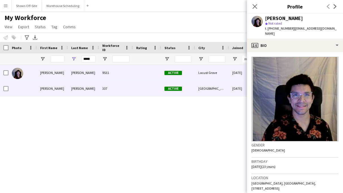
click at [70, 83] on div "[PERSON_NAME]" at bounding box center [83, 89] width 31 height 16
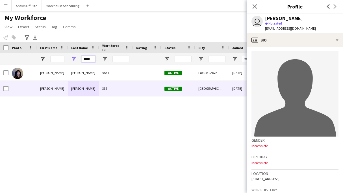
drag, startPoint x: 91, startPoint y: 61, endPoint x: 76, endPoint y: 61, distance: 14.4
click at [78, 61] on div "*****" at bounding box center [83, 58] width 31 height 11
type input "*"
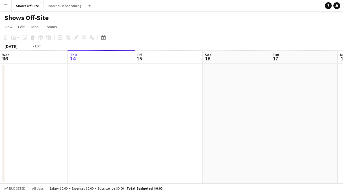
scroll to position [0, 195]
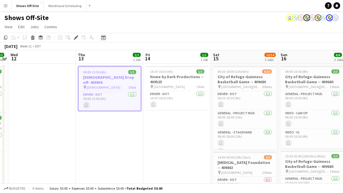
click at [102, 36] on icon at bounding box center [103, 37] width 4 height 5
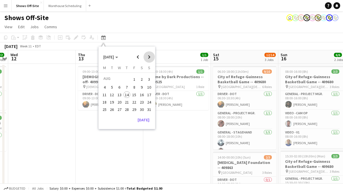
click at [149, 61] on span "Next month" at bounding box center [149, 56] width 11 height 11
click at [143, 102] on span "20" at bounding box center [142, 101] width 7 height 7
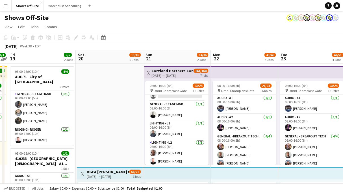
scroll to position [156, 0]
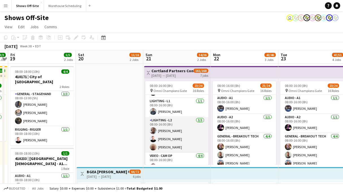
click at [174, 130] on app-card-role "Lighting - L2 [DATE] 08:00-16:00 (8h) [PERSON_NAME] [PERSON_NAME] [PERSON_NAME]" at bounding box center [176, 135] width 63 height 36
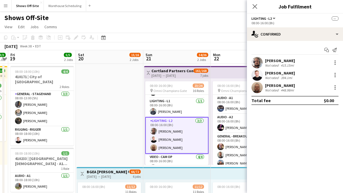
click at [163, 126] on app-card-role "Lighting - L2 [DATE] 08:00-16:00 (8h) [PERSON_NAME] [PERSON_NAME] [PERSON_NAME]" at bounding box center [176, 135] width 63 height 37
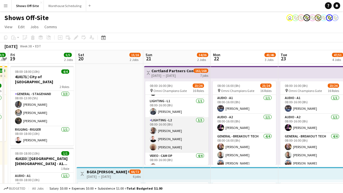
click at [174, 128] on app-card-role "Lighting - L2 [DATE] 08:00-16:00 (8h) [PERSON_NAME] [PERSON_NAME] [PERSON_NAME]" at bounding box center [176, 135] width 63 height 36
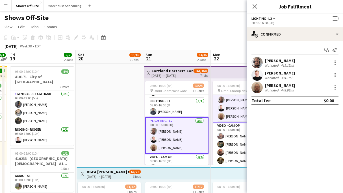
scroll to position [172, 0]
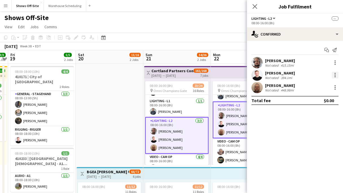
click at [333, 76] on div at bounding box center [335, 75] width 7 height 7
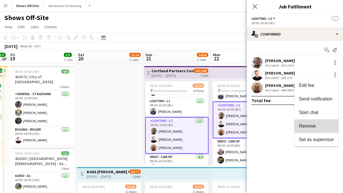
click at [312, 122] on button "Remove" at bounding box center [317, 127] width 44 height 14
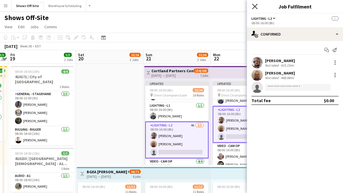
click at [257, 6] on icon "Close pop-in" at bounding box center [254, 6] width 5 height 5
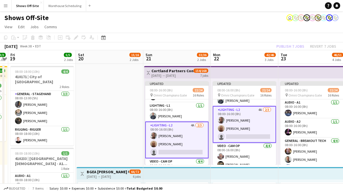
click at [299, 47] on div "Publish 7 jobs Revert 7 jobs" at bounding box center [307, 46] width 74 height 7
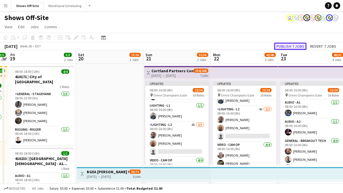
click at [299, 47] on button "Publish 7 jobs" at bounding box center [290, 46] width 33 height 7
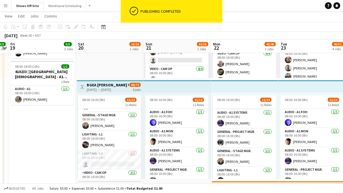
scroll to position [89, 0]
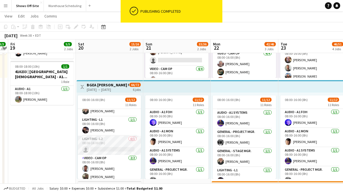
click at [111, 139] on app-card-role "Lighting - L2 0/1 08:00-16:00 (8h) single-neutral-actions" at bounding box center [109, 145] width 63 height 19
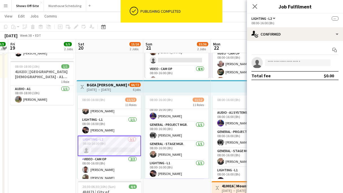
scroll to position [125, 0]
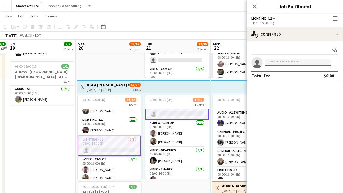
click at [275, 64] on input at bounding box center [298, 62] width 66 height 7
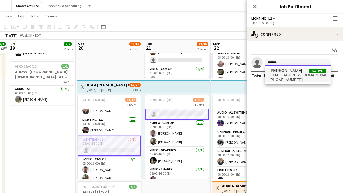
type input "*******"
click at [287, 72] on span "[PERSON_NAME]" at bounding box center [286, 70] width 33 height 5
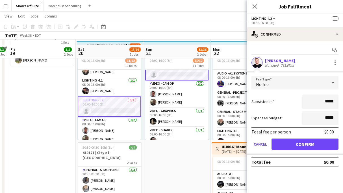
scroll to position [131, 0]
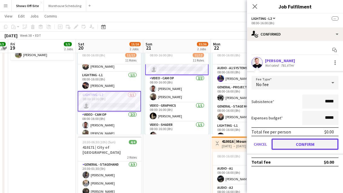
click at [301, 139] on button "Confirm" at bounding box center [305, 144] width 67 height 11
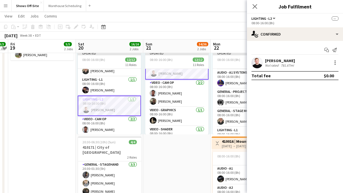
click at [252, 8] on app-icon "Close pop-in" at bounding box center [255, 6] width 7 height 7
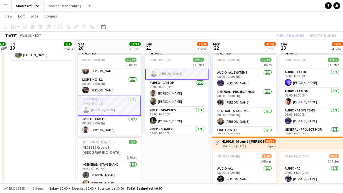
click at [279, 33] on div "Publish 6 jobs Revert 6 jobs" at bounding box center [307, 35] width 74 height 7
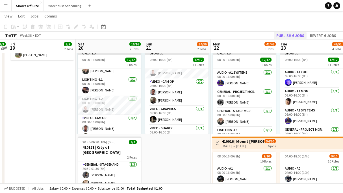
scroll to position [124, 0]
click at [280, 34] on button "Publish 6 jobs" at bounding box center [290, 35] width 33 height 7
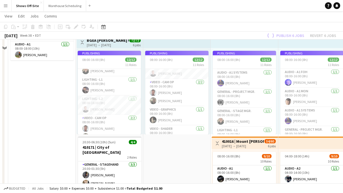
scroll to position [0, 0]
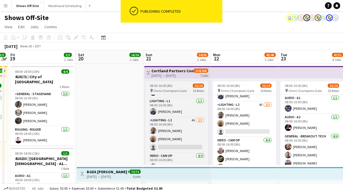
click at [175, 84] on div "08:00-16:00 (8h) 22/24" at bounding box center [176, 86] width 63 height 4
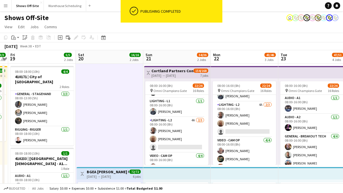
scroll to position [0, 195]
click at [23, 39] on icon "Paste linked Job" at bounding box center [25, 37] width 5 height 5
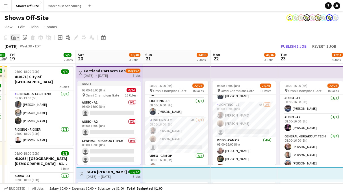
click at [18, 37] on app-action-btn "Paste" at bounding box center [15, 37] width 10 height 7
click at [28, 57] on link "Paste with crew Command Shift V" at bounding box center [37, 57] width 45 height 5
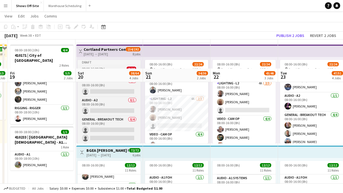
scroll to position [3, 0]
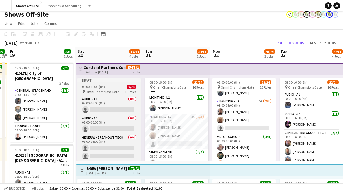
click at [106, 79] on div "Draft" at bounding box center [108, 80] width 63 height 5
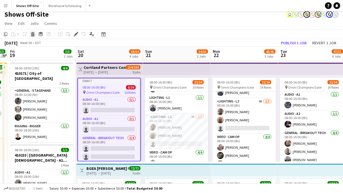
click at [33, 33] on icon at bounding box center [33, 32] width 4 height 1
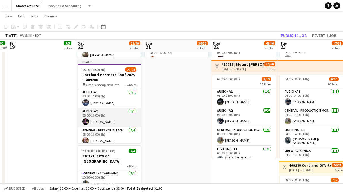
scroll to position [207, 0]
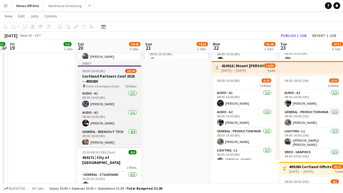
click at [120, 74] on h3 "Cortland Partners Conf 2025 -- 409280" at bounding box center [109, 79] width 63 height 10
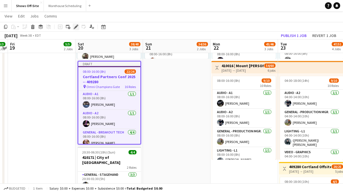
click at [76, 28] on icon at bounding box center [75, 26] width 3 height 3
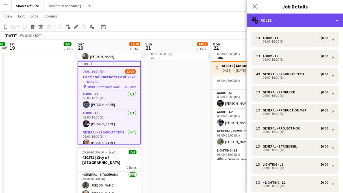
click at [285, 25] on div "multiple-users-add Roles" at bounding box center [295, 21] width 96 height 14
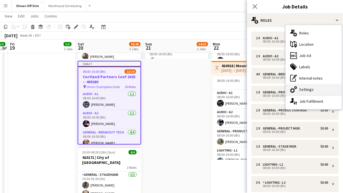
click at [303, 91] on div "cog-double-3 Settings" at bounding box center [314, 89] width 56 height 11
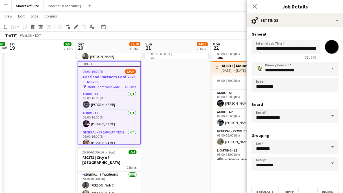
scroll to position [0, 11]
click at [306, 47] on input "**********" at bounding box center [286, 47] width 69 height 14
click at [317, 49] on input "**********" at bounding box center [286, 47] width 69 height 14
click at [257, 48] on input "**********" at bounding box center [286, 47] width 69 height 14
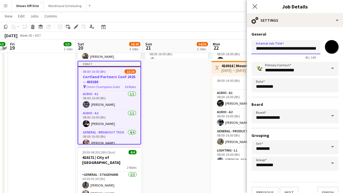
scroll to position [10, 0]
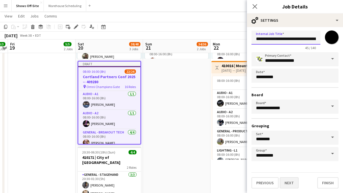
type input "**********"
click at [291, 182] on button "Next" at bounding box center [289, 183] width 19 height 11
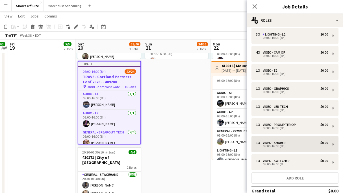
scroll to position [152, 0]
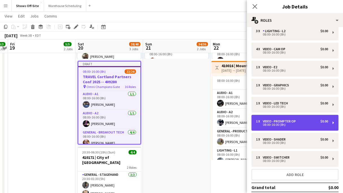
click at [289, 126] on div "08:00-16:00 (8h)" at bounding box center [292, 125] width 72 height 3
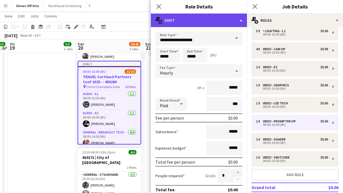
click at [221, 20] on div "multiple-actions-text Shift" at bounding box center [199, 21] width 96 height 14
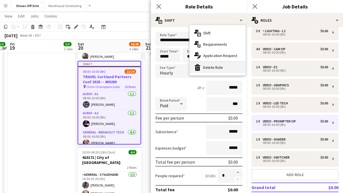
click at [219, 68] on div "bin-2 Delete Role" at bounding box center [218, 67] width 56 height 11
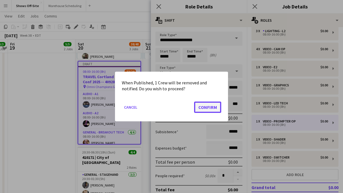
click at [207, 104] on button "Confirm" at bounding box center [207, 107] width 27 height 11
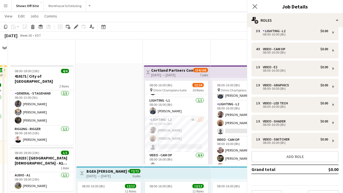
scroll to position [207, 0]
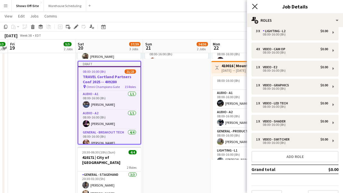
click at [252, 8] on icon "Close pop-in" at bounding box center [254, 6] width 5 height 5
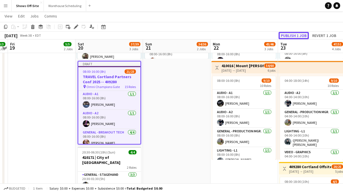
click at [286, 37] on button "Publish 1 job" at bounding box center [294, 35] width 30 height 7
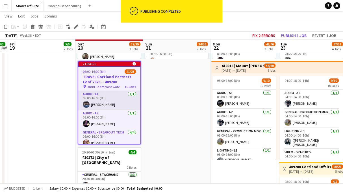
scroll to position [0, 0]
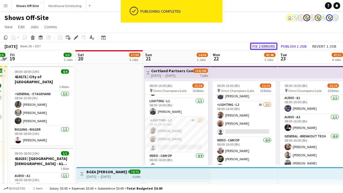
click at [267, 44] on button "Fix 2 errors" at bounding box center [263, 46] width 27 height 7
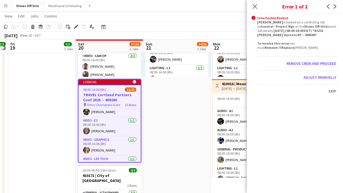
scroll to position [301, 0]
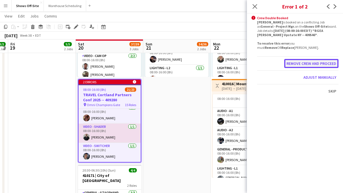
click at [309, 68] on button "Remove crew and proceed" at bounding box center [312, 63] width 54 height 9
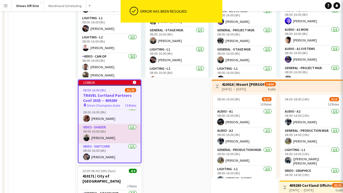
scroll to position [0, 0]
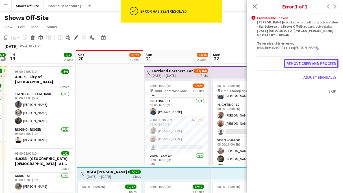
click at [307, 63] on button "Remove crew and proceed" at bounding box center [312, 63] width 54 height 9
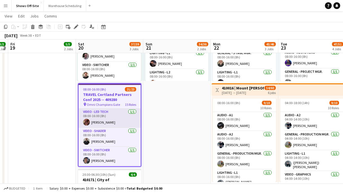
scroll to position [185, 0]
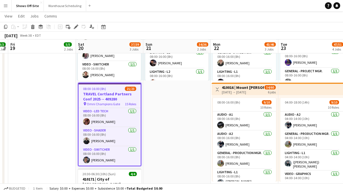
click at [120, 88] on div "08:00-16:00 (8h) 21/23" at bounding box center [110, 89] width 62 height 4
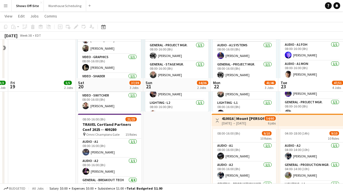
scroll to position [193, 0]
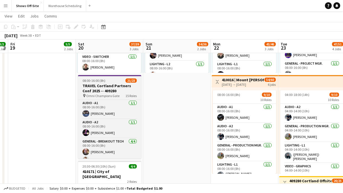
click at [109, 89] on h3 "TRAVEL Cortland Partners Conf 2025 -- 409280" at bounding box center [109, 88] width 63 height 10
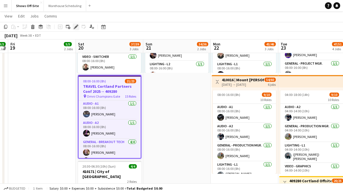
click at [76, 26] on icon at bounding box center [75, 26] width 3 height 3
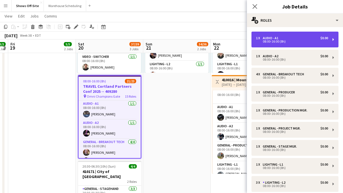
click at [305, 32] on div "1 x Audio - A1 $0.00 08:00-16:00 (8h)" at bounding box center [295, 40] width 87 height 16
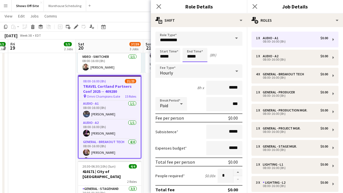
click at [201, 58] on input "*****" at bounding box center [195, 55] width 25 height 14
click at [191, 63] on div at bounding box center [189, 65] width 11 height 6
type input "*****"
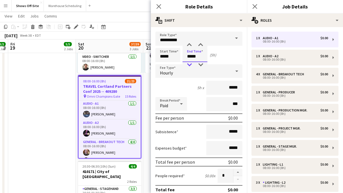
click at [191, 63] on div at bounding box center [189, 65] width 11 height 6
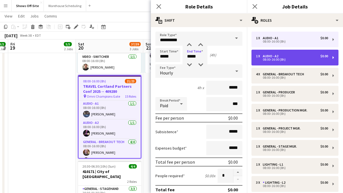
click at [266, 53] on div "1 x Audio - A2 $0.00 08:00-16:00 (8h)" at bounding box center [295, 58] width 87 height 16
type input "**********"
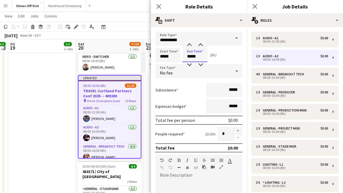
click at [205, 56] on input "*****" at bounding box center [195, 55] width 25 height 14
click at [187, 66] on div at bounding box center [189, 65] width 11 height 6
type input "*****"
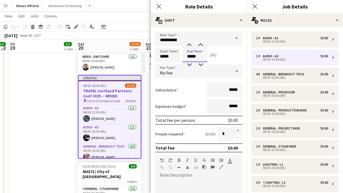
click at [187, 66] on div at bounding box center [189, 65] width 11 height 6
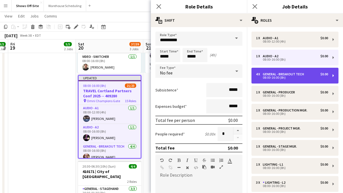
click at [282, 72] on div "General - Breakout Tech" at bounding box center [285, 74] width 44 height 4
type input "**********"
type input "*****"
type input "*"
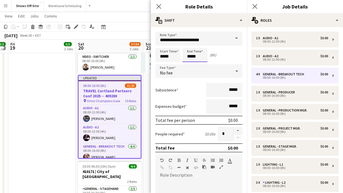
click at [197, 60] on input "*****" at bounding box center [195, 55] width 25 height 14
click at [188, 66] on div at bounding box center [189, 65] width 11 height 6
type input "*****"
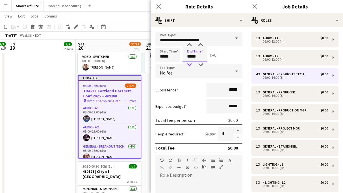
click at [188, 66] on div at bounding box center [189, 65] width 11 height 6
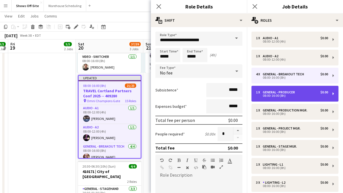
click at [269, 88] on div "1 x General - Producer $0.00 08:00-16:00 (8h)" at bounding box center [295, 94] width 87 height 16
type input "**********"
type input "*****"
type input "*"
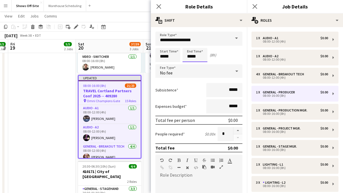
click at [205, 59] on input "*****" at bounding box center [195, 55] width 25 height 14
click at [192, 65] on div at bounding box center [189, 65] width 11 height 6
type input "*****"
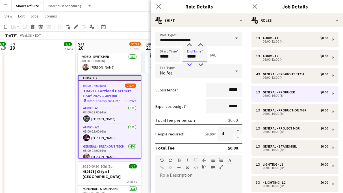
click at [192, 65] on div at bounding box center [189, 65] width 11 height 6
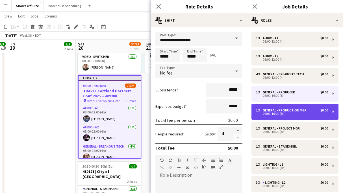
click at [281, 105] on div "1 x General - Production Mgr. $0.00 08:00-16:00 (8h)" at bounding box center [295, 112] width 87 height 16
type input "**********"
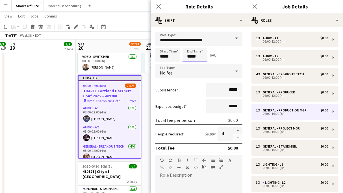
click at [201, 57] on input "*****" at bounding box center [195, 55] width 25 height 14
click at [191, 67] on div at bounding box center [189, 65] width 11 height 6
type input "*****"
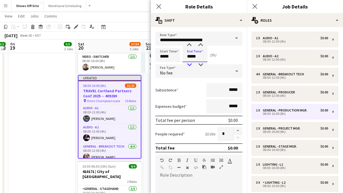
click at [191, 67] on div at bounding box center [189, 65] width 11 height 6
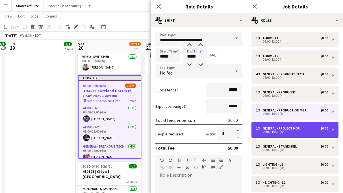
click at [311, 132] on div "08:00-16:00 (8h)" at bounding box center [292, 132] width 72 height 3
type input "**********"
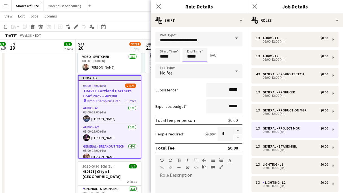
click at [197, 57] on input "*****" at bounding box center [195, 55] width 25 height 14
click at [191, 63] on div at bounding box center [189, 65] width 11 height 6
type input "*****"
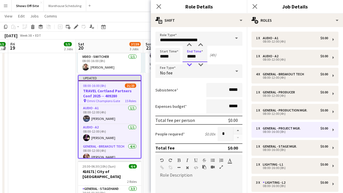
click at [191, 63] on div at bounding box center [189, 65] width 11 height 6
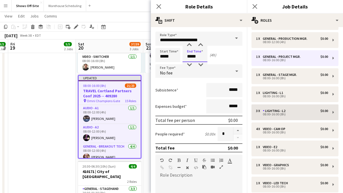
scroll to position [71, 0]
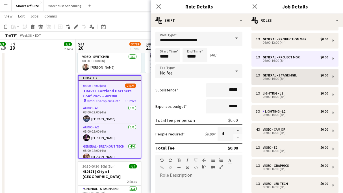
click at [298, 69] on div "1 x Audio - A1 $0.00 08:00-12:00 (4h) 1 x Audio - A2 $0.00 08:00-12:00 (4h) 4 x…" at bounding box center [295, 121] width 96 height 322
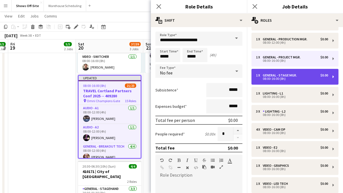
click at [298, 73] on div "1 x General - Stage Mgr. $0.00 08:00-16:00 (8h)" at bounding box center [295, 77] width 87 height 16
type input "**********"
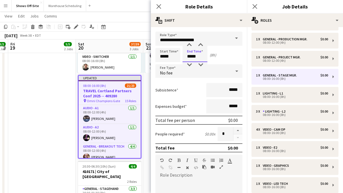
click at [195, 56] on input "*****" at bounding box center [195, 55] width 25 height 14
click at [187, 63] on div at bounding box center [189, 65] width 11 height 6
click at [187, 64] on div at bounding box center [189, 65] width 11 height 6
type input "*****"
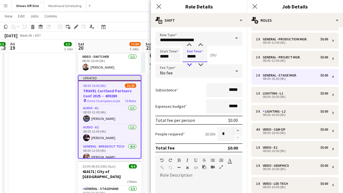
click at [187, 64] on div at bounding box center [189, 65] width 11 height 6
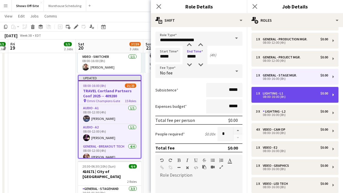
click at [273, 90] on div "1 x Lighting - L1 $0.00 08:00-16:00 (8h)" at bounding box center [295, 95] width 87 height 16
type input "**********"
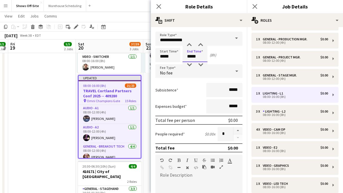
click at [206, 59] on input "*****" at bounding box center [195, 55] width 25 height 14
click at [189, 66] on div at bounding box center [189, 65] width 11 height 6
type input "*****"
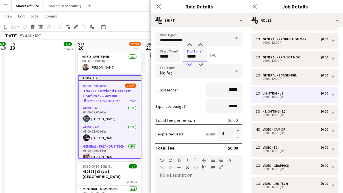
click at [189, 66] on div at bounding box center [189, 65] width 11 height 6
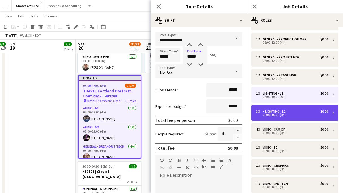
click at [272, 112] on div "Lighting - L2" at bounding box center [275, 112] width 25 height 4
type input "**********"
type input "*****"
type input "*"
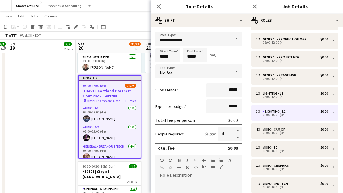
click at [203, 57] on input "*****" at bounding box center [195, 55] width 25 height 14
click at [193, 64] on div at bounding box center [189, 65] width 11 height 6
type input "*****"
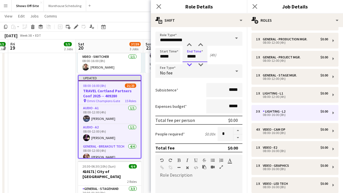
click at [193, 64] on div at bounding box center [189, 65] width 11 height 6
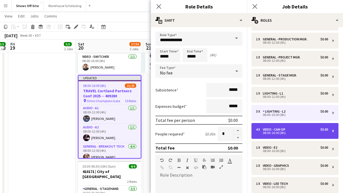
click at [284, 128] on div "Video - Cam Op" at bounding box center [275, 130] width 25 height 4
type input "**********"
type input "*****"
type input "*"
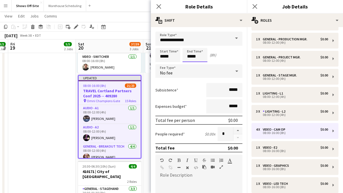
click at [199, 59] on input "*****" at bounding box center [195, 55] width 25 height 14
click at [192, 64] on div at bounding box center [189, 65] width 11 height 6
type input "*****"
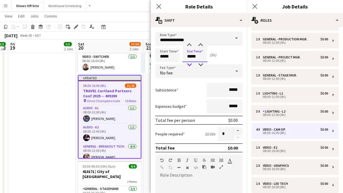
click at [192, 64] on div at bounding box center [189, 65] width 11 height 6
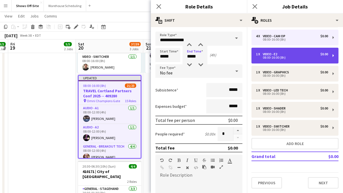
click at [283, 58] on div "08:00-16:00 (8h)" at bounding box center [292, 57] width 72 height 3
type input "**********"
type input "*****"
type input "*"
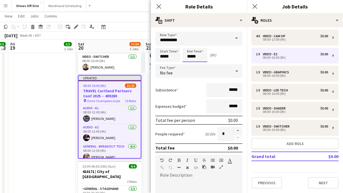
click at [198, 57] on input "*****" at bounding box center [195, 55] width 25 height 14
click at [187, 67] on div at bounding box center [189, 65] width 11 height 6
type input "*****"
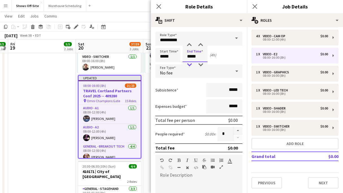
click at [187, 67] on div at bounding box center [189, 65] width 11 height 6
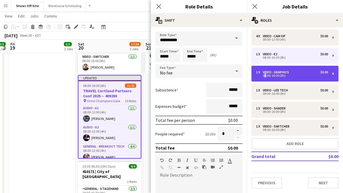
click at [264, 74] on div "08:00-16:00 (8h)" at bounding box center [292, 75] width 72 height 3
type input "**********"
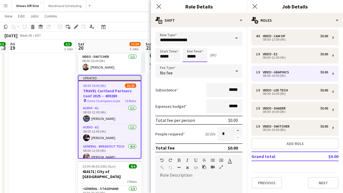
click at [202, 56] on input "*****" at bounding box center [195, 55] width 25 height 14
click at [193, 64] on div at bounding box center [189, 65] width 11 height 6
type input "*****"
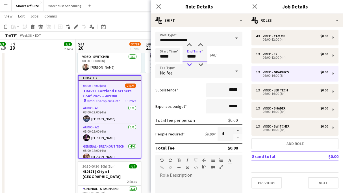
click at [193, 64] on div at bounding box center [189, 65] width 11 height 6
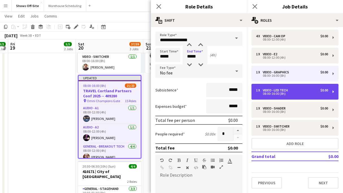
click at [279, 92] on div "08:00-16:00 (8h)" at bounding box center [292, 93] width 72 height 3
type input "**********"
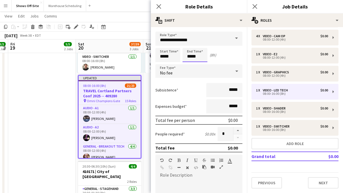
click at [196, 59] on input "*****" at bounding box center [195, 55] width 25 height 14
click at [190, 65] on div at bounding box center [189, 65] width 11 height 6
type input "*****"
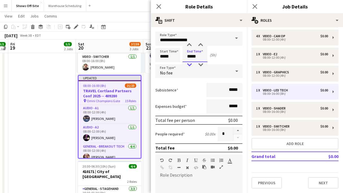
click at [190, 65] on div at bounding box center [189, 65] width 11 height 6
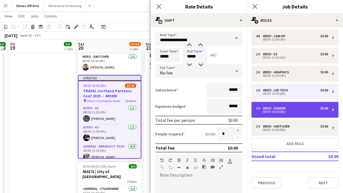
click at [281, 103] on div "1 x Video - Shader $0.00 08:00-16:00 (8h)" at bounding box center [295, 110] width 87 height 16
type input "**********"
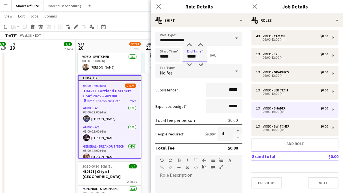
click at [199, 56] on input "*****" at bounding box center [195, 55] width 25 height 14
click at [191, 64] on div at bounding box center [189, 65] width 11 height 6
type input "*****"
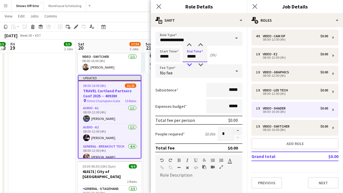
click at [191, 64] on div at bounding box center [189, 65] width 11 height 6
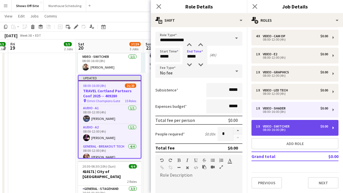
click at [276, 122] on div "1 x Video - Switcher $0.00 08:00-16:00 (8h)" at bounding box center [295, 128] width 87 height 16
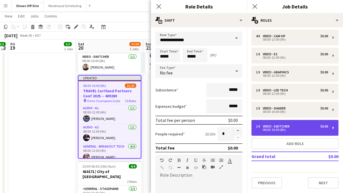
type input "**********"
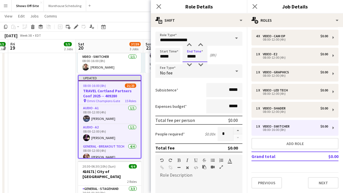
click at [199, 58] on input "*****" at bounding box center [195, 55] width 25 height 14
click at [189, 65] on div at bounding box center [189, 65] width 11 height 6
type input "*****"
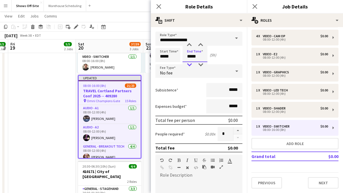
click at [189, 65] on div at bounding box center [189, 65] width 11 height 6
click at [154, 5] on div "Close pop-in" at bounding box center [159, 6] width 16 height 13
click at [165, 5] on div "Close pop-in" at bounding box center [159, 6] width 16 height 13
click at [160, 5] on icon at bounding box center [158, 6] width 5 height 5
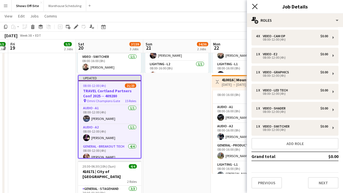
click at [253, 7] on icon "Close pop-in" at bounding box center [254, 6] width 5 height 5
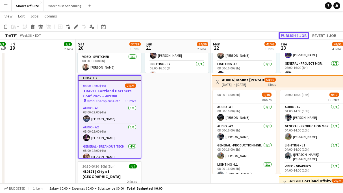
click at [285, 36] on button "Publish 1 job" at bounding box center [294, 35] width 30 height 7
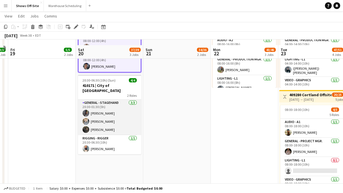
scroll to position [285, 0]
